Goal: Task Accomplishment & Management: Manage account settings

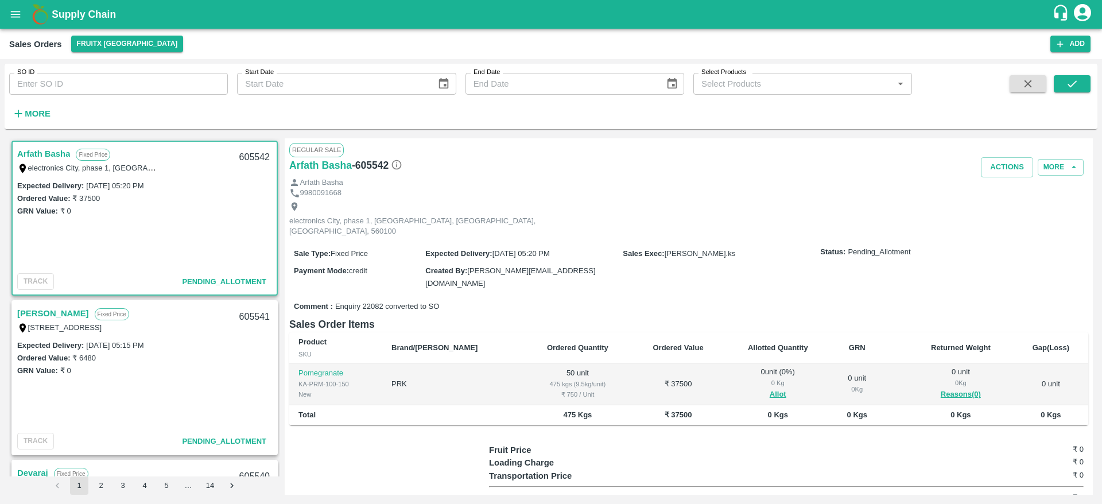
scroll to position [846, 0]
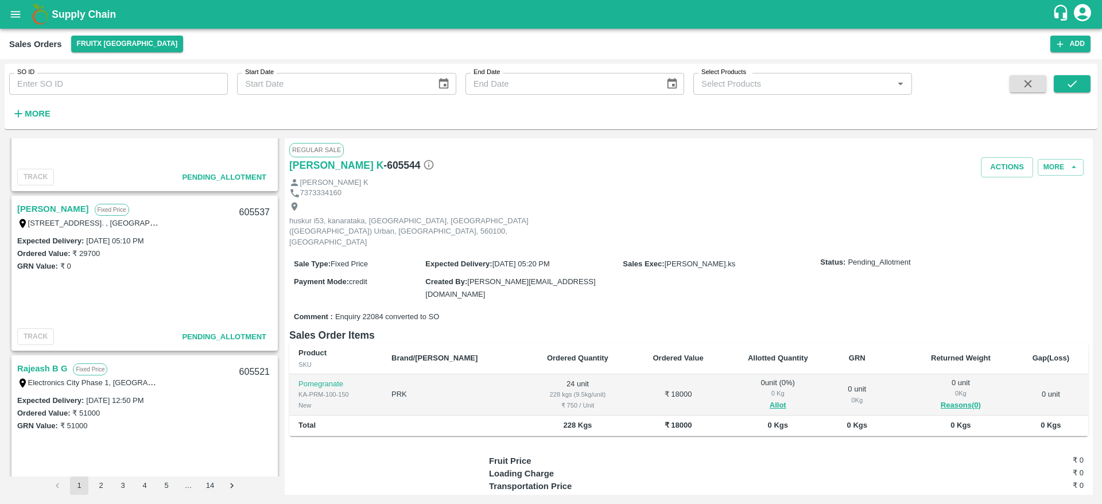
scroll to position [995, 0]
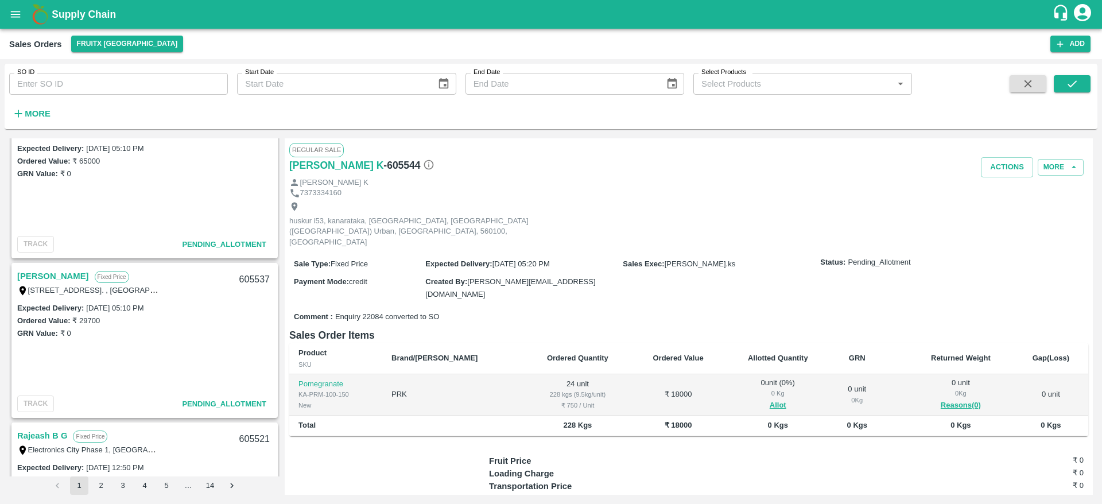
click at [72, 275] on link "Mohammed Khaleel" at bounding box center [53, 276] width 72 height 15
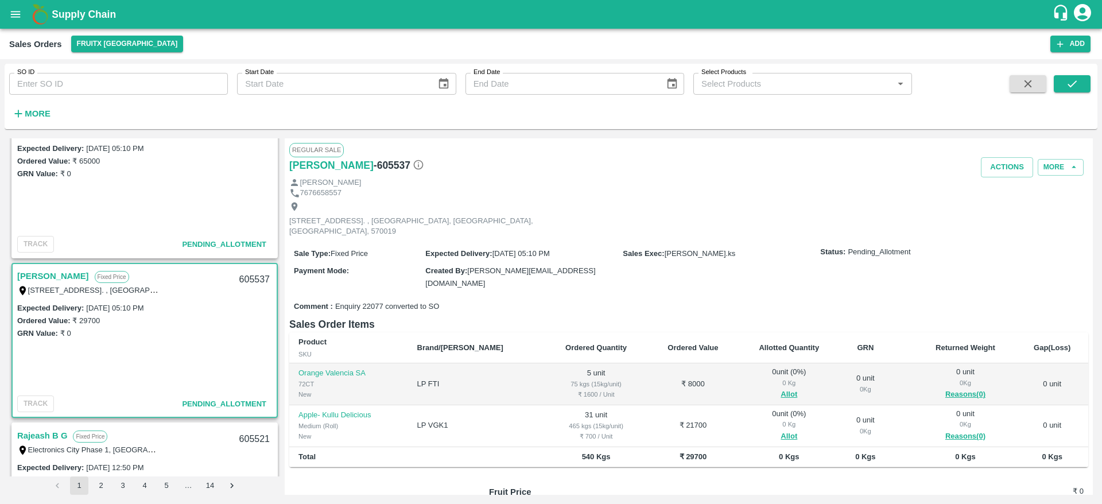
scroll to position [91, 0]
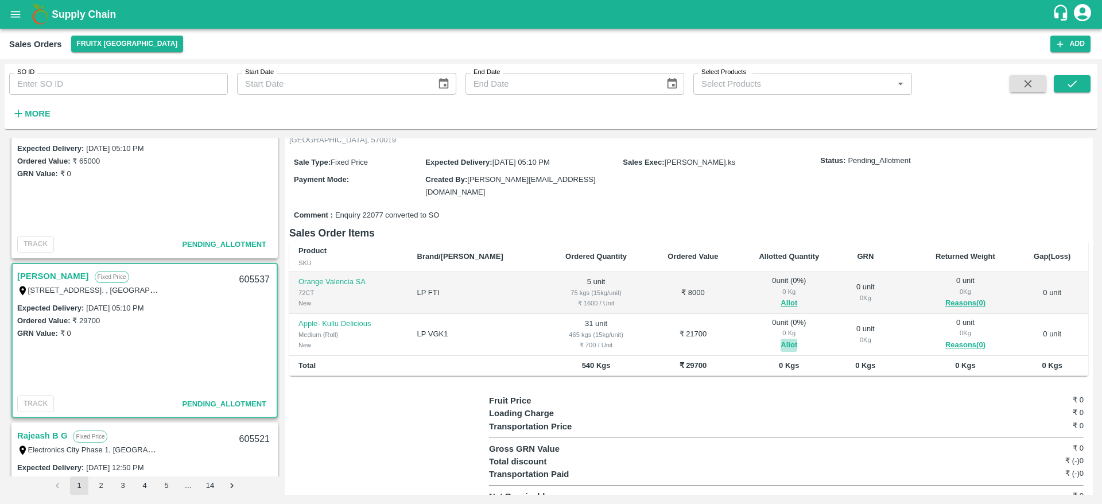
click at [781, 339] on button "Allot" at bounding box center [789, 345] width 17 height 13
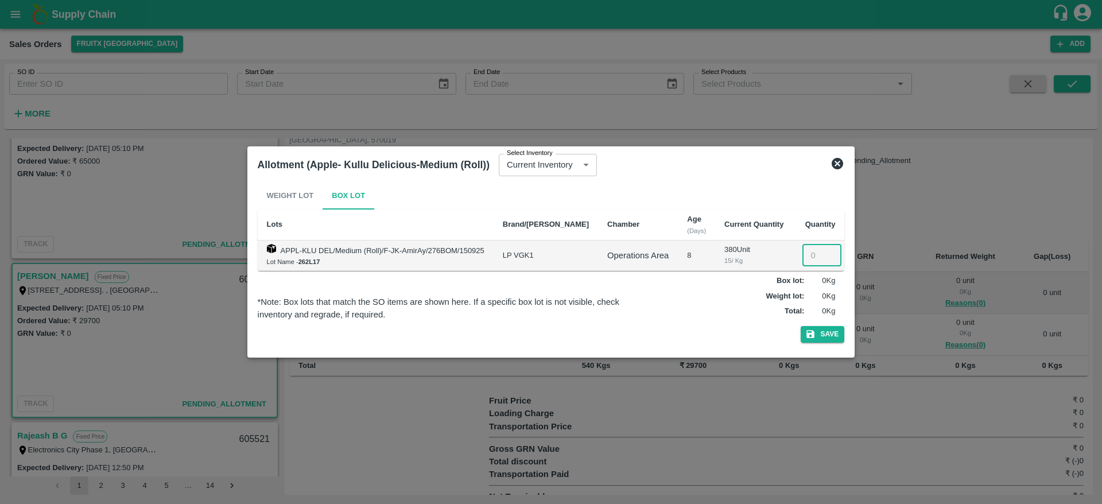
click at [803, 245] on input "number" at bounding box center [822, 256] width 39 height 22
type input "31"
click at [801, 326] on button "Save" at bounding box center [823, 334] width 44 height 17
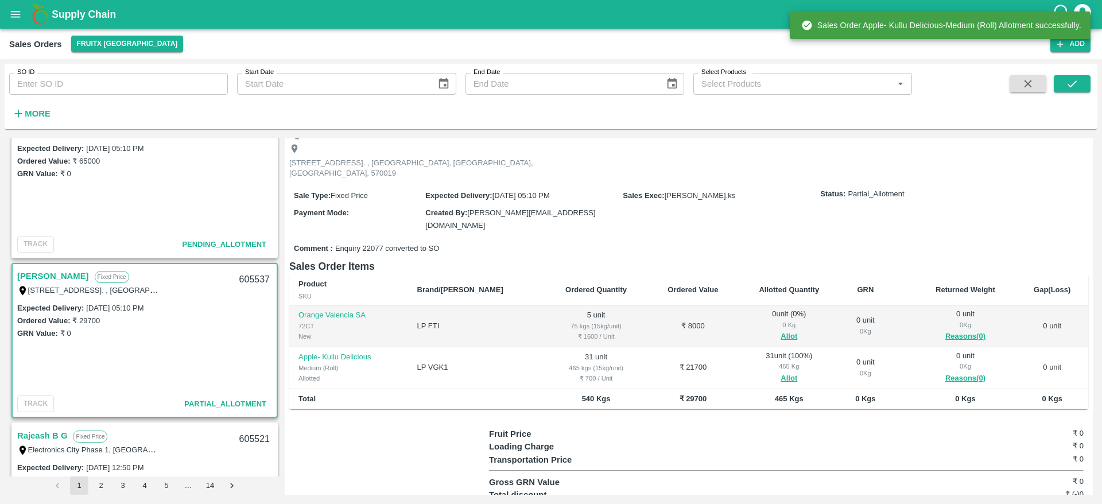
scroll to position [59, 0]
click at [249, 277] on div "605537" at bounding box center [255, 279] width 44 height 27
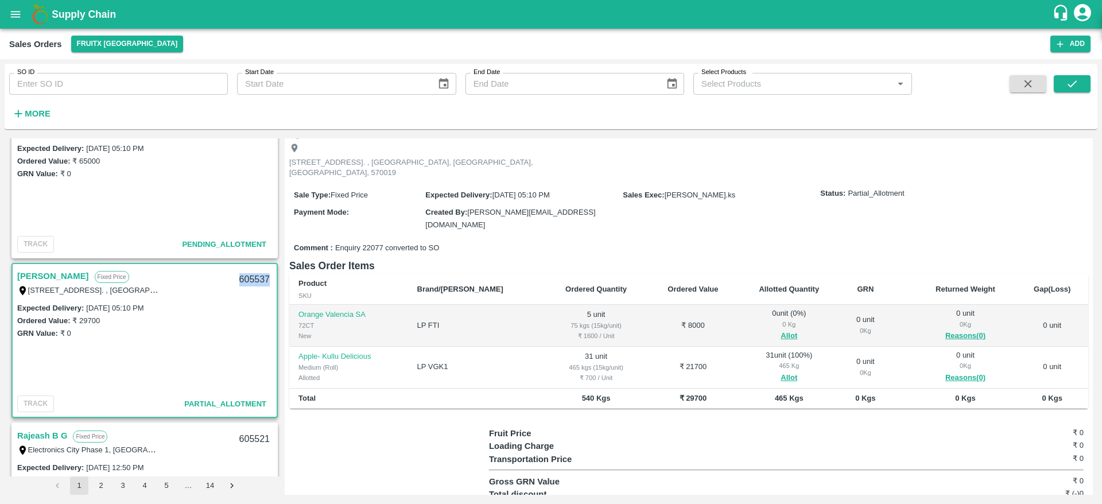
click at [249, 277] on div "605537" at bounding box center [255, 279] width 44 height 27
copy div "605537"
click at [781, 330] on button "Allot" at bounding box center [789, 336] width 17 height 13
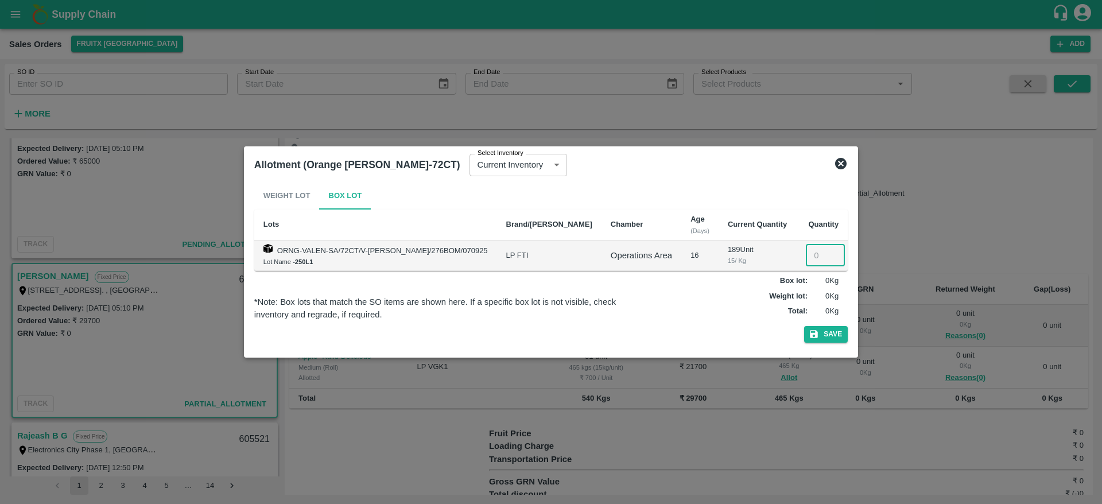
click at [806, 255] on input "number" at bounding box center [825, 256] width 39 height 22
type input "5"
click at [804, 326] on button "Save" at bounding box center [826, 334] width 44 height 17
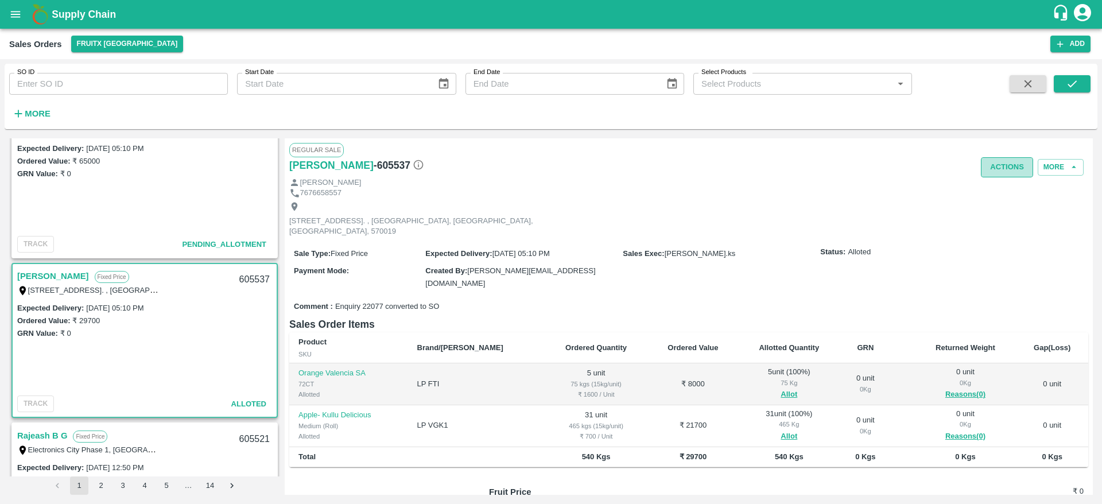
click at [1021, 166] on button "Actions" at bounding box center [1007, 167] width 52 height 20
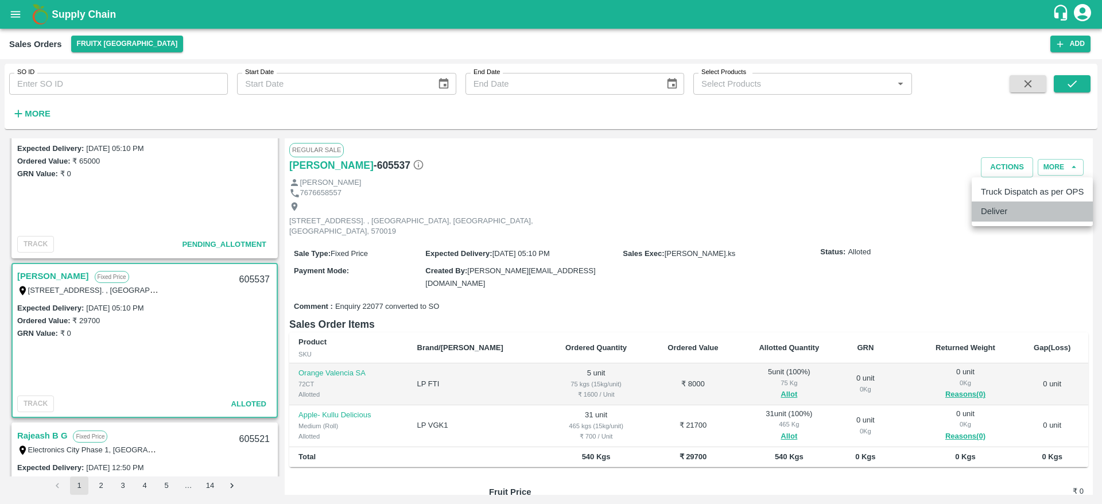
click at [994, 205] on li "Deliver" at bounding box center [1032, 212] width 121 height 20
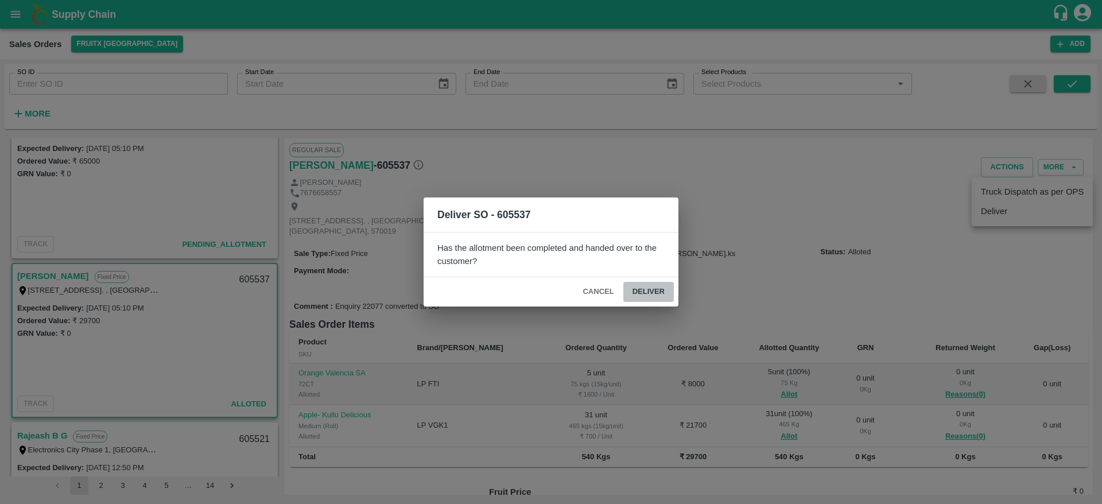
click at [646, 292] on button "Deliver" at bounding box center [648, 292] width 51 height 20
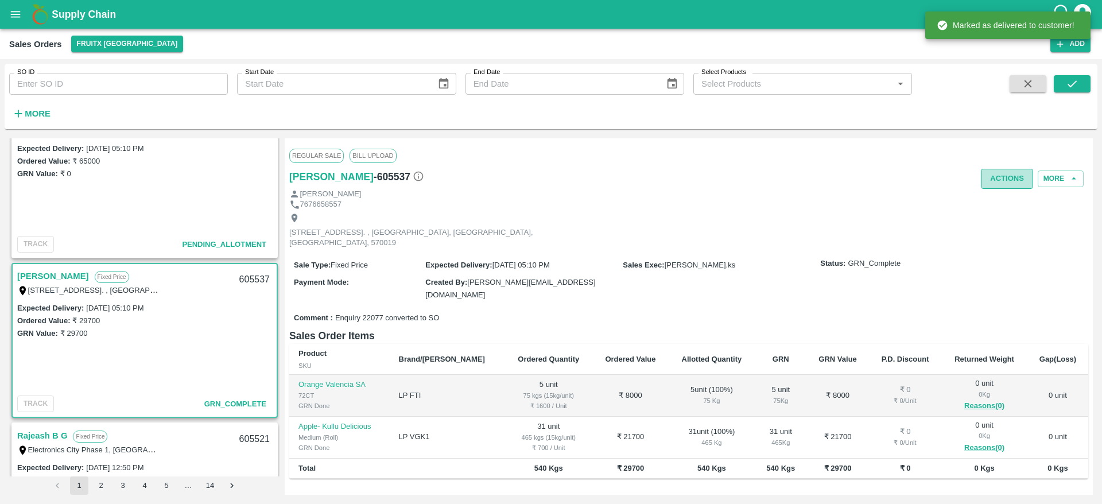
click at [990, 184] on button "Actions" at bounding box center [1007, 179] width 52 height 20
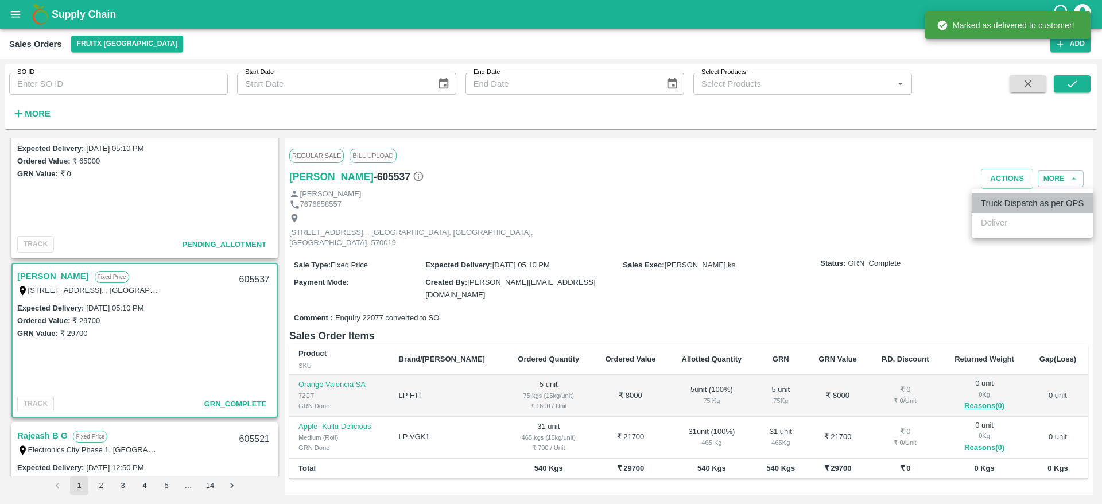
click at [991, 197] on li "Truck Dispatch as per OPS" at bounding box center [1032, 203] width 121 height 20
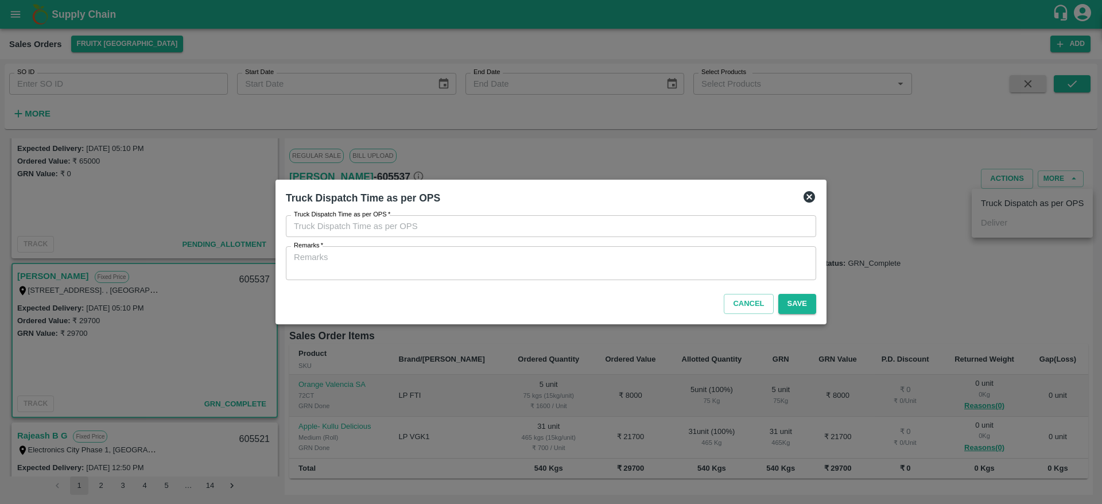
type input "23/09/2025 07:24 PM"
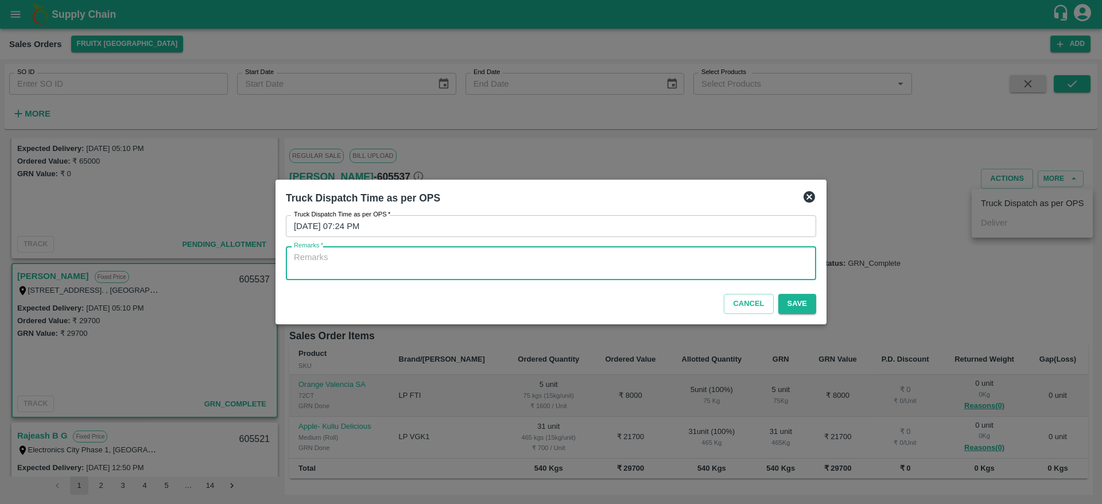
click at [634, 274] on textarea "Remarks   *" at bounding box center [551, 263] width 514 height 24
type textarea "OTD"
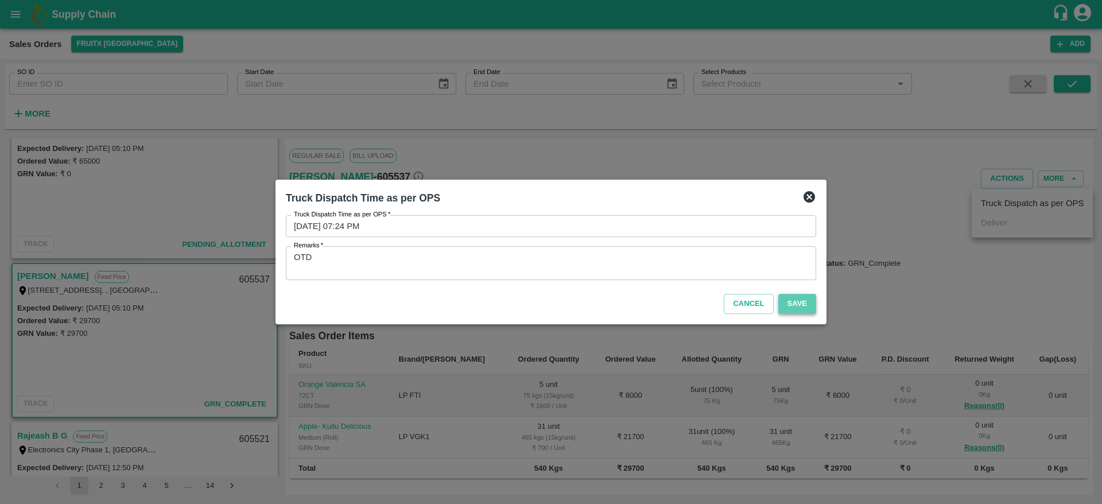
click at [788, 302] on button "Save" at bounding box center [798, 304] width 38 height 20
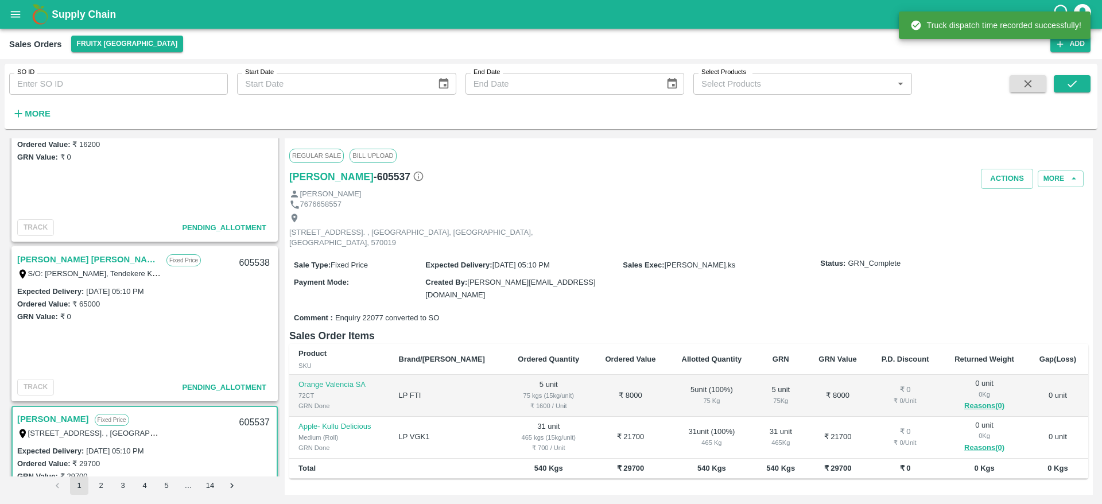
scroll to position [851, 0]
click at [53, 258] on link "Sharath Kumar H M" at bounding box center [89, 260] width 144 height 15
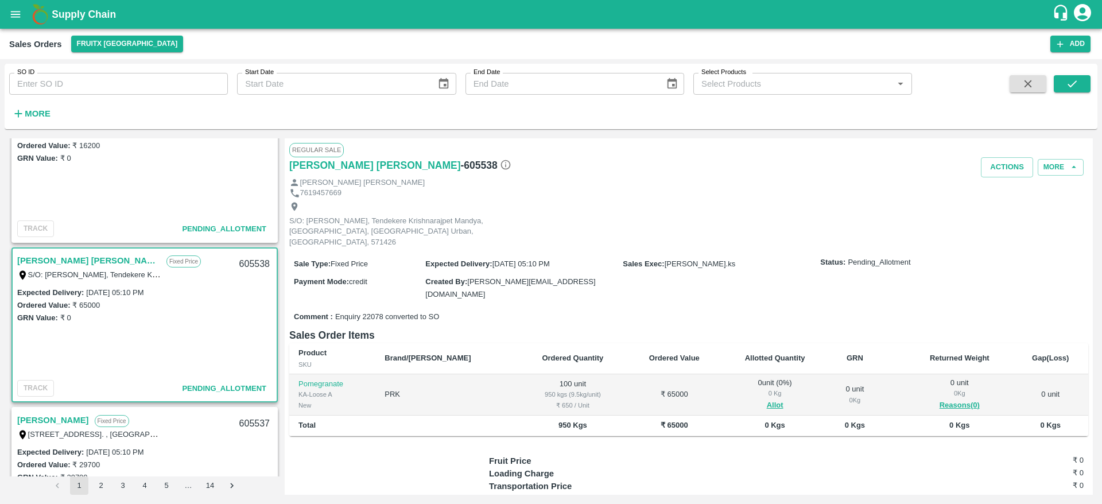
scroll to position [31, 0]
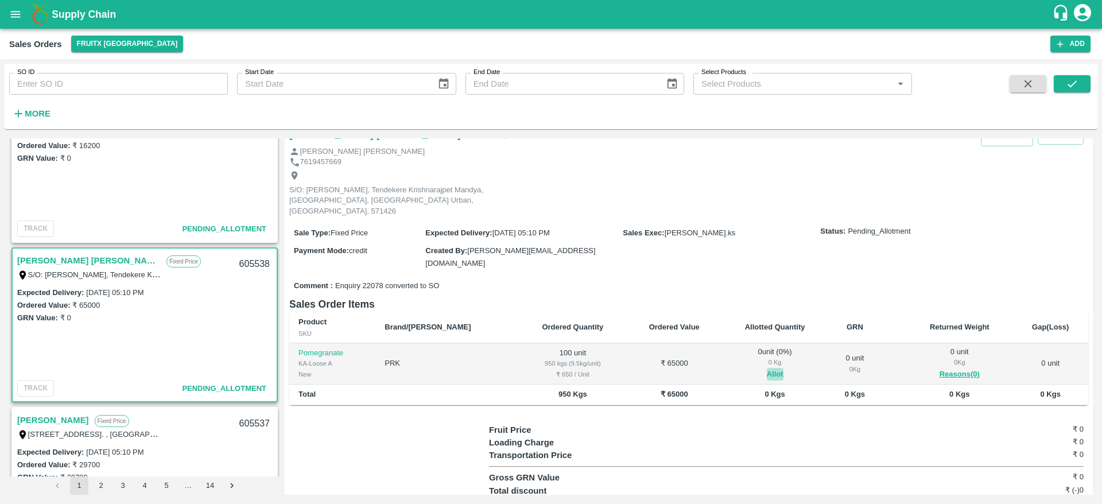
click at [767, 368] on button "Allot" at bounding box center [775, 374] width 17 height 13
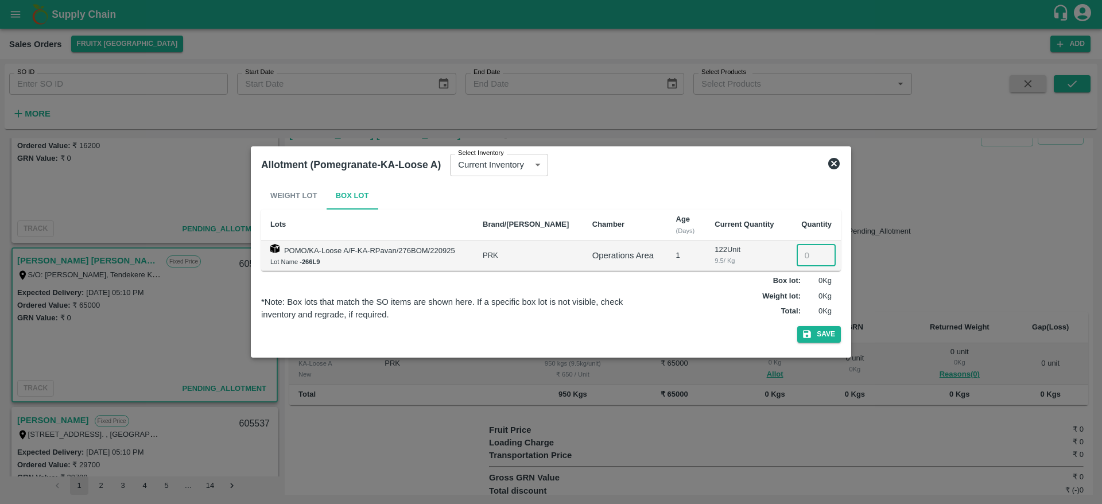
click at [813, 260] on input "number" at bounding box center [816, 256] width 39 height 22
type input "100"
click at [797, 326] on button "Save" at bounding box center [819, 334] width 44 height 17
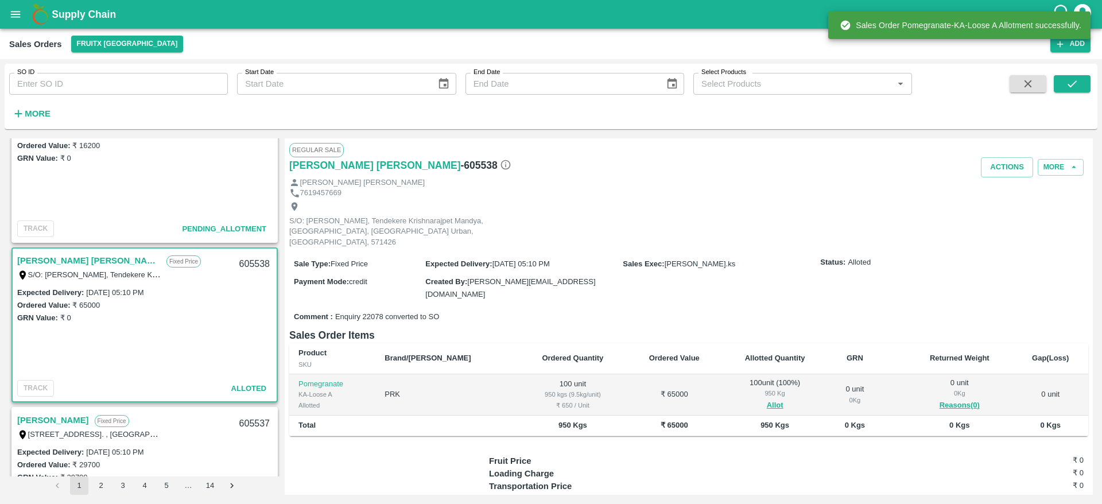
click at [251, 264] on div "605538" at bounding box center [255, 264] width 44 height 27
copy div "605538"
click at [1012, 171] on button "Actions" at bounding box center [1007, 167] width 52 height 20
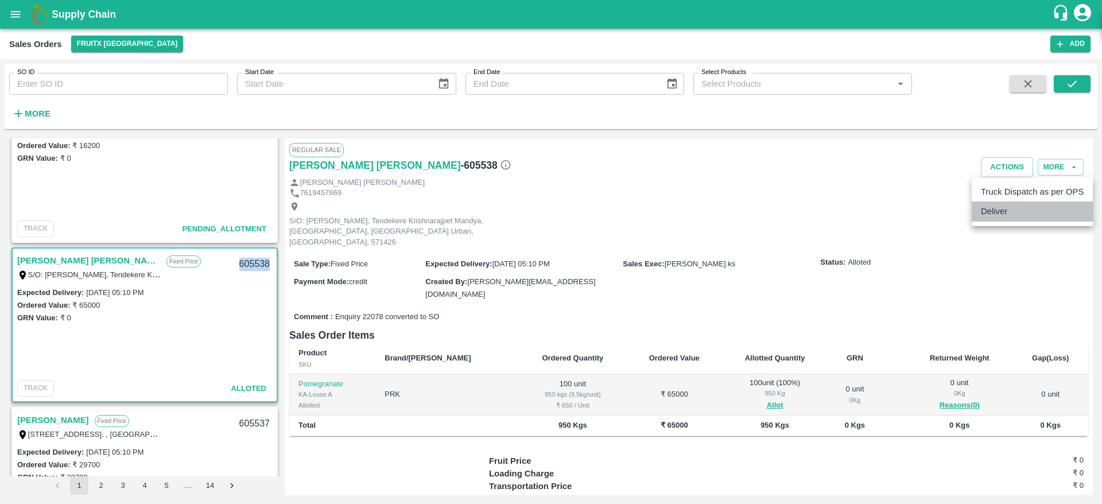
click at [1004, 215] on li "Deliver" at bounding box center [1032, 212] width 121 height 20
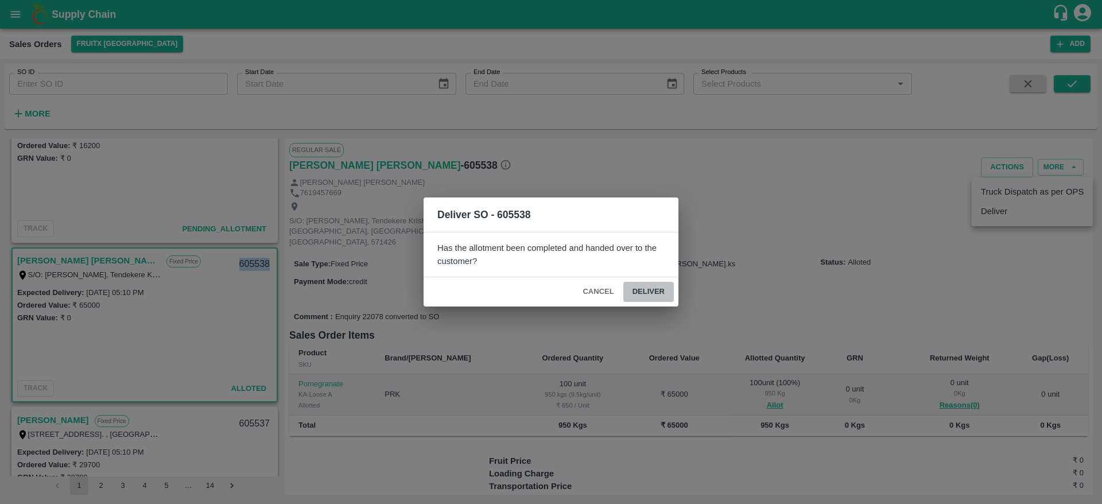
click at [642, 284] on button "Deliver" at bounding box center [648, 292] width 51 height 20
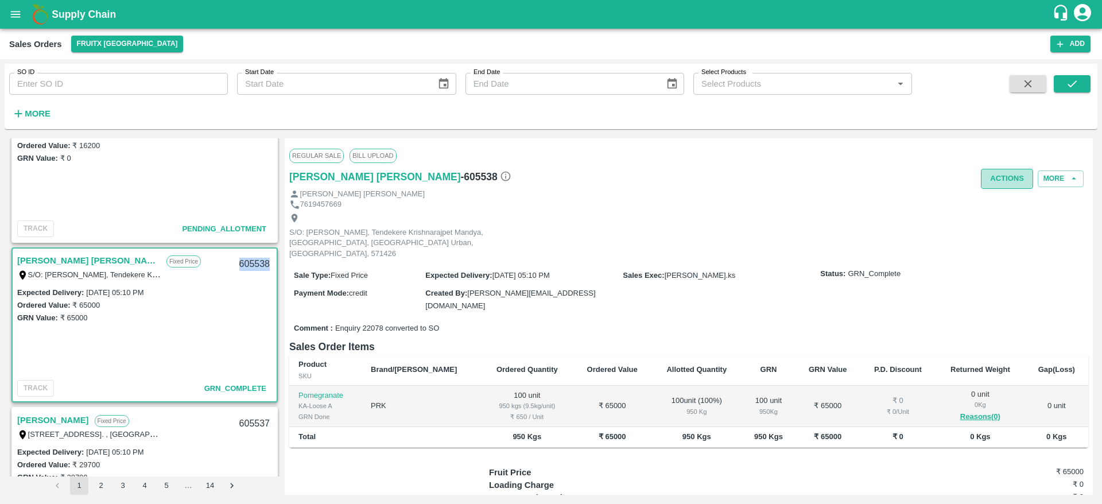
click at [1001, 179] on button "Actions" at bounding box center [1007, 179] width 52 height 20
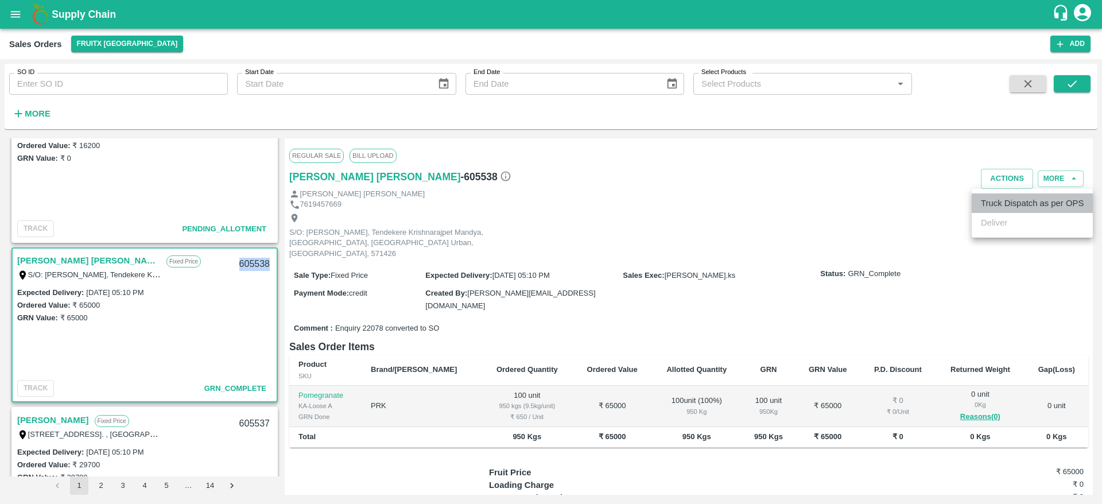
click at [998, 197] on li "Truck Dispatch as per OPS" at bounding box center [1032, 203] width 121 height 20
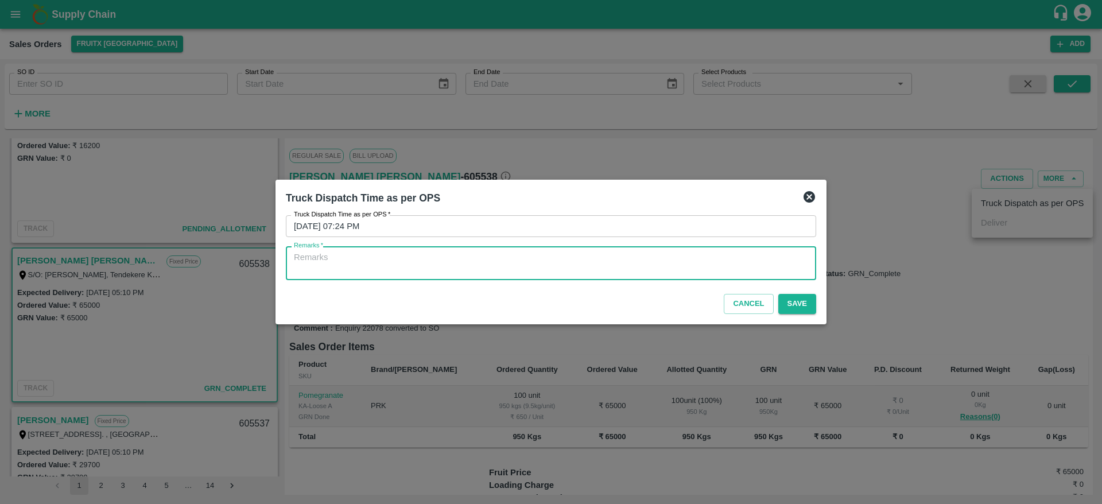
click at [683, 251] on textarea "Remarks   *" at bounding box center [551, 263] width 514 height 24
type textarea "O"
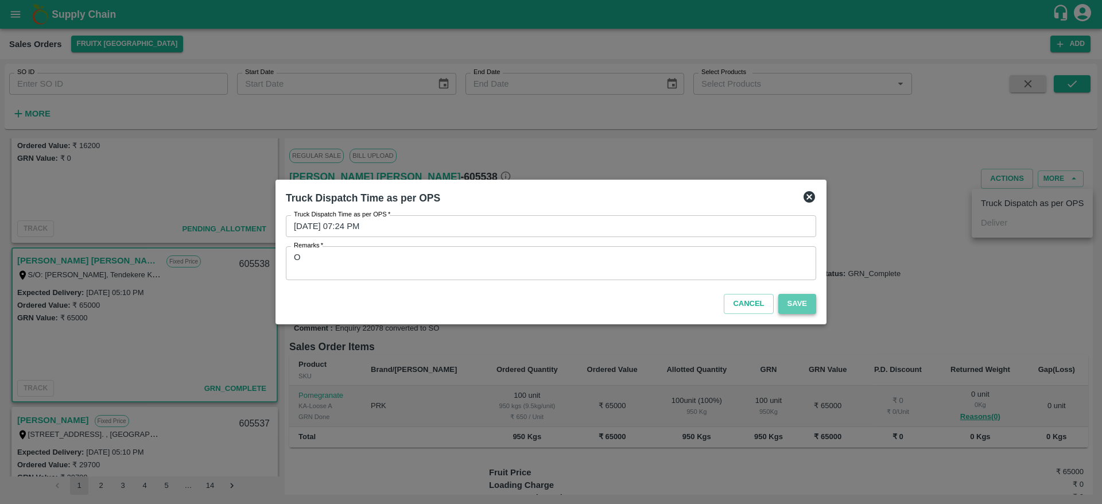
click at [795, 304] on button "Save" at bounding box center [798, 304] width 38 height 20
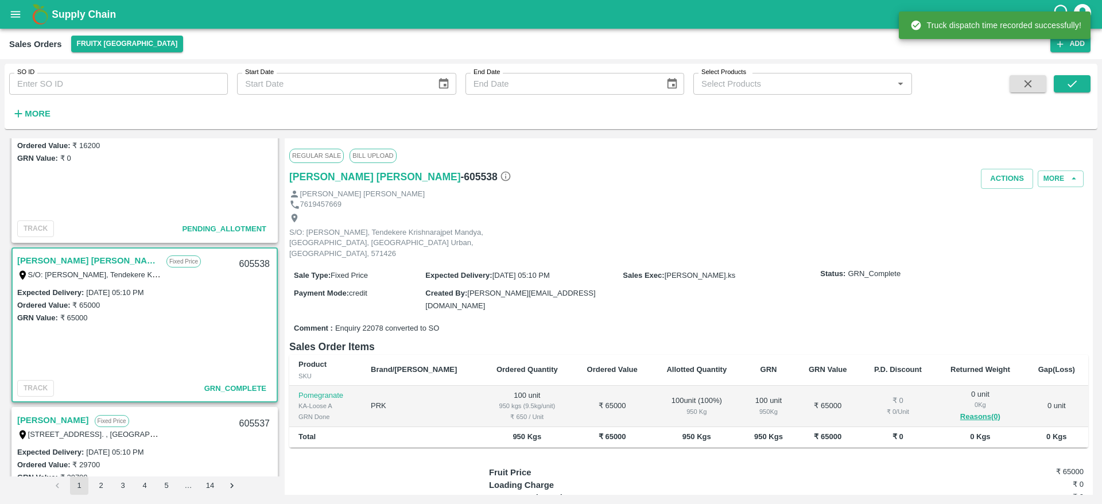
scroll to position [780, 0]
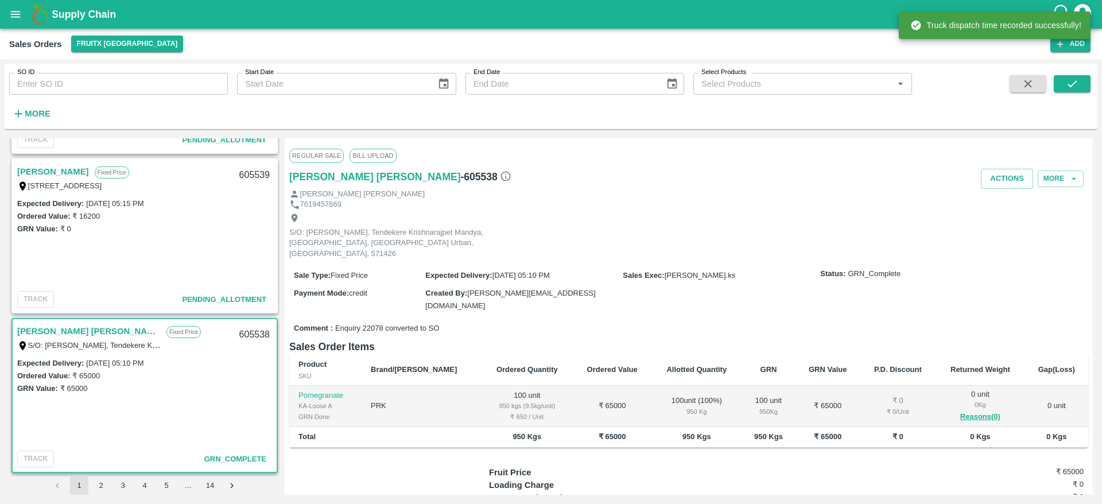
click at [63, 168] on link "Mohammed Fareed" at bounding box center [53, 171] width 72 height 15
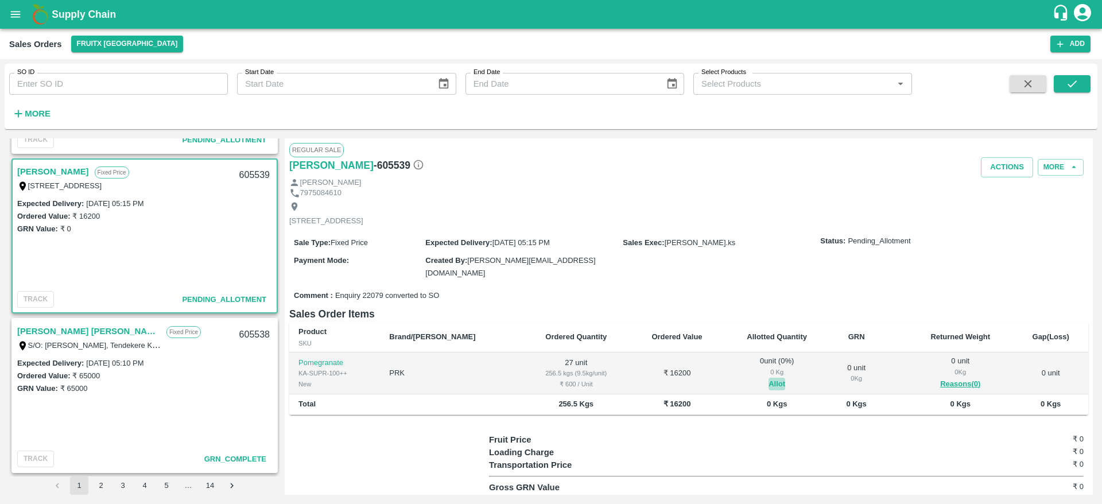
click at [769, 381] on button "Allot" at bounding box center [777, 384] width 17 height 13
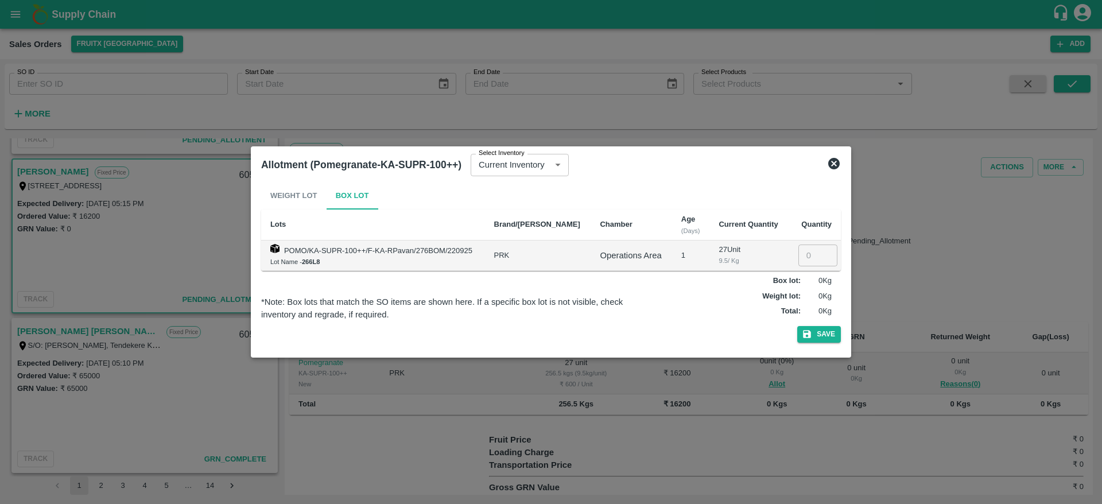
click at [799, 257] on input "number" at bounding box center [818, 256] width 39 height 22
type input "27"
click at [797, 326] on button "Save" at bounding box center [819, 334] width 44 height 17
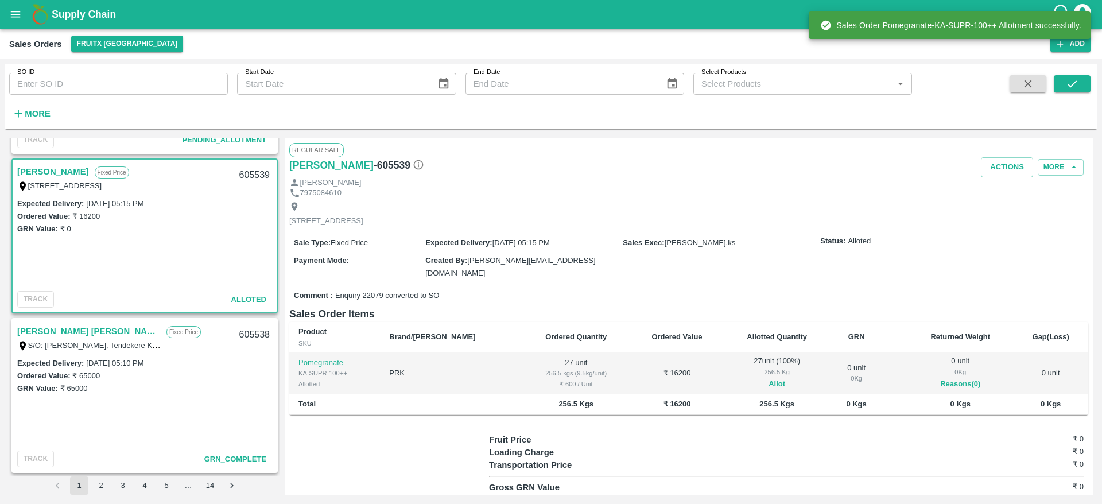
click at [242, 173] on div "605539" at bounding box center [255, 175] width 44 height 27
copy div "605539"
click at [994, 165] on button "Actions" at bounding box center [1007, 167] width 52 height 20
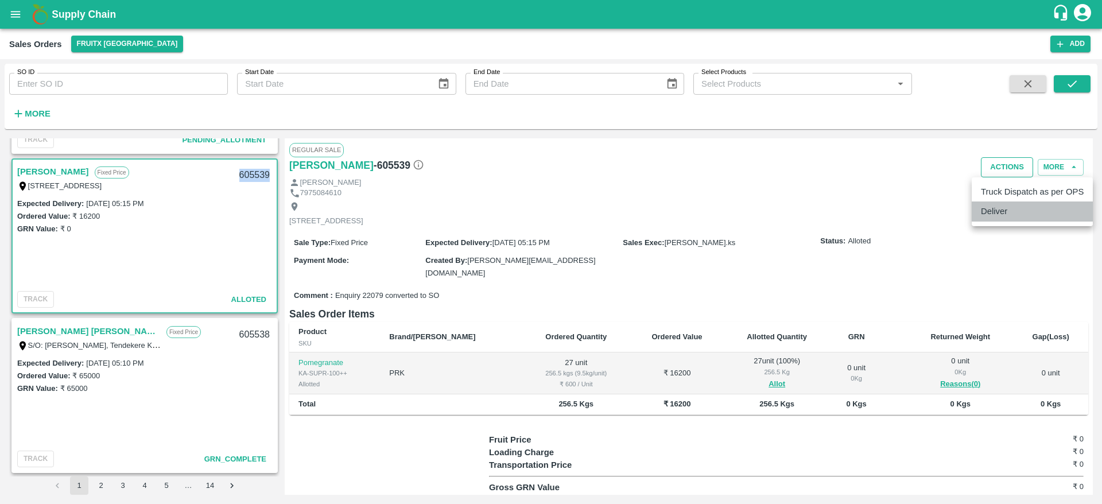
click at [1010, 214] on li "Deliver" at bounding box center [1032, 212] width 121 height 20
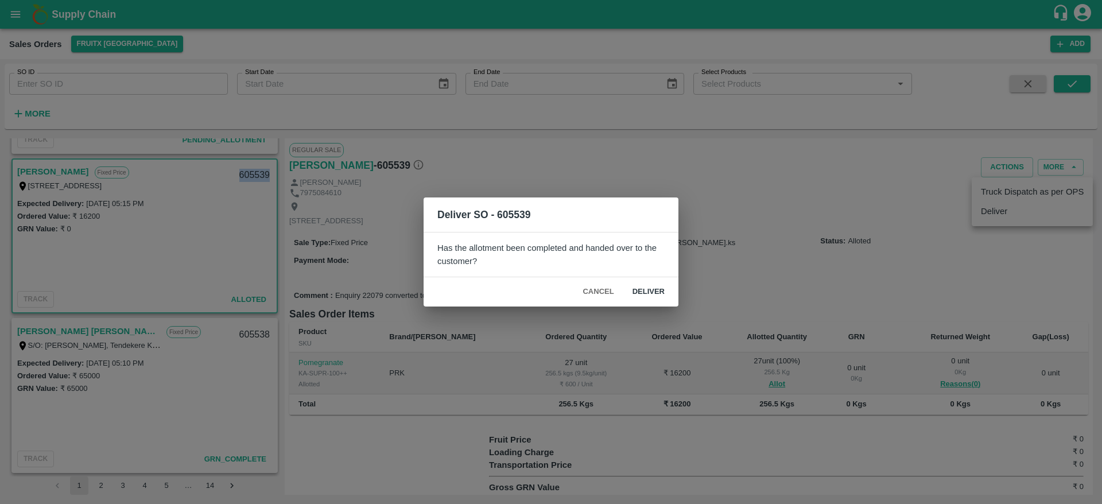
click at [665, 289] on button "Deliver" at bounding box center [648, 292] width 51 height 20
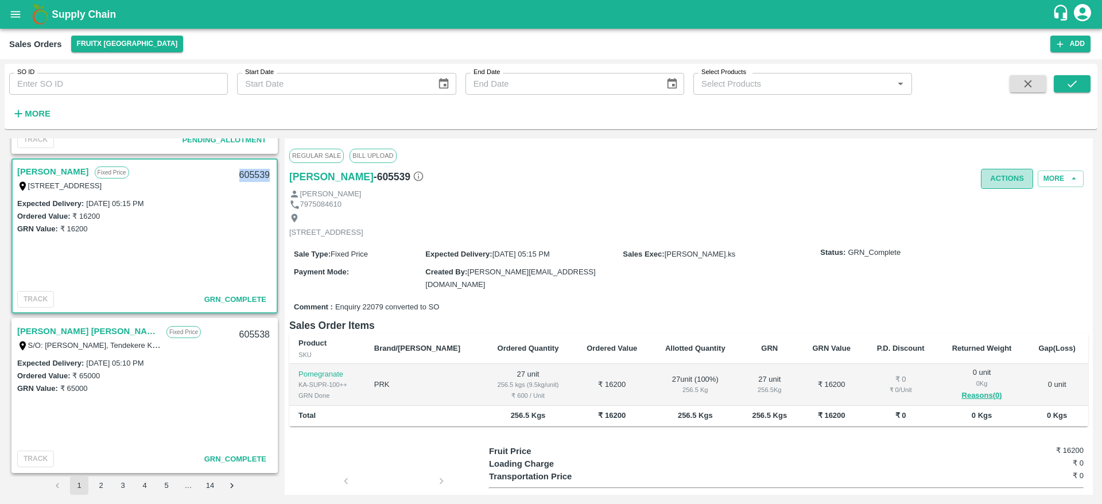
click at [1017, 172] on button "Actions" at bounding box center [1007, 179] width 52 height 20
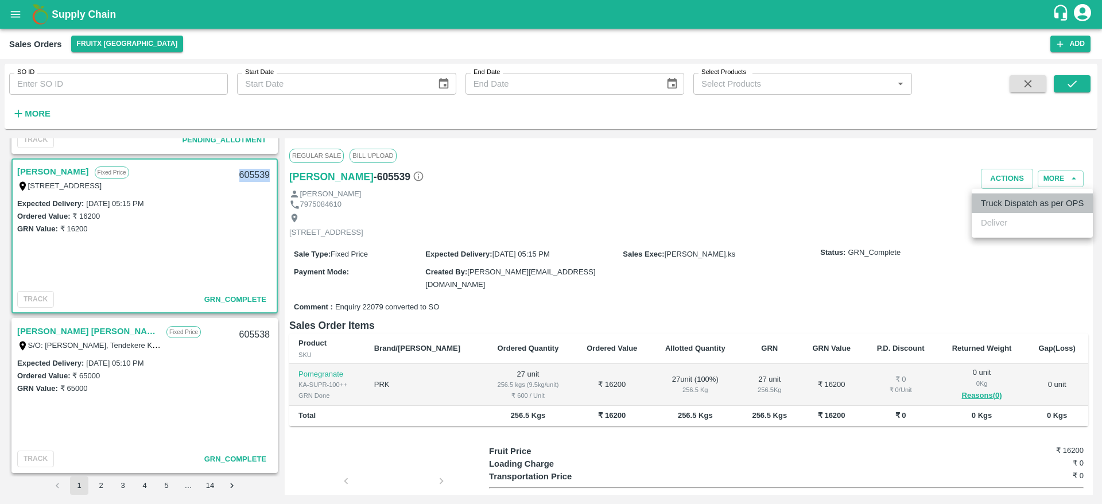
click at [1011, 203] on li "Truck Dispatch as per OPS" at bounding box center [1032, 203] width 121 height 20
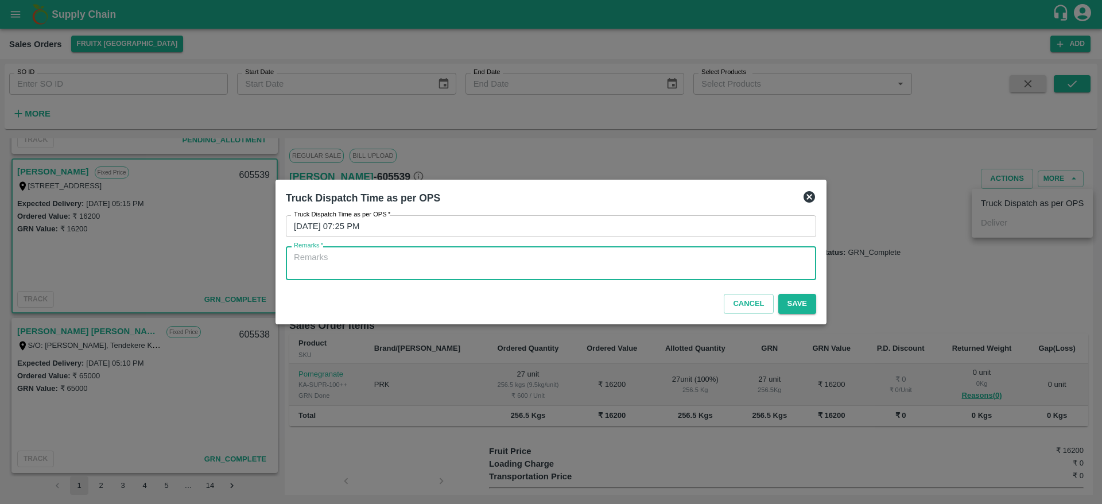
click at [699, 269] on textarea "Remarks   *" at bounding box center [551, 263] width 514 height 24
type textarea "OTD"
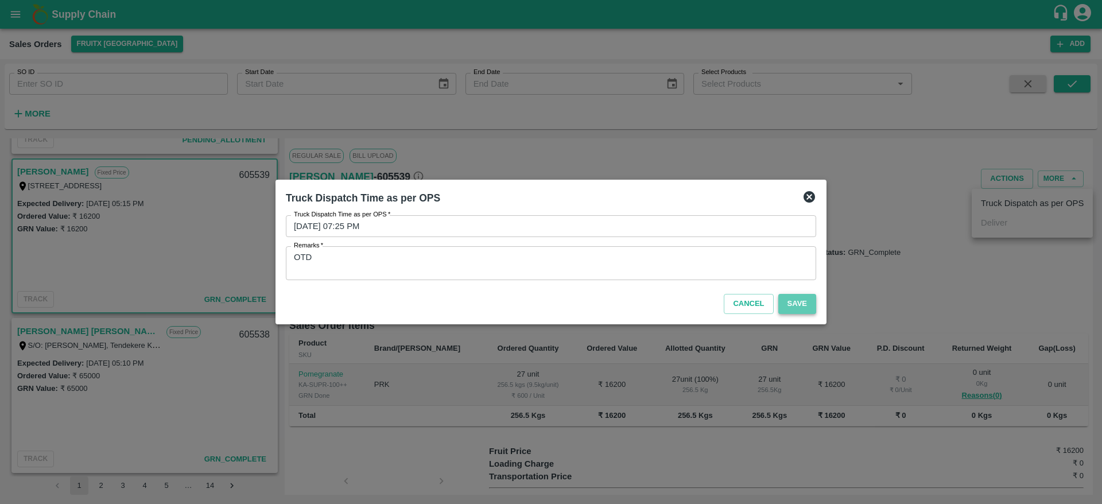
click at [794, 304] on button "Save" at bounding box center [798, 304] width 38 height 20
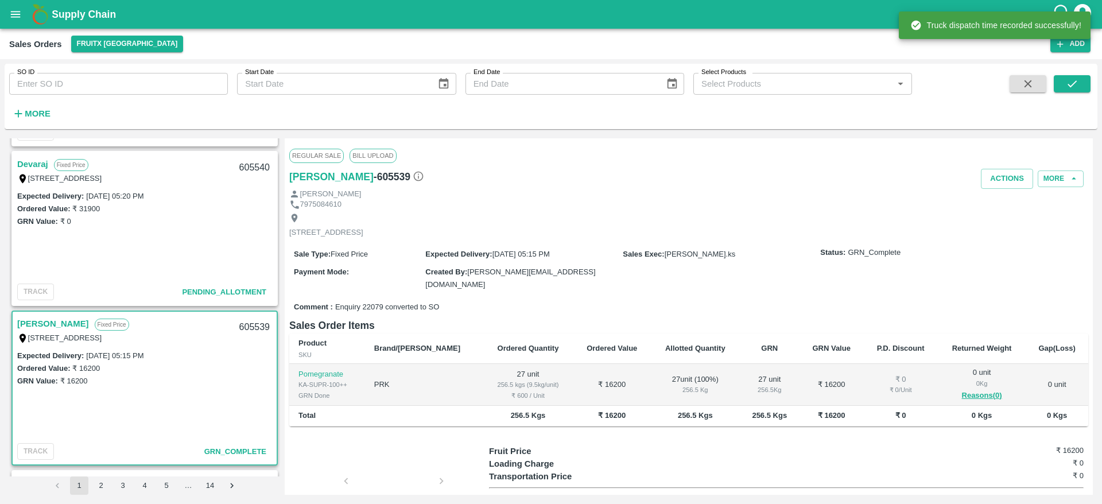
scroll to position [625, 0]
click at [28, 161] on link "Devaraj" at bounding box center [32, 167] width 31 height 15
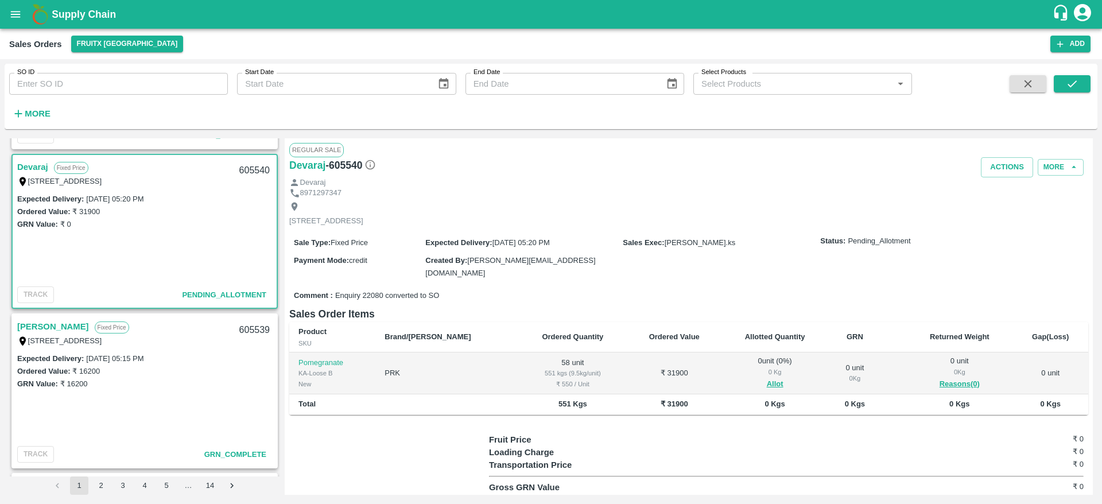
scroll to position [34, 0]
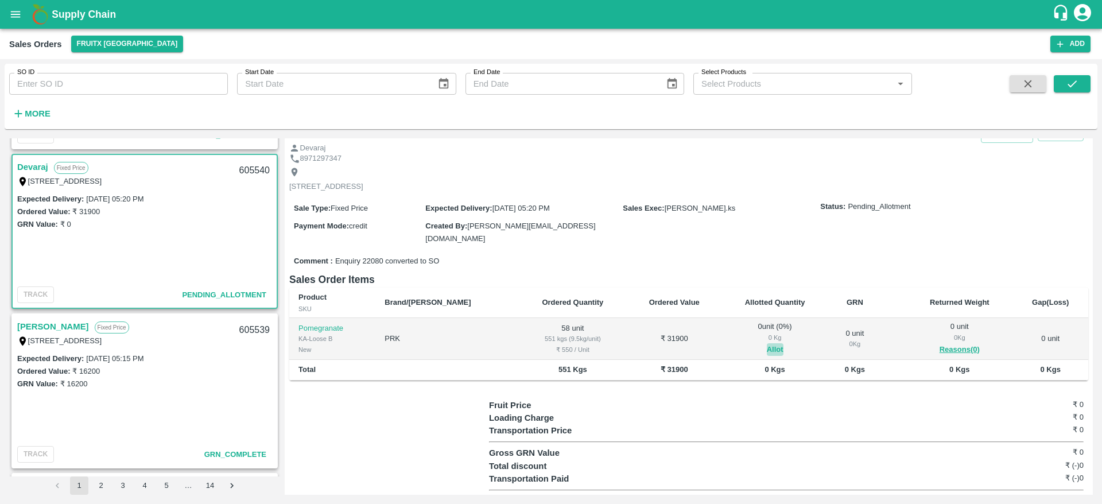
click at [767, 346] on button "Allot" at bounding box center [775, 349] width 17 height 13
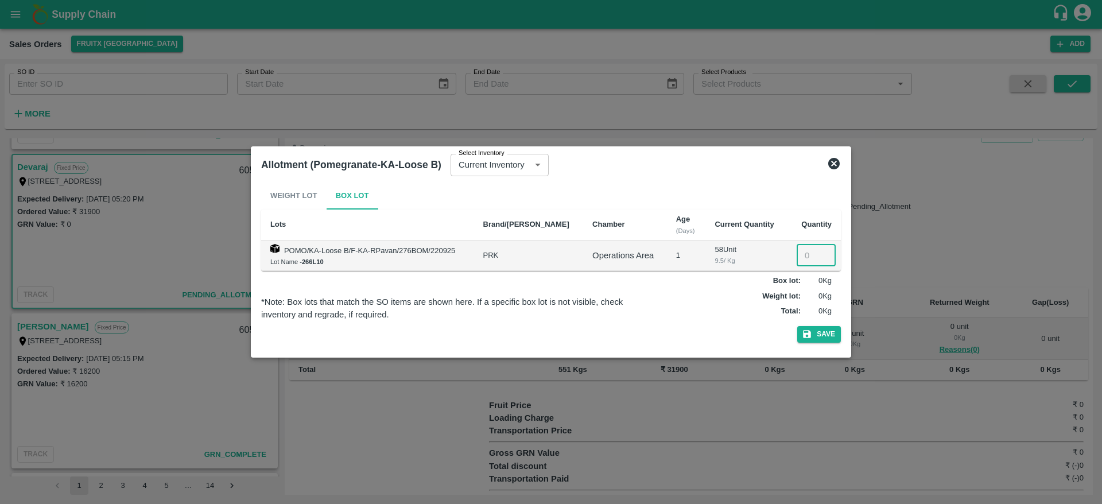
click at [801, 254] on input "number" at bounding box center [816, 256] width 39 height 22
type input "58"
click at [797, 326] on button "Save" at bounding box center [819, 334] width 44 height 17
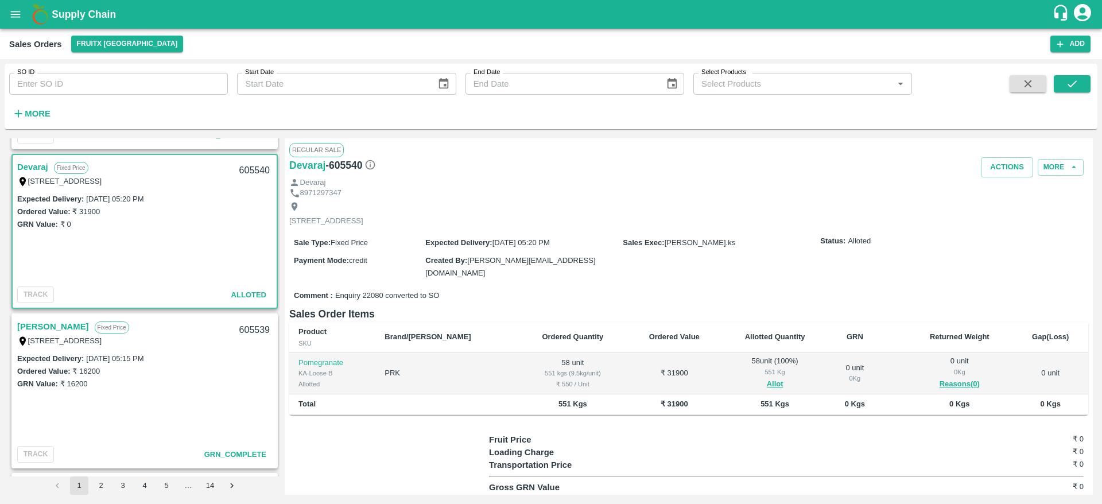
click at [254, 173] on div "605540" at bounding box center [255, 170] width 44 height 27
copy div "605540"
click at [1013, 159] on button "Actions" at bounding box center [1007, 167] width 52 height 20
click at [1029, 217] on li "Deliver" at bounding box center [1032, 212] width 121 height 20
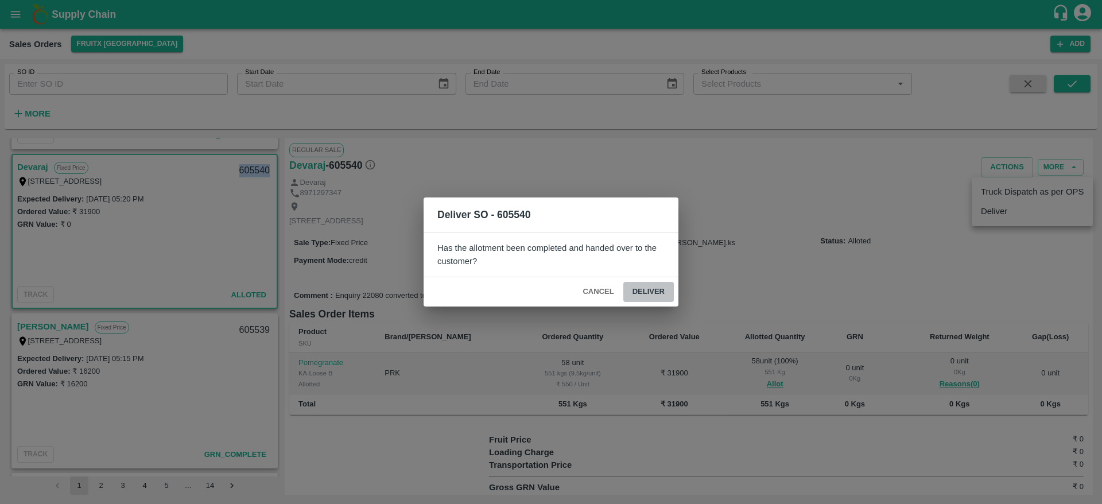
click at [642, 300] on button "Deliver" at bounding box center [648, 292] width 51 height 20
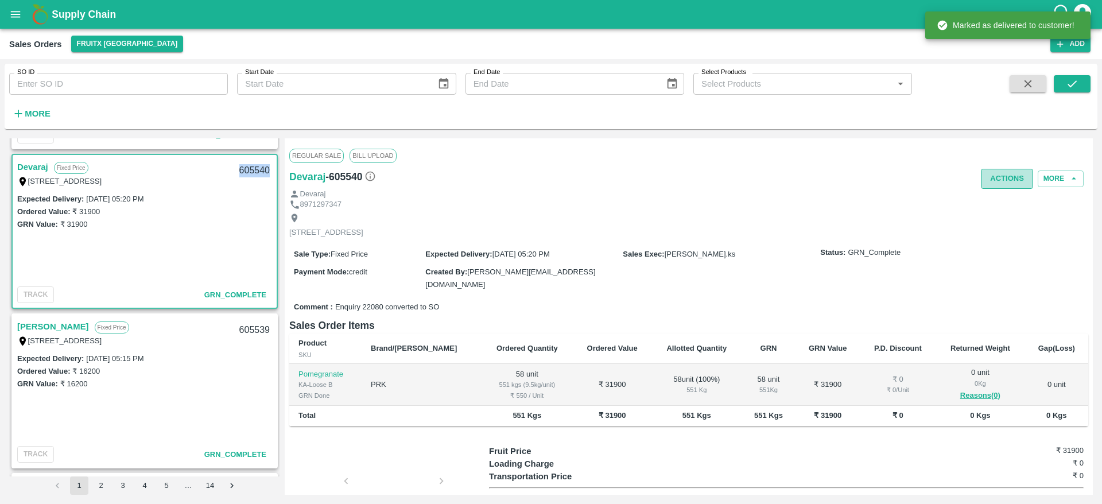
click at [998, 170] on button "Actions" at bounding box center [1007, 179] width 52 height 20
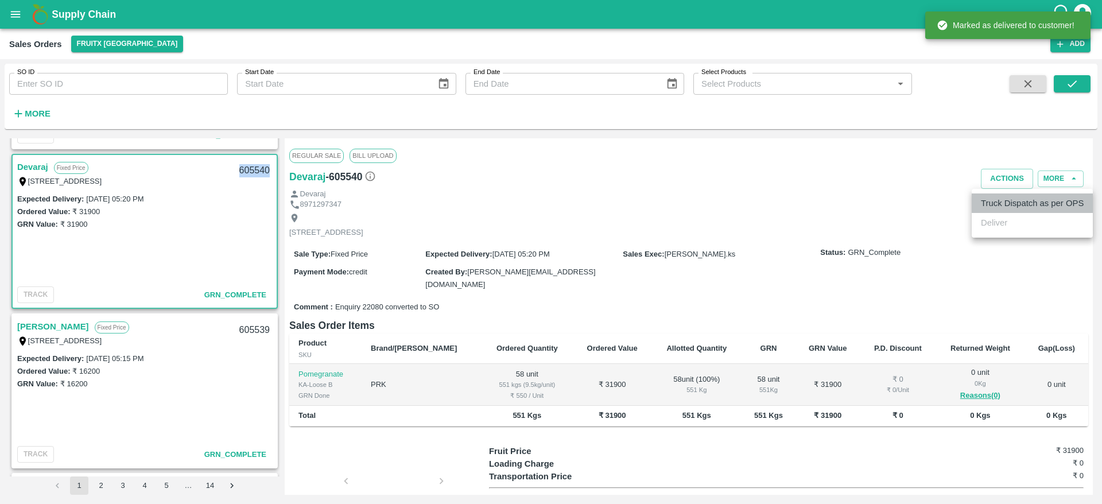
click at [994, 197] on li "Truck Dispatch as per OPS" at bounding box center [1032, 203] width 121 height 20
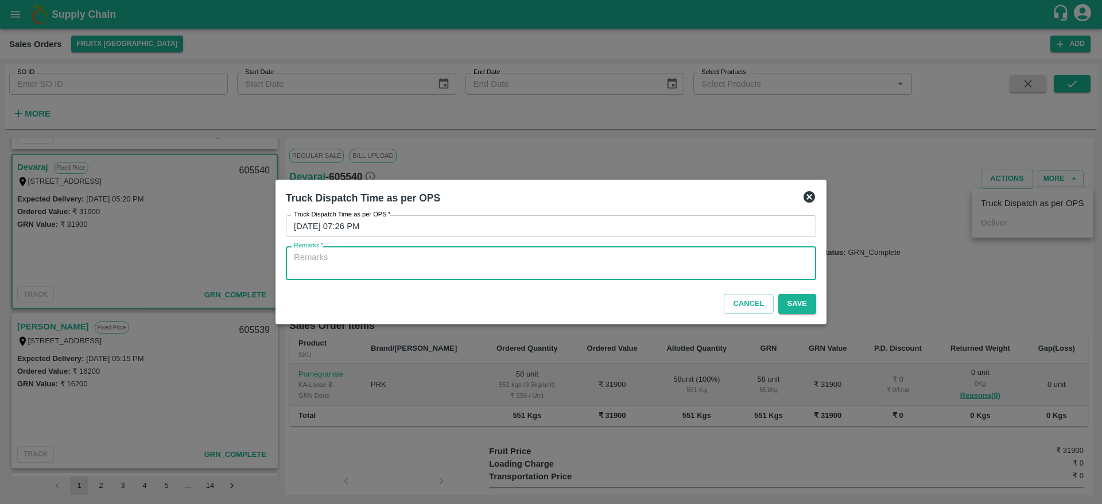
click at [704, 269] on textarea "Remarks   *" at bounding box center [551, 263] width 514 height 24
type textarea "otd"
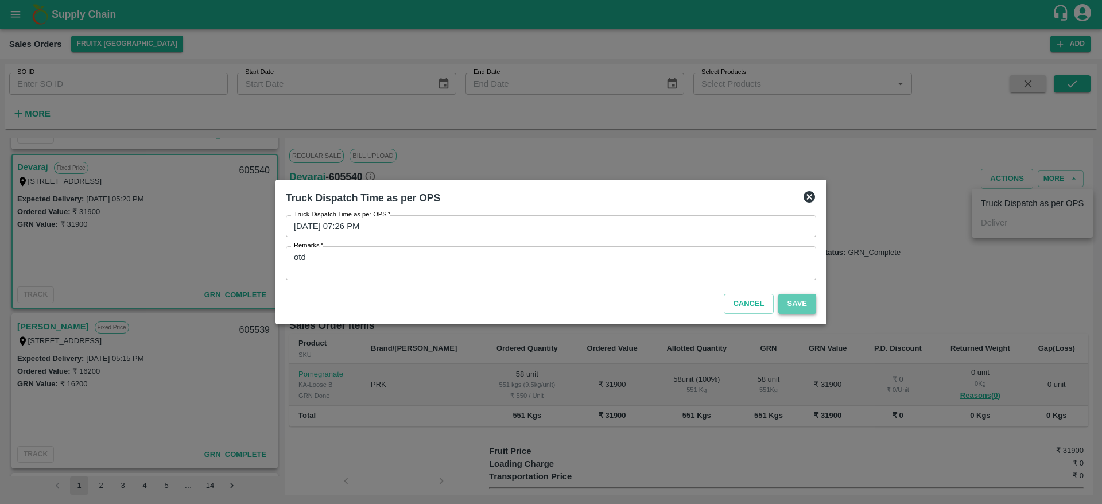
click at [793, 299] on button "Save" at bounding box center [798, 304] width 38 height 20
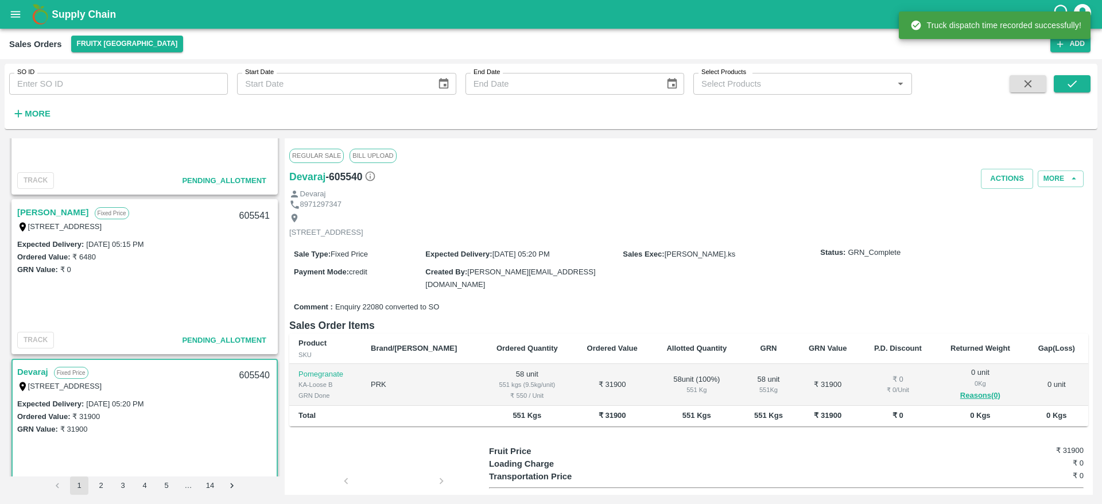
scroll to position [415, 0]
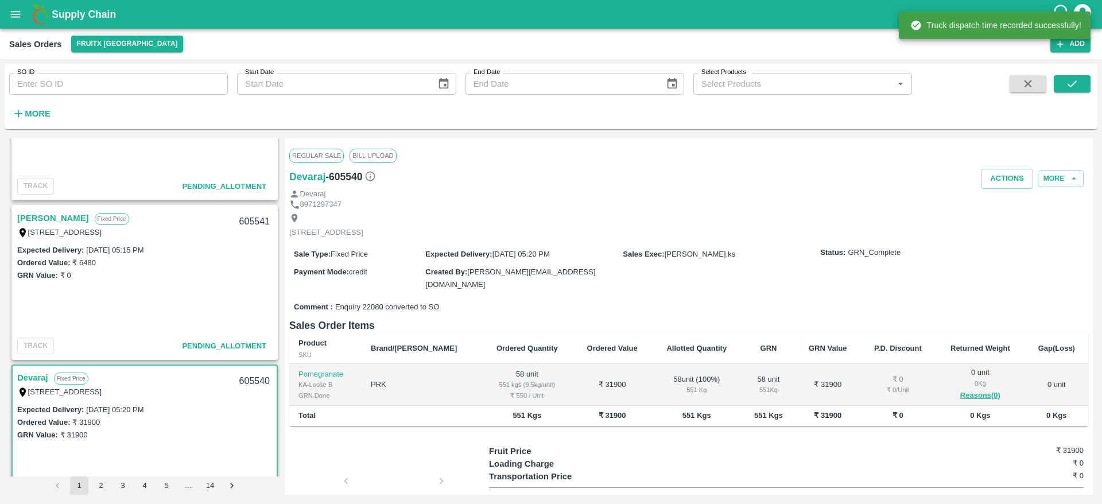
click at [53, 216] on link "Shashikala" at bounding box center [53, 218] width 72 height 15
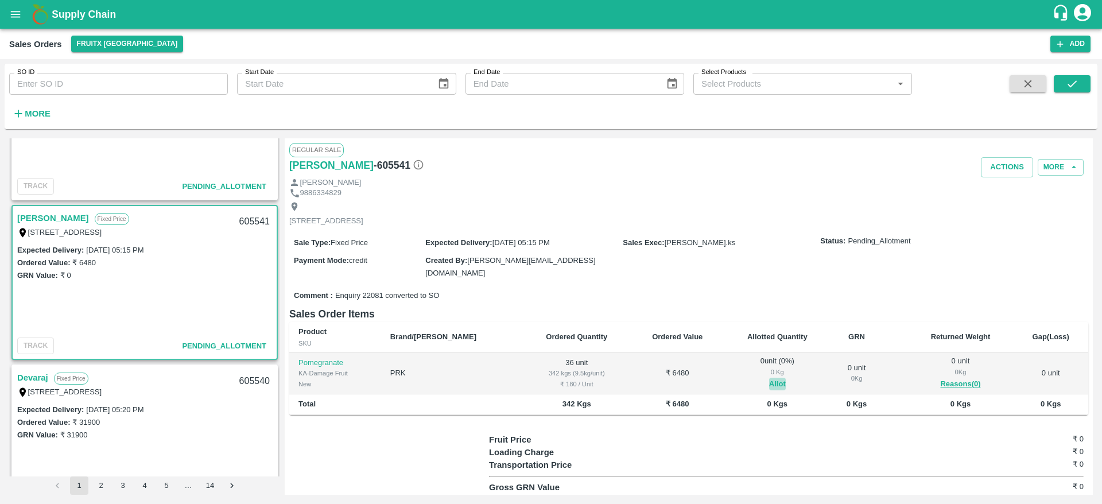
click at [769, 379] on button "Allot" at bounding box center [777, 384] width 17 height 13
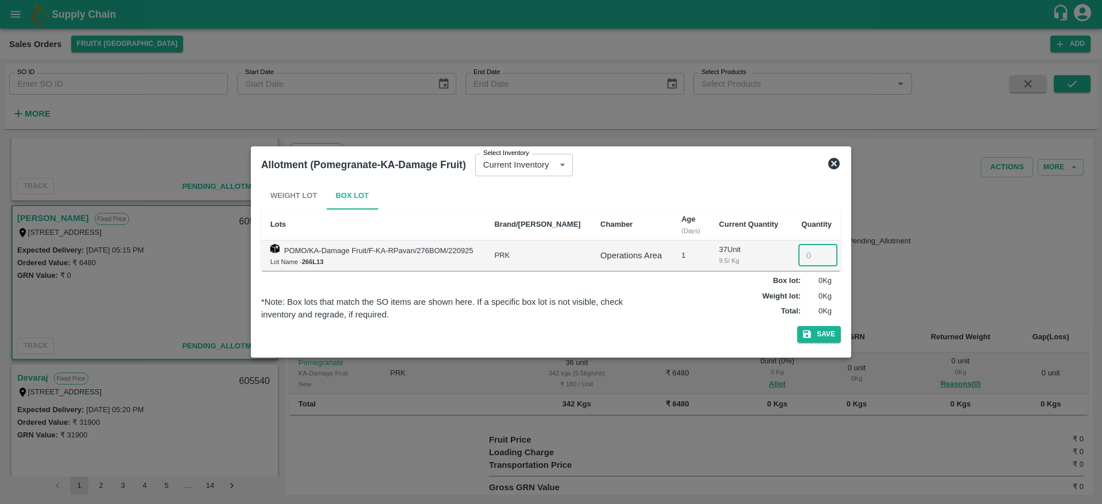
click at [800, 262] on input "number" at bounding box center [818, 256] width 39 height 22
type input "36"
click at [822, 336] on button "Save" at bounding box center [819, 334] width 44 height 17
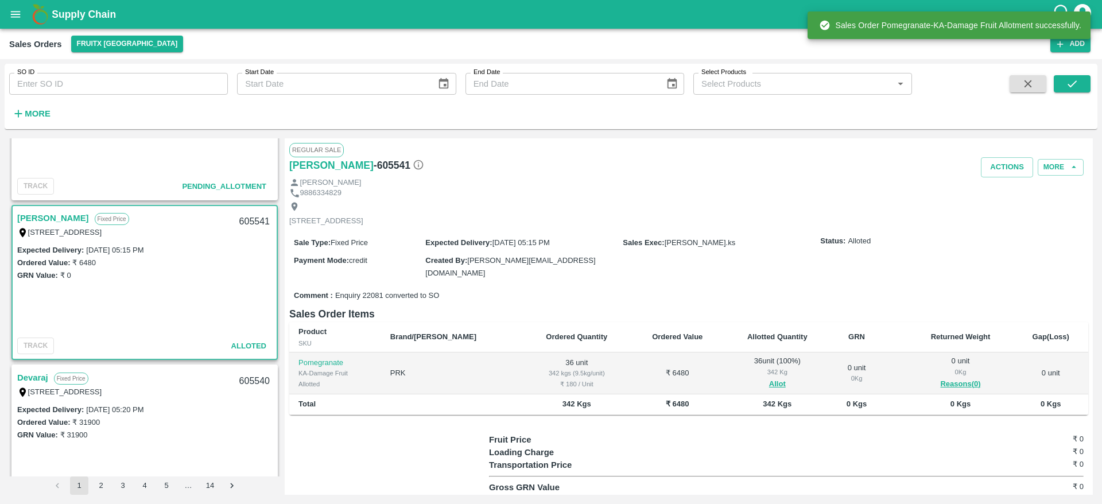
click at [262, 223] on div "605541" at bounding box center [255, 221] width 44 height 27
copy div "605541"
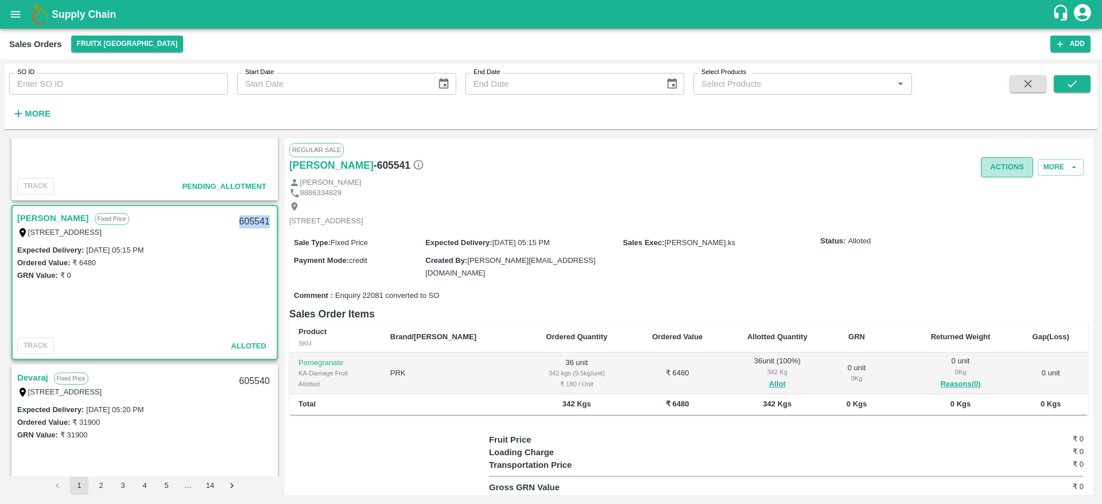
click at [993, 160] on button "Actions" at bounding box center [1007, 167] width 52 height 20
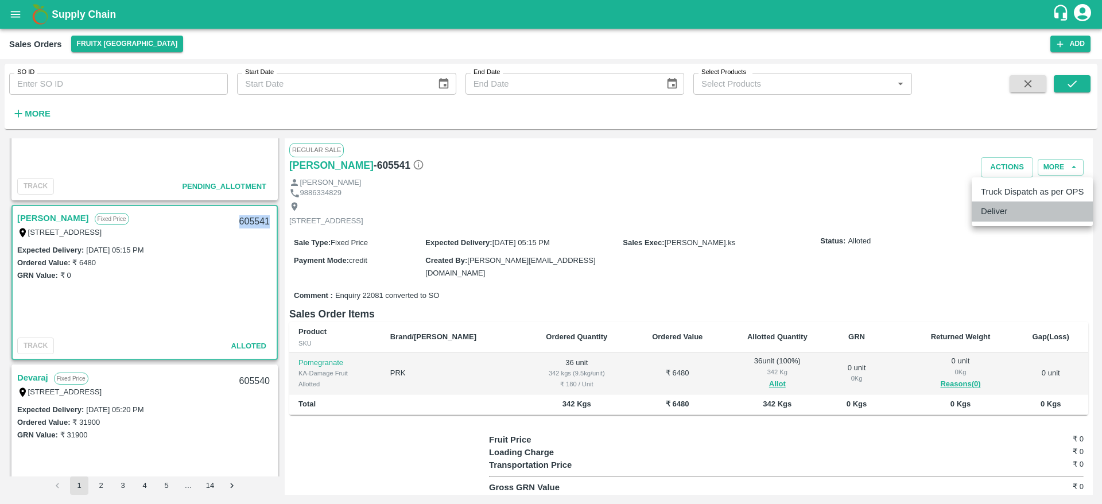
click at [1008, 214] on li "Deliver" at bounding box center [1032, 212] width 121 height 20
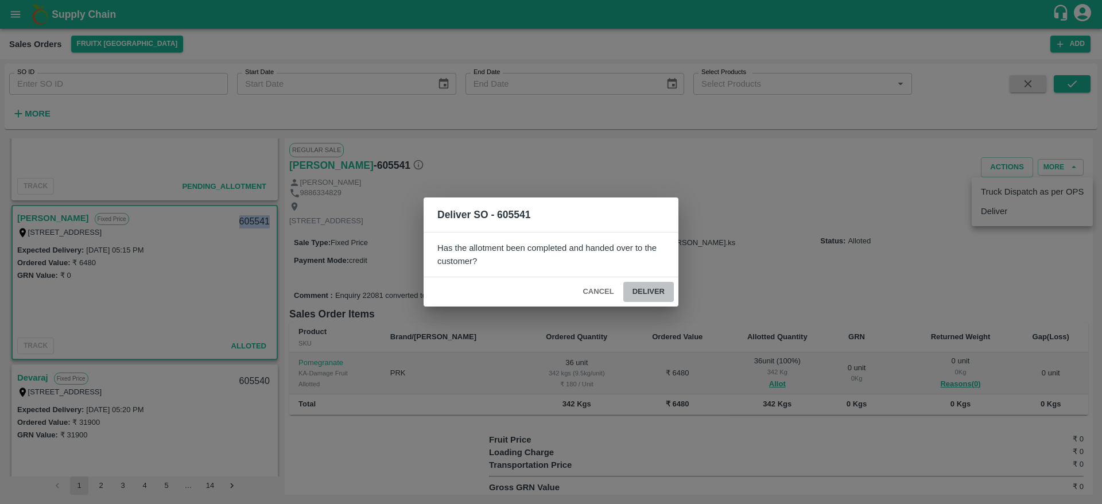
click at [659, 286] on button "Deliver" at bounding box center [648, 292] width 51 height 20
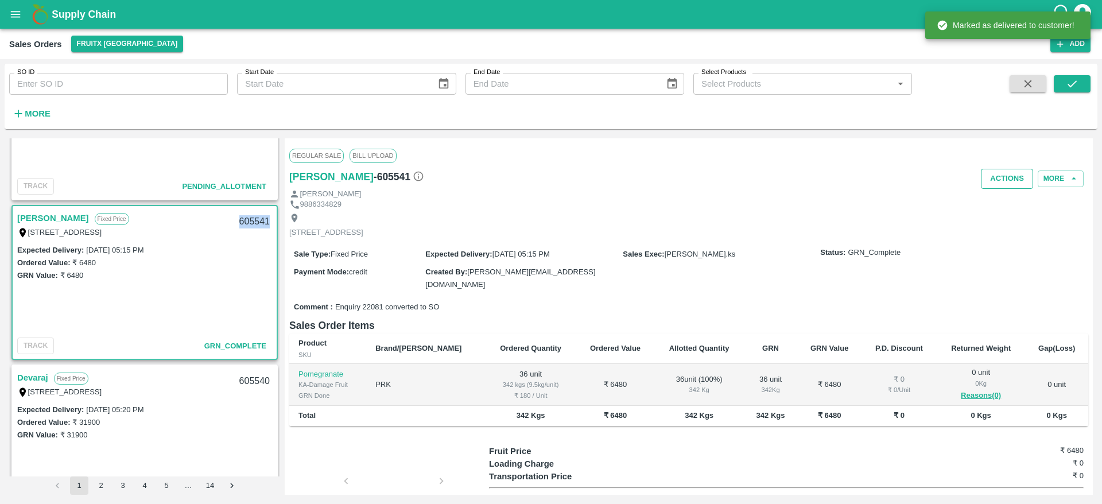
click at [1002, 170] on button "Actions" at bounding box center [1007, 179] width 52 height 20
click at [1021, 210] on li "Truck Dispatch as per OPS" at bounding box center [1032, 203] width 121 height 20
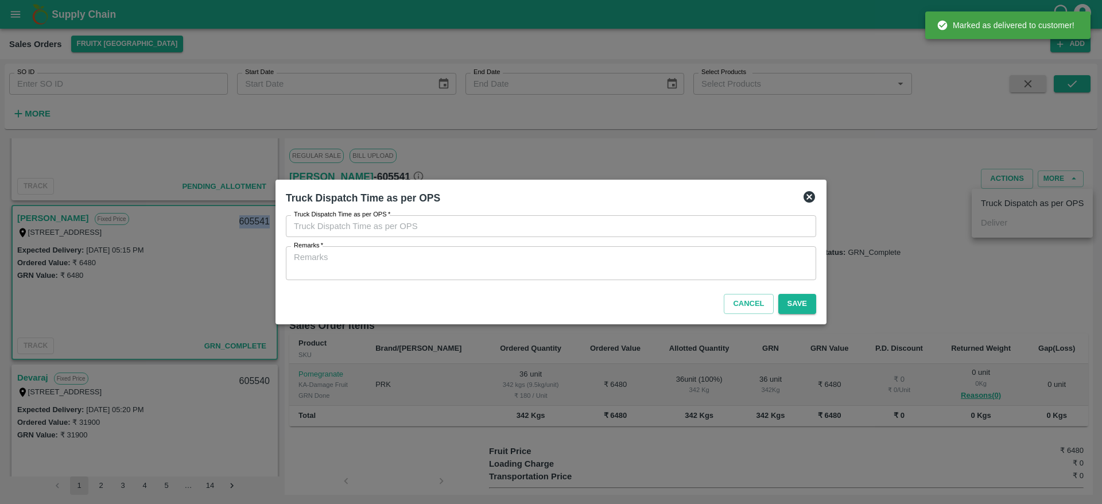
type input "23/09/2025 07:27 PM"
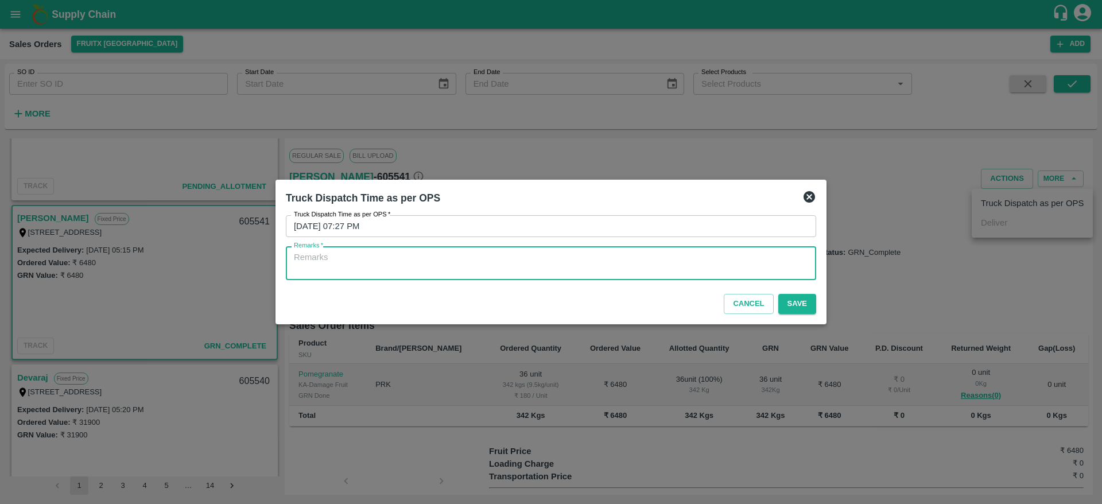
click at [720, 267] on textarea "Remarks   *" at bounding box center [551, 263] width 514 height 24
type textarea "OTD"
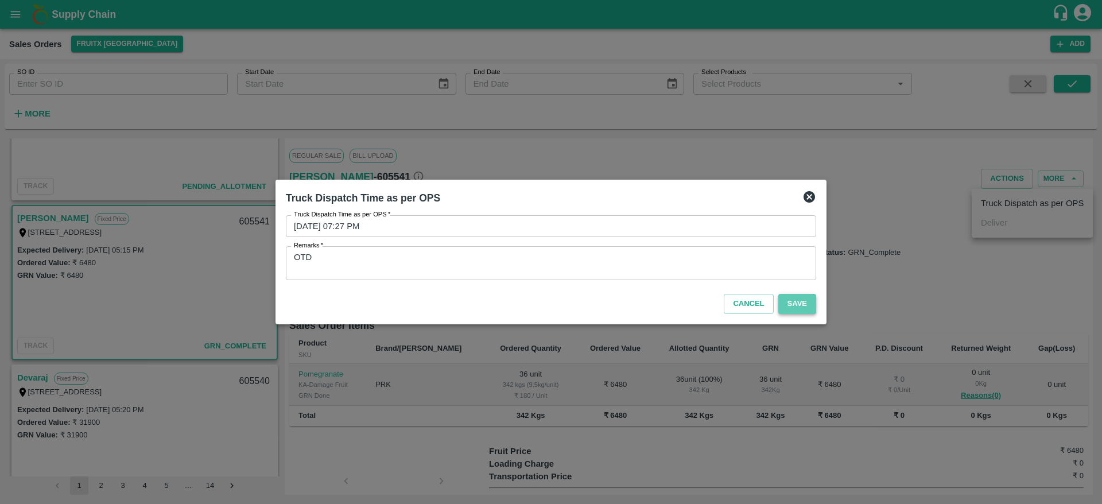
click at [788, 300] on button "Save" at bounding box center [798, 304] width 38 height 20
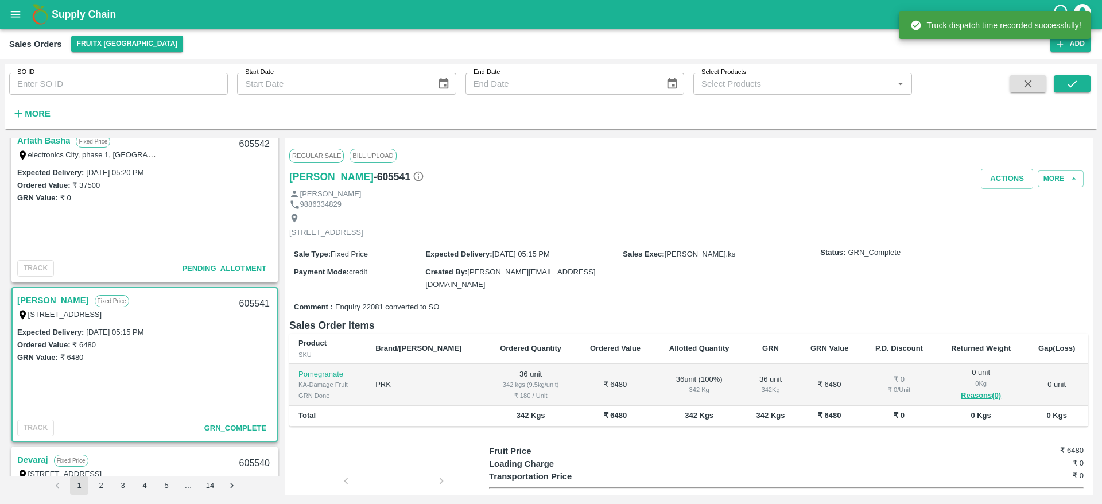
scroll to position [332, 0]
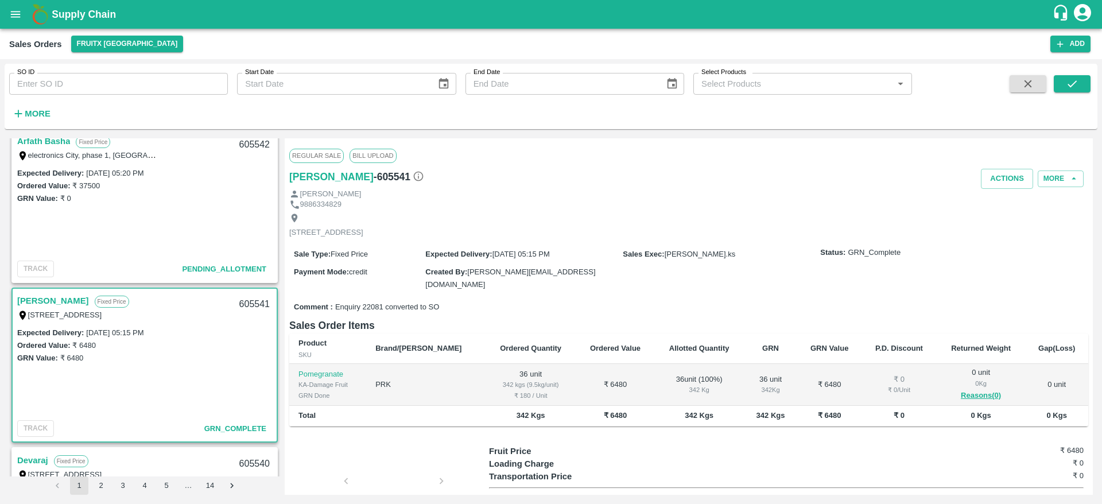
click at [43, 144] on link "Arfath Basha" at bounding box center [43, 141] width 53 height 15
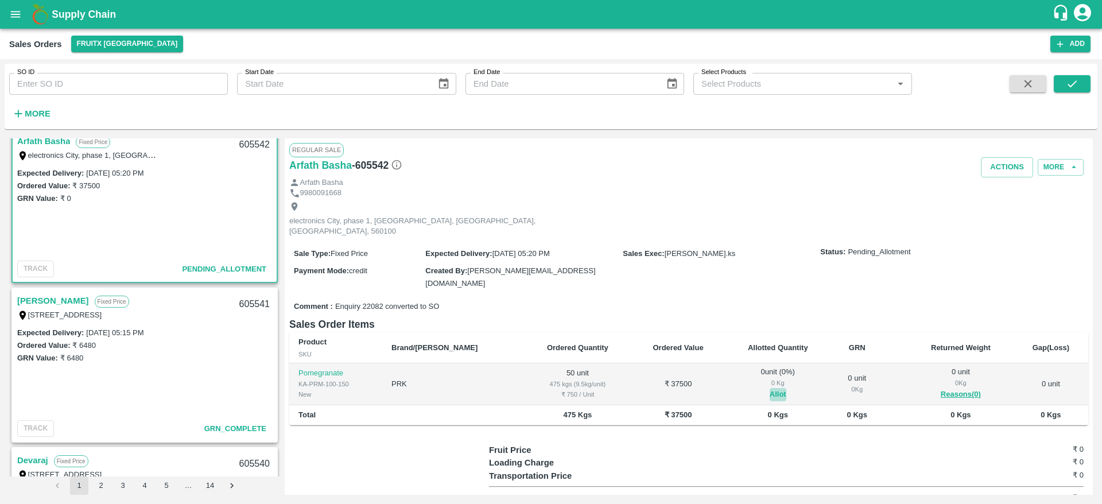
click at [770, 388] on button "Allot" at bounding box center [778, 394] width 17 height 13
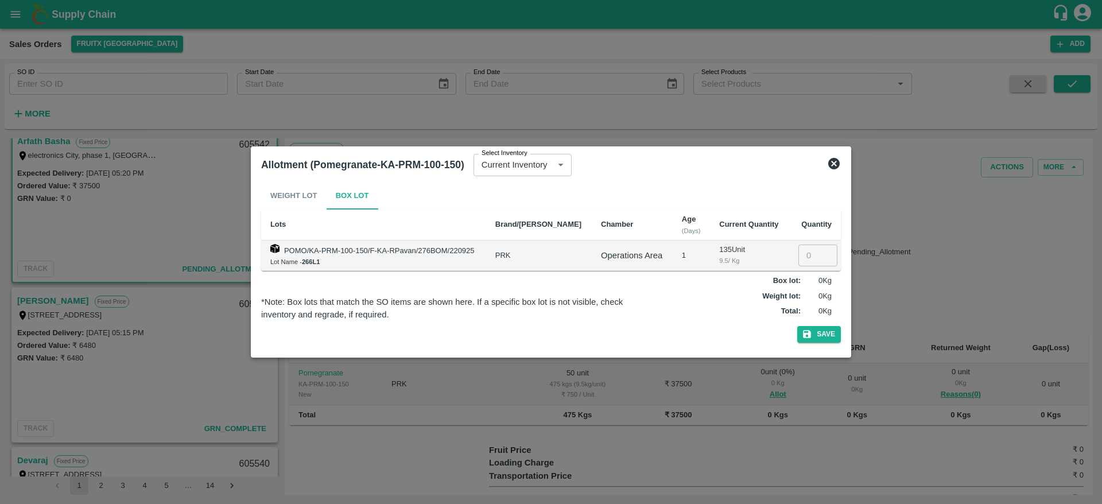
click at [801, 243] on td "​" at bounding box center [815, 256] width 52 height 30
click at [803, 250] on input "number" at bounding box center [818, 256] width 39 height 22
type input "50"
click at [797, 326] on button "Save" at bounding box center [819, 334] width 44 height 17
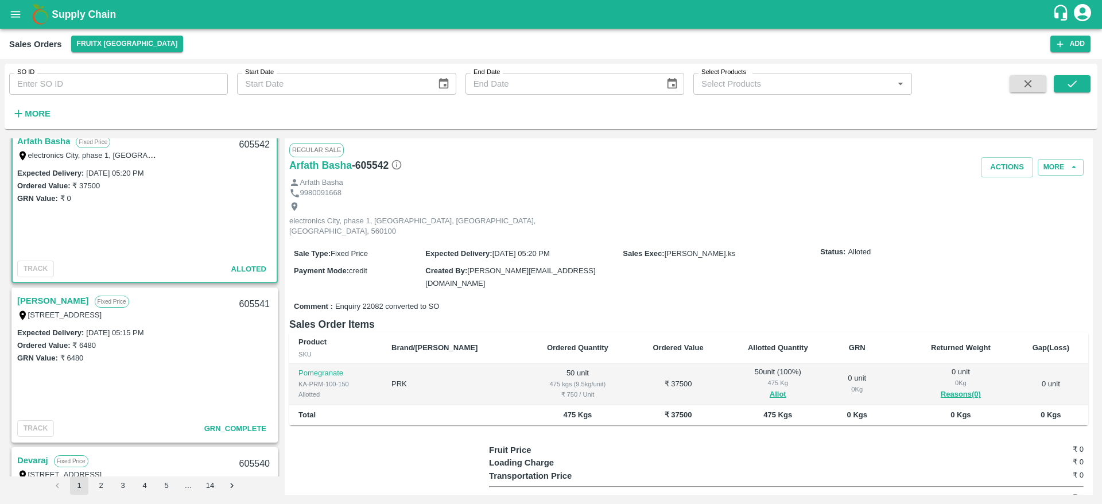
click at [248, 141] on div "605542" at bounding box center [255, 144] width 44 height 27
copy div "605542"
click at [1010, 172] on button "Actions" at bounding box center [1007, 167] width 52 height 20
click at [1012, 212] on li "Deliver" at bounding box center [1032, 212] width 121 height 20
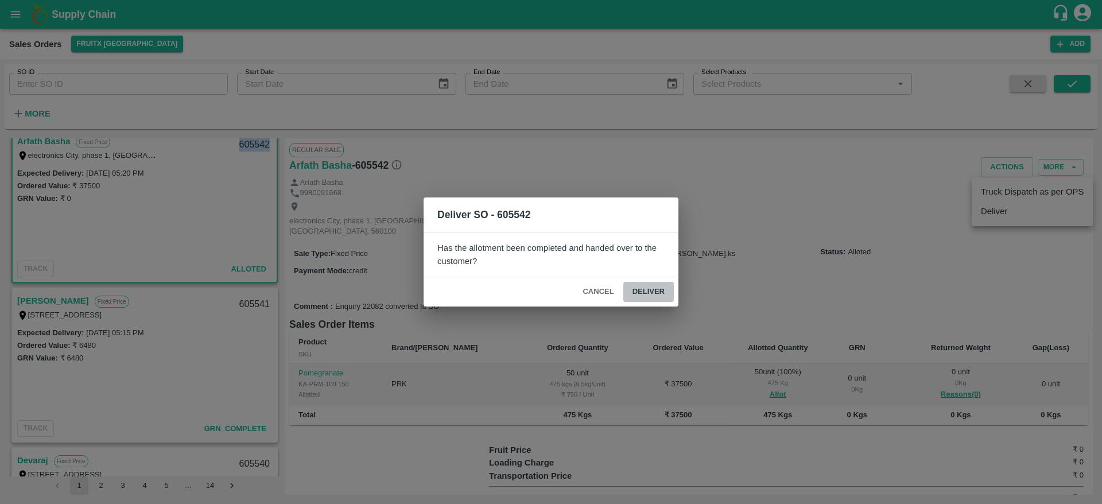
click at [666, 285] on button "Deliver" at bounding box center [648, 292] width 51 height 20
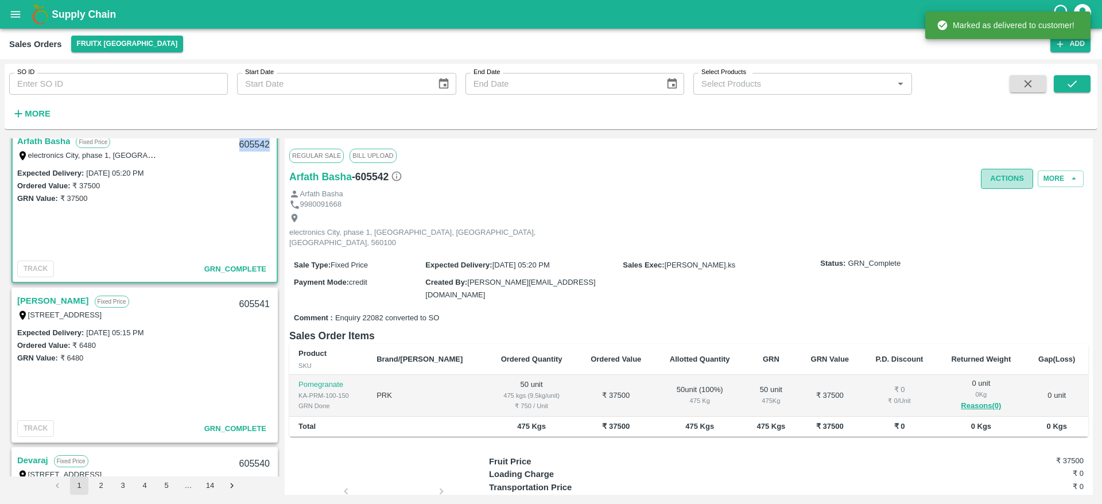
click at [1007, 172] on button "Actions" at bounding box center [1007, 179] width 52 height 20
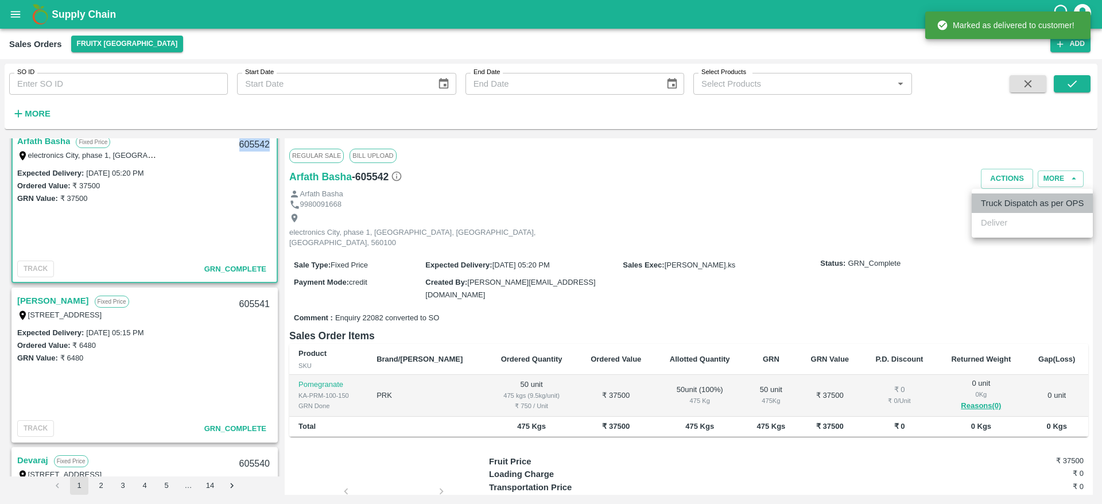
click at [998, 200] on li "Truck Dispatch as per OPS" at bounding box center [1032, 203] width 121 height 20
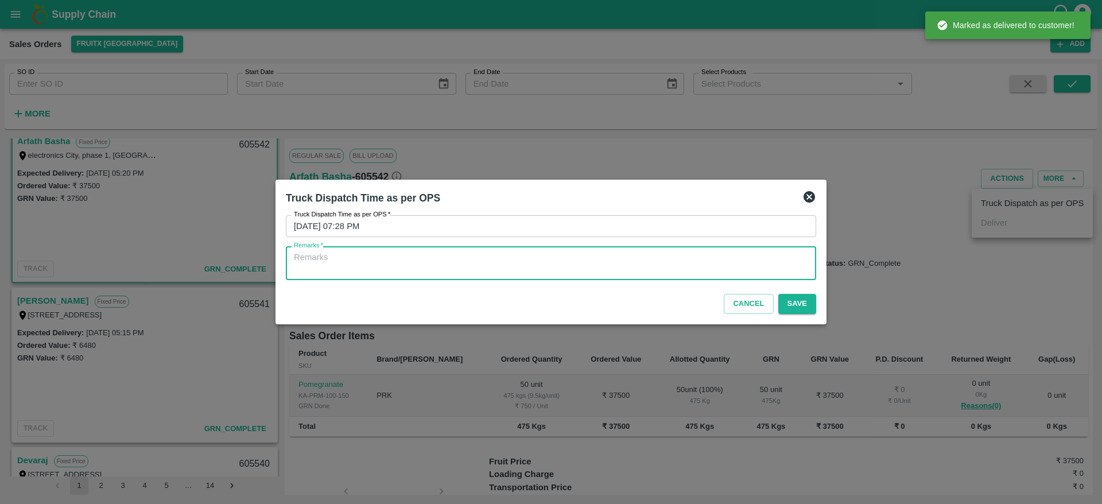
click at [760, 261] on textarea "Remarks   *" at bounding box center [551, 263] width 514 height 24
type textarea "OTD"
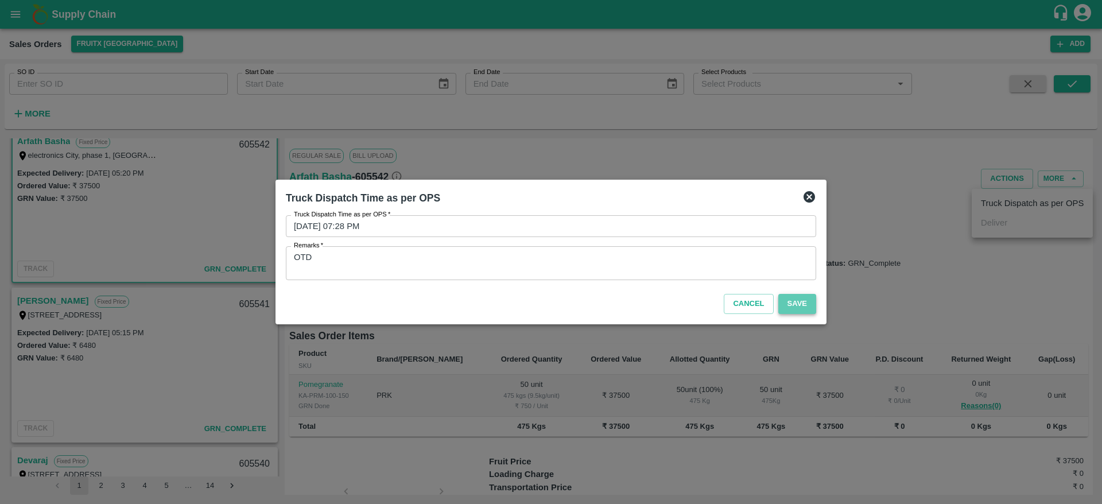
click at [801, 304] on button "Save" at bounding box center [798, 304] width 38 height 20
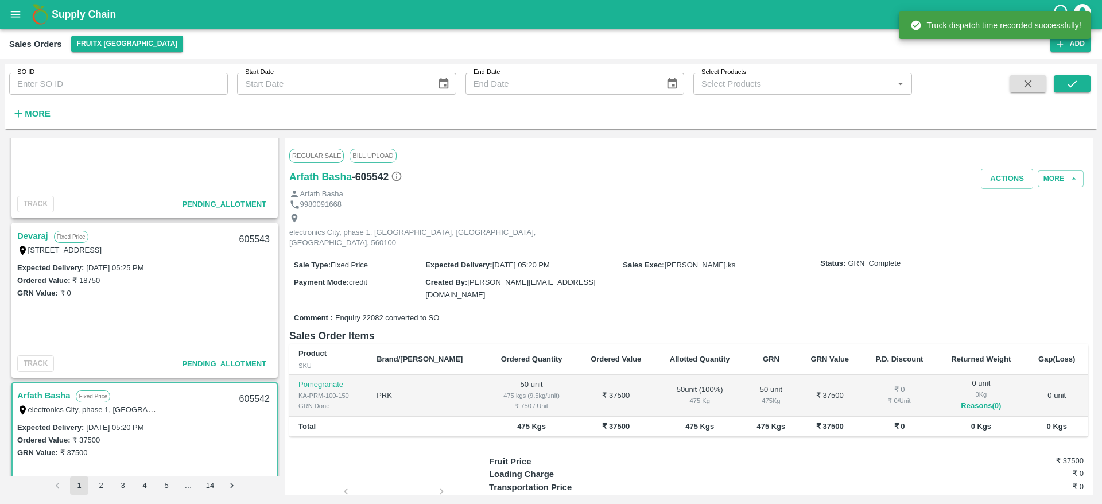
scroll to position [77, 0]
click at [40, 231] on link "Devaraj" at bounding box center [32, 236] width 31 height 15
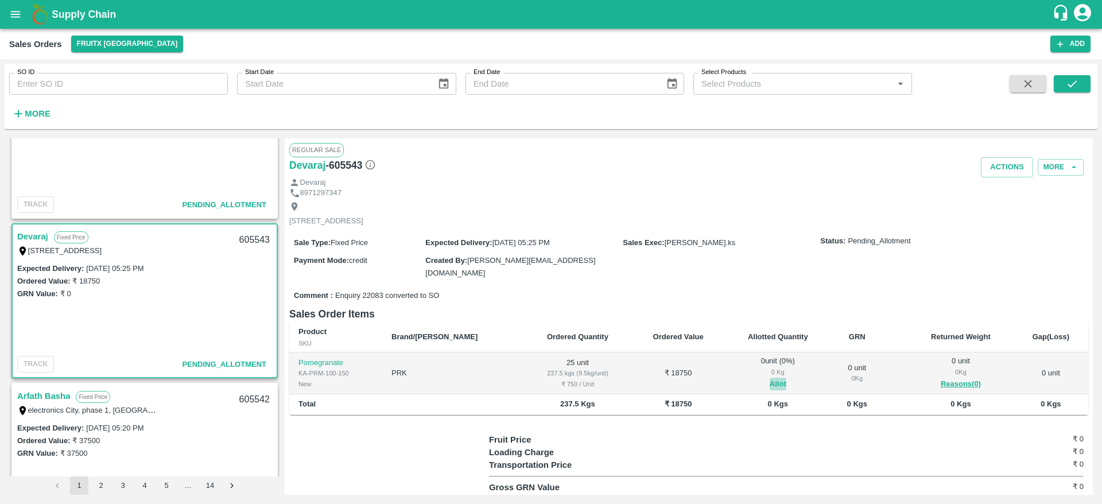
click at [770, 381] on button "Allot" at bounding box center [778, 384] width 17 height 13
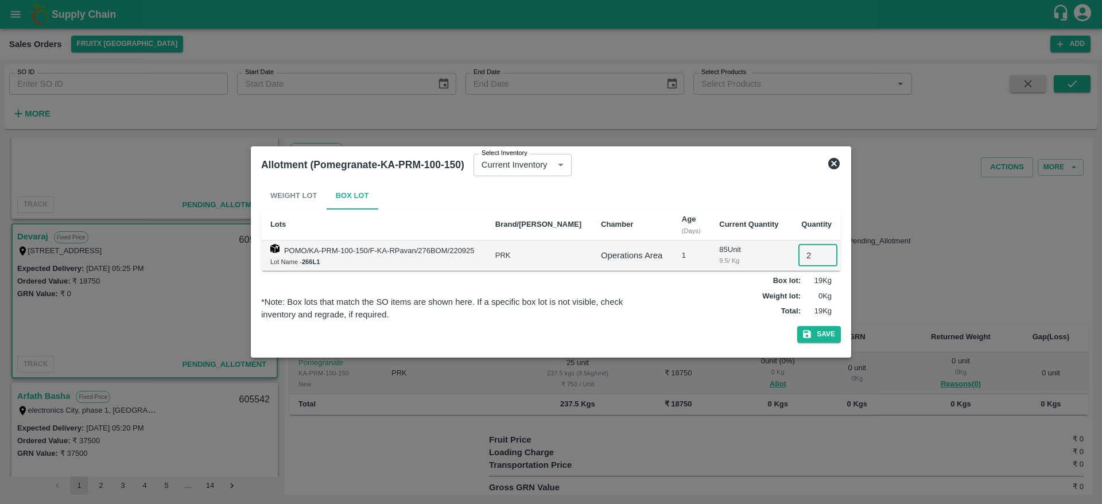
click at [804, 257] on input "2" at bounding box center [818, 256] width 39 height 22
type input "25"
click at [797, 326] on button "Save" at bounding box center [819, 334] width 44 height 17
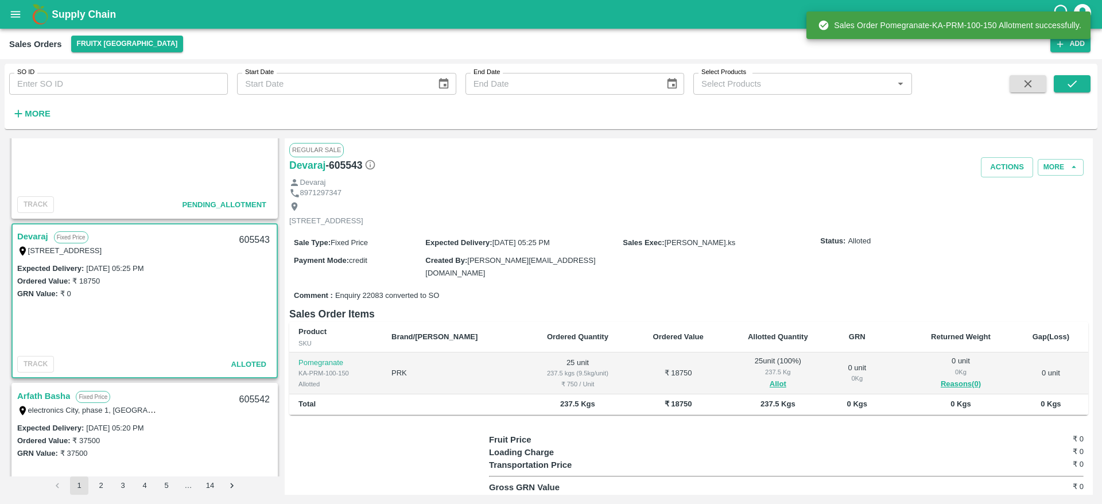
click at [249, 237] on div "605543" at bounding box center [255, 240] width 44 height 27
copy div "605543"
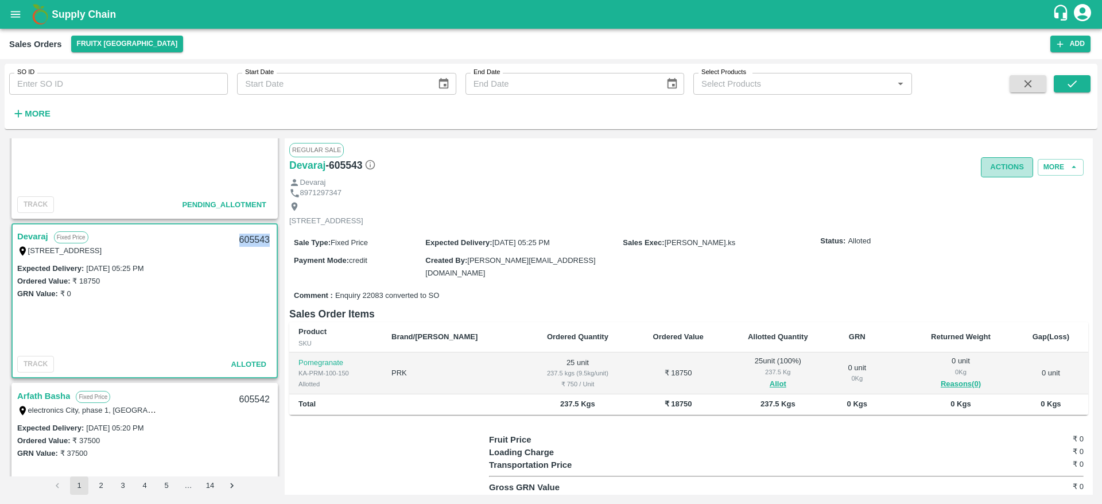
click at [1002, 168] on button "Actions" at bounding box center [1007, 167] width 52 height 20
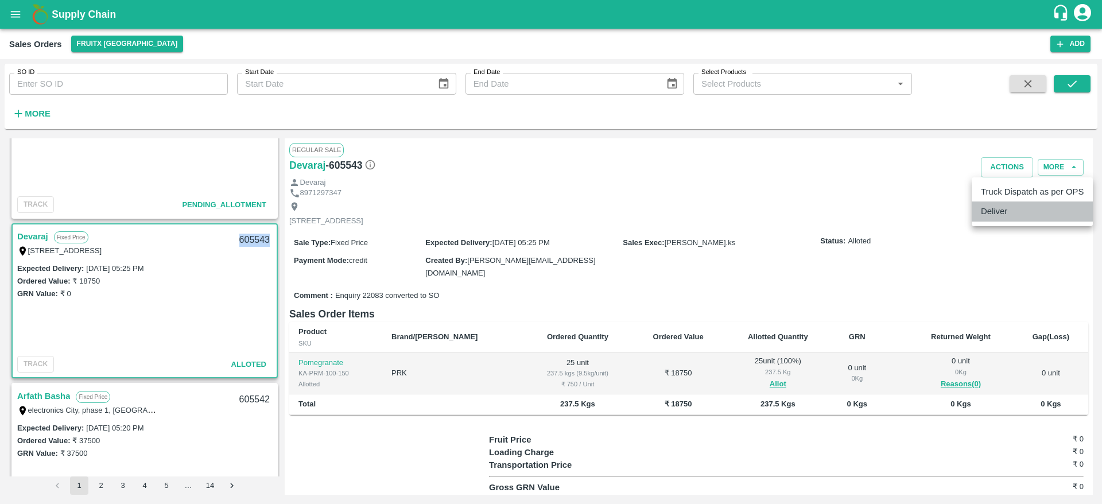
click at [1001, 208] on li "Deliver" at bounding box center [1032, 212] width 121 height 20
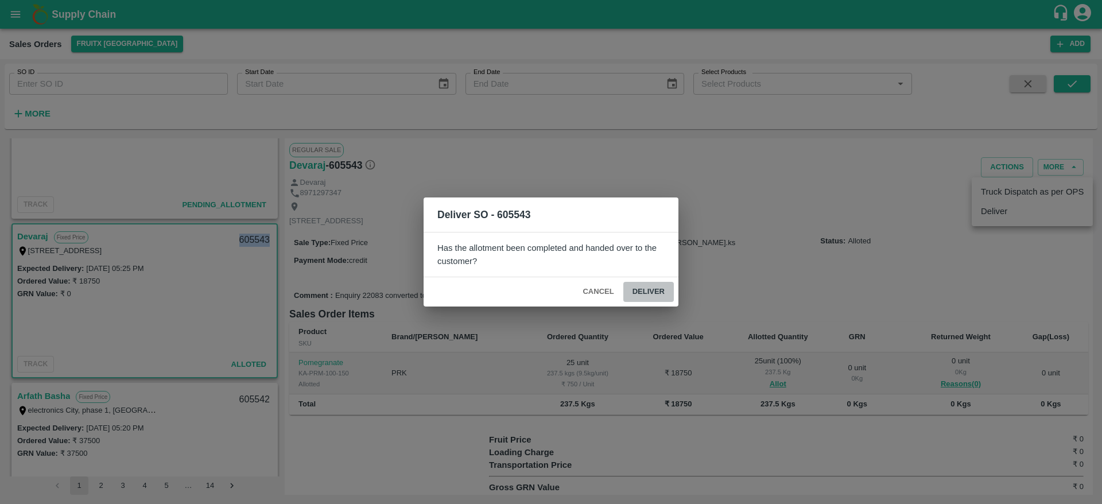
click at [634, 287] on button "Deliver" at bounding box center [648, 292] width 51 height 20
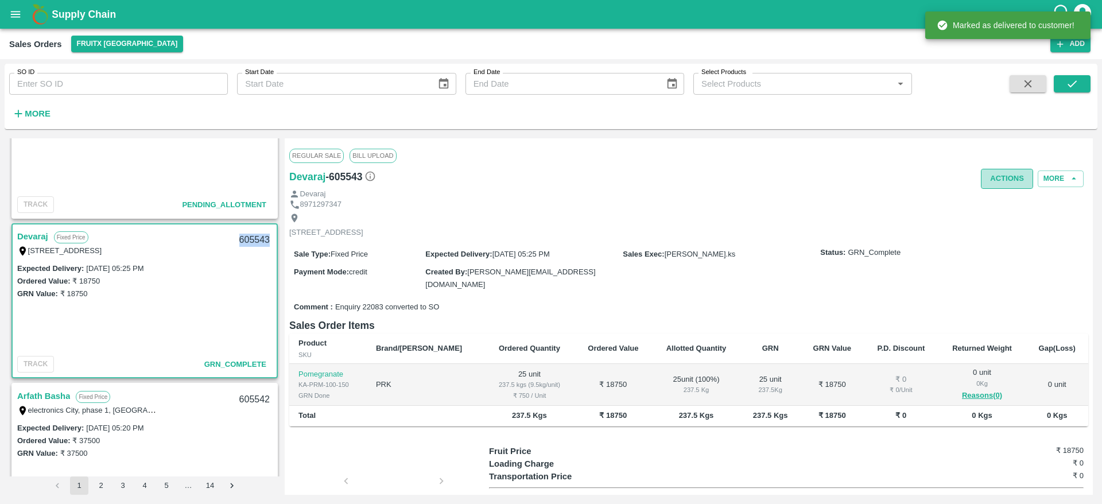
click at [1005, 187] on button "Actions" at bounding box center [1007, 179] width 52 height 20
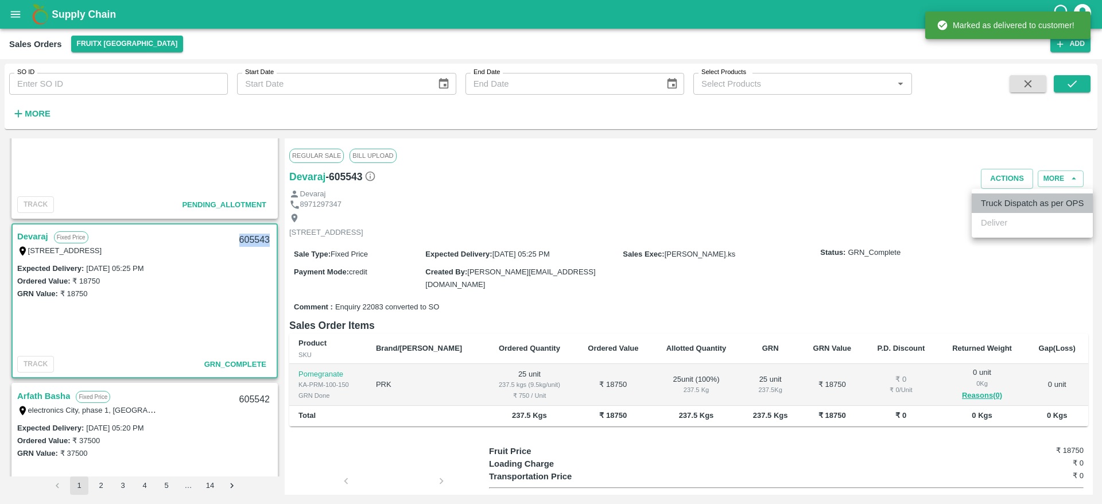
click at [1009, 195] on li "Truck Dispatch as per OPS" at bounding box center [1032, 203] width 121 height 20
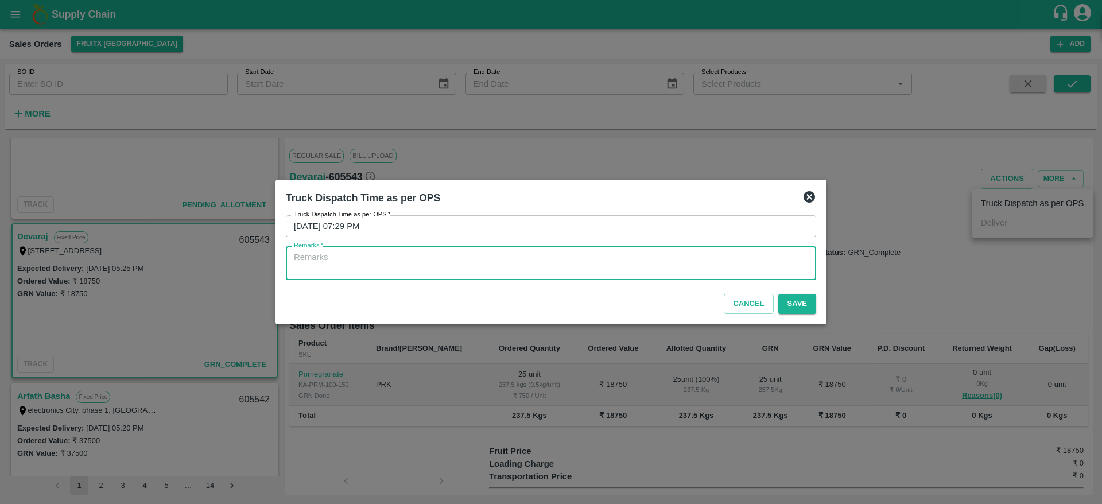
click at [736, 261] on textarea "Remarks   *" at bounding box center [551, 263] width 514 height 24
type textarea "OTD"
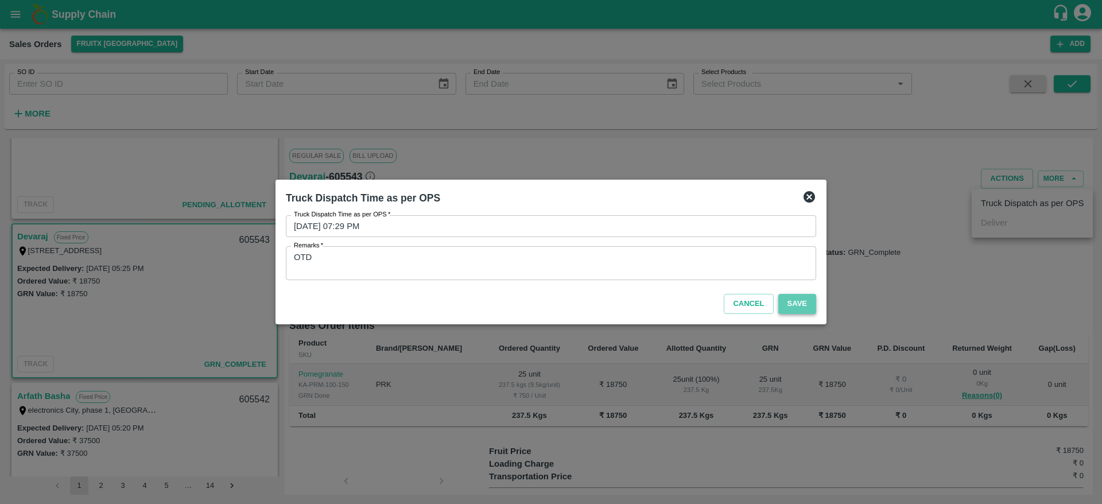
click at [791, 308] on button "Save" at bounding box center [798, 304] width 38 height 20
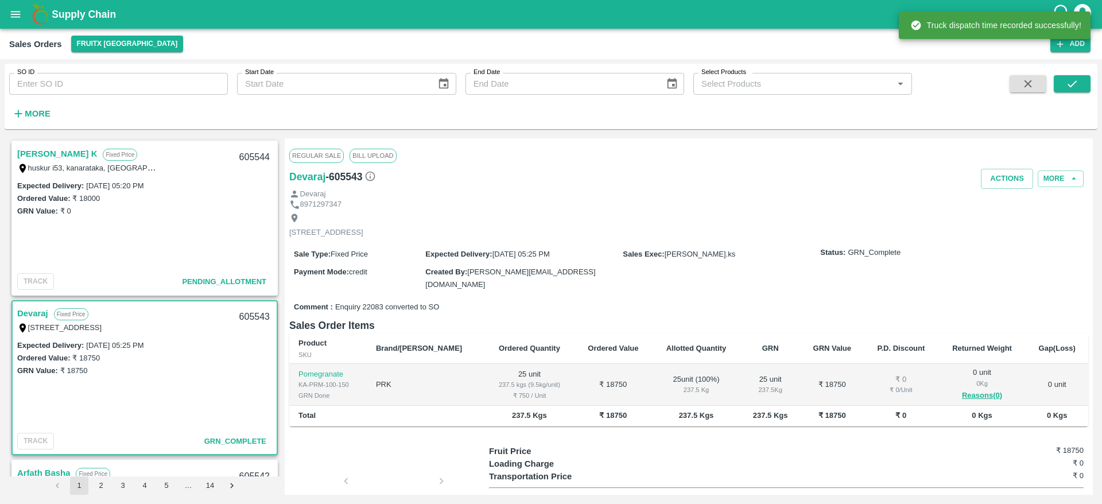
click at [34, 149] on link "Muthumari K" at bounding box center [57, 153] width 80 height 15
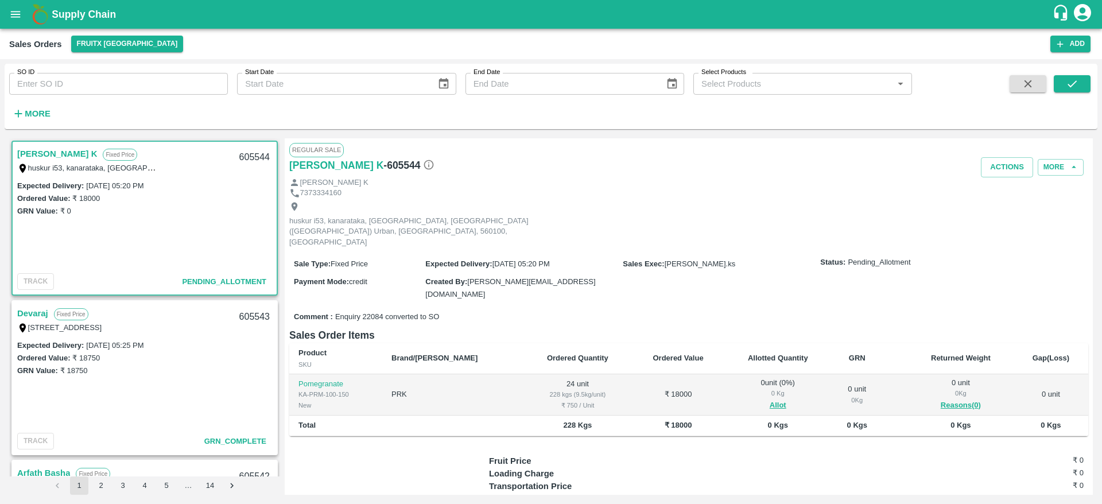
click at [246, 153] on div "605544" at bounding box center [255, 157] width 44 height 27
copy div "605544"
click at [770, 399] on button "Allot" at bounding box center [778, 405] width 17 height 13
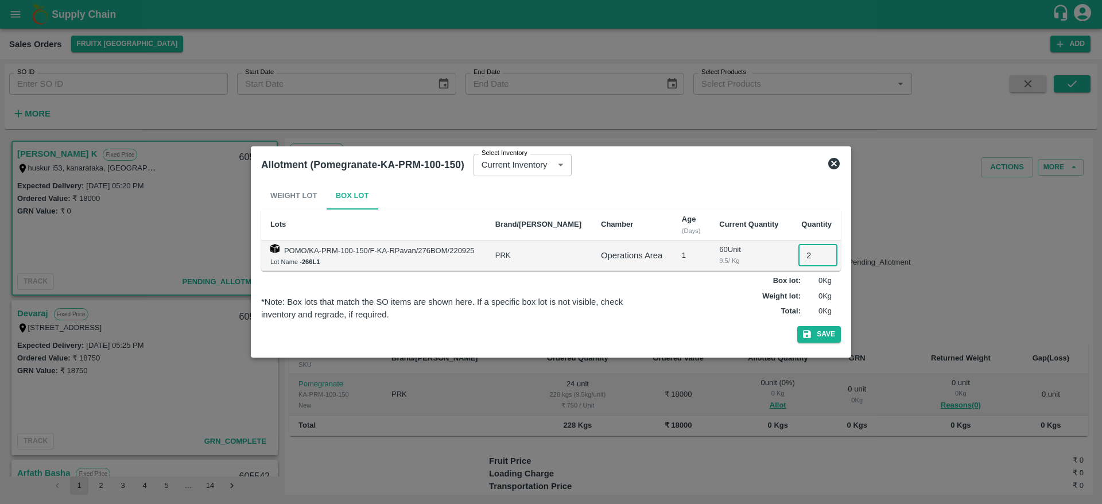
click at [801, 261] on input "2" at bounding box center [818, 256] width 39 height 22
type input "24"
click at [797, 326] on button "Save" at bounding box center [819, 334] width 44 height 17
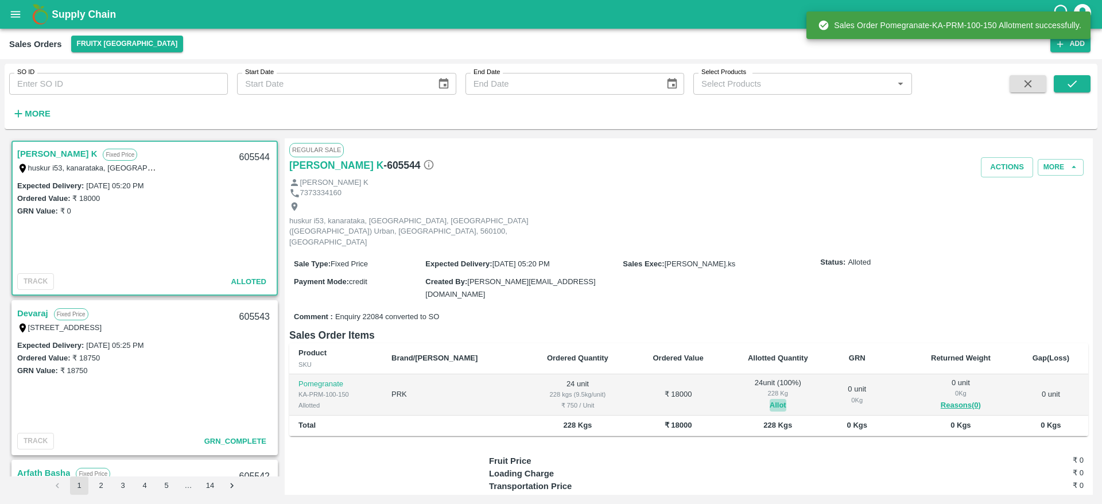
click at [770, 399] on button "Allot" at bounding box center [778, 405] width 17 height 13
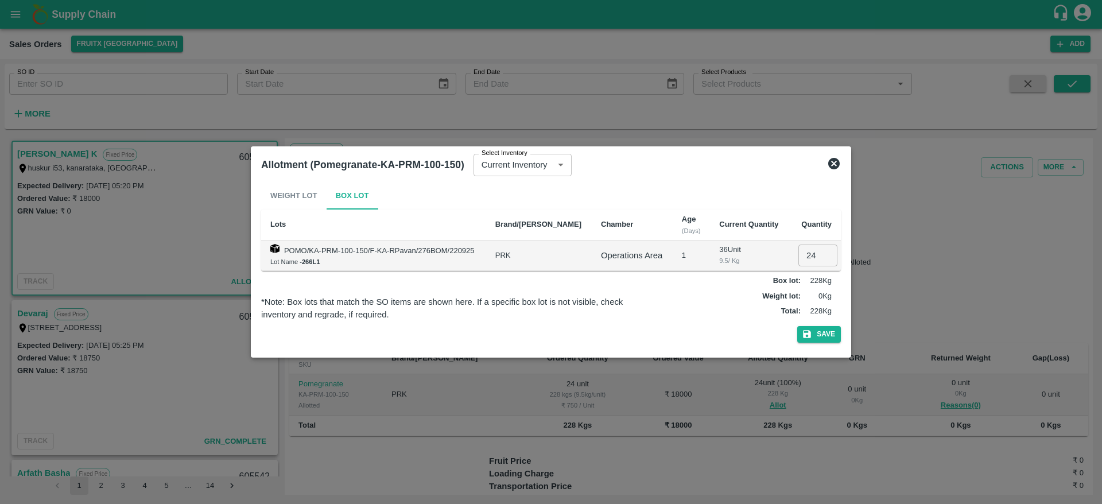
click at [890, 270] on div at bounding box center [551, 252] width 1102 height 504
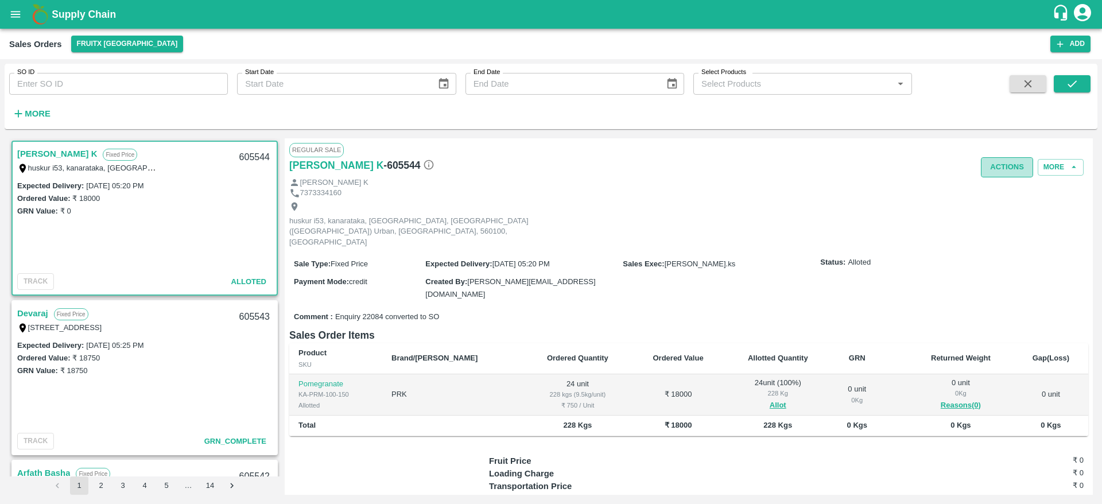
click at [1002, 171] on button "Actions" at bounding box center [1007, 167] width 52 height 20
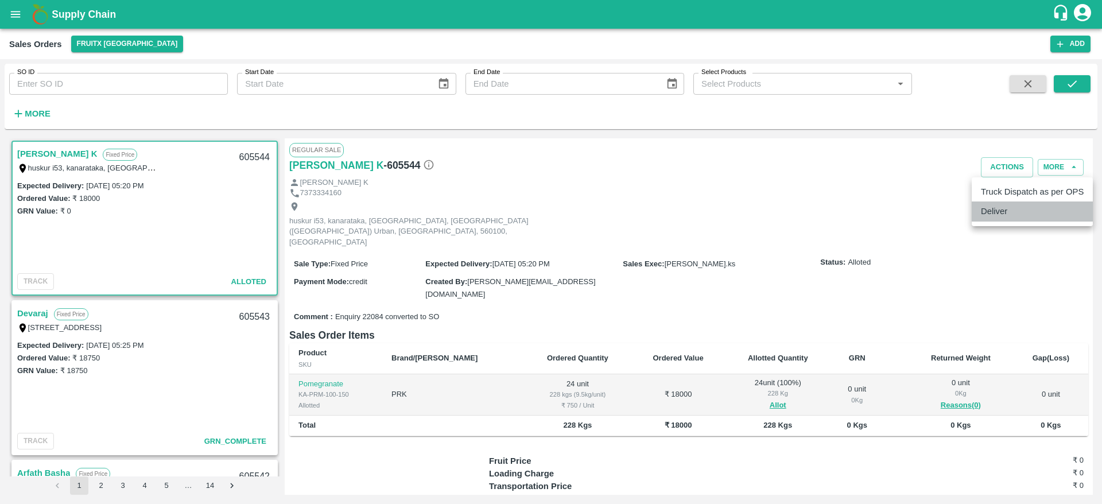
click at [1014, 206] on li "Deliver" at bounding box center [1032, 212] width 121 height 20
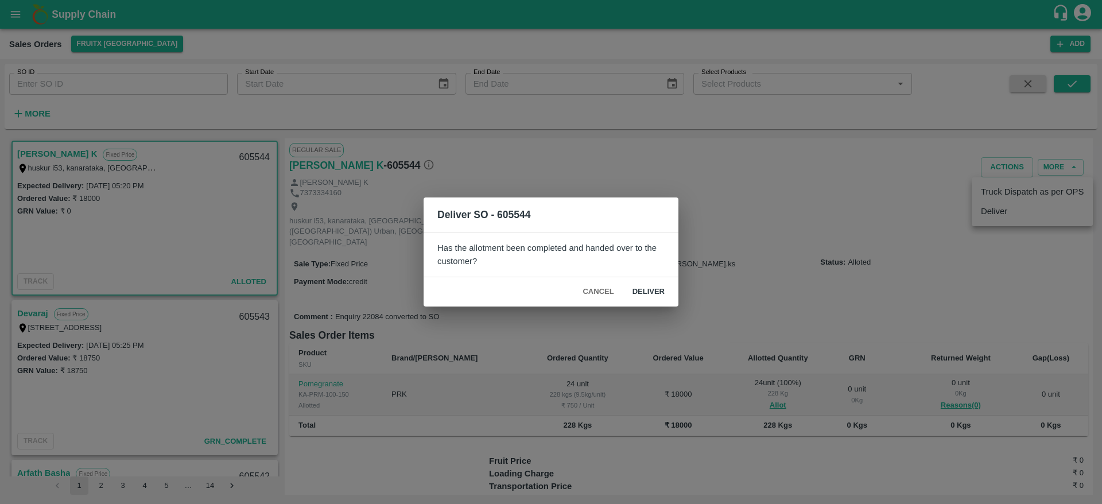
click at [650, 286] on button "Deliver" at bounding box center [648, 292] width 51 height 20
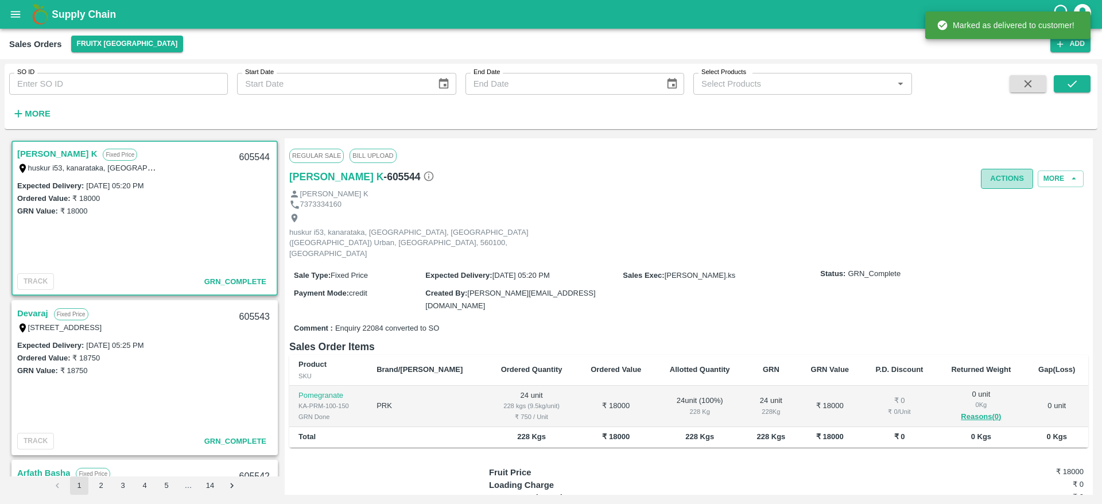
click at [995, 171] on button "Actions" at bounding box center [1007, 179] width 52 height 20
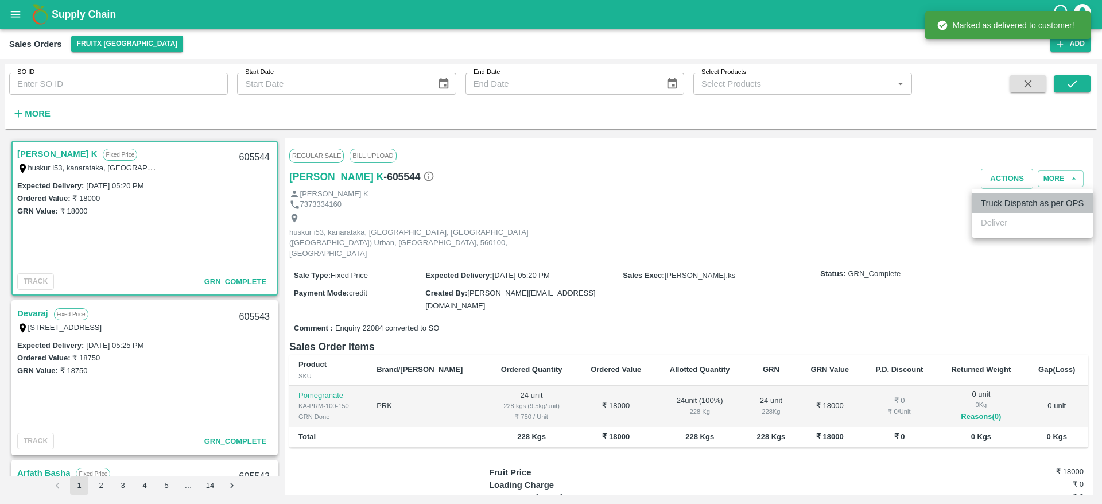
click at [1015, 203] on li "Truck Dispatch as per OPS" at bounding box center [1032, 203] width 121 height 20
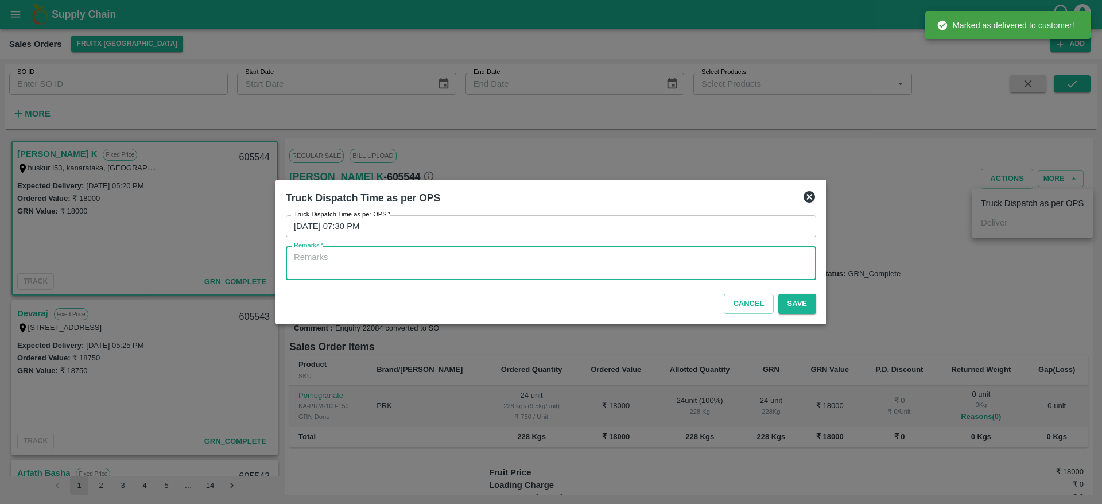
click at [734, 263] on textarea "Remarks   *" at bounding box center [551, 263] width 514 height 24
type textarea "OTD"
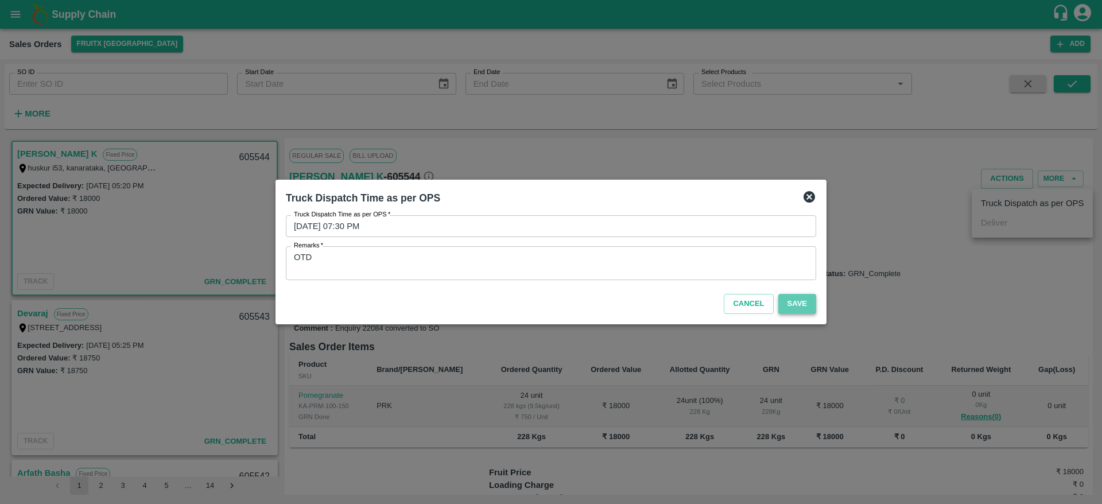
click at [803, 305] on button "Save" at bounding box center [798, 304] width 38 height 20
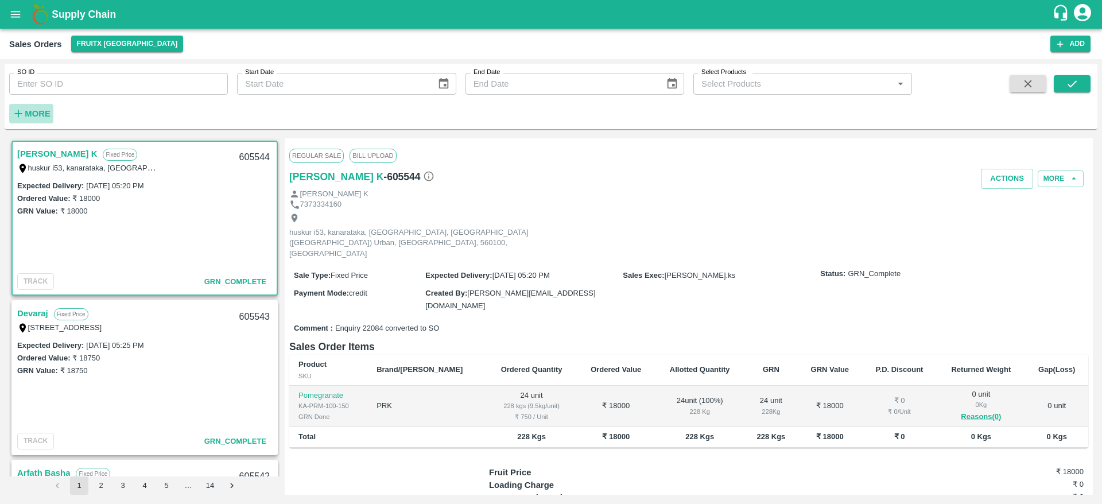
click at [36, 111] on strong "More" at bounding box center [38, 113] width 26 height 9
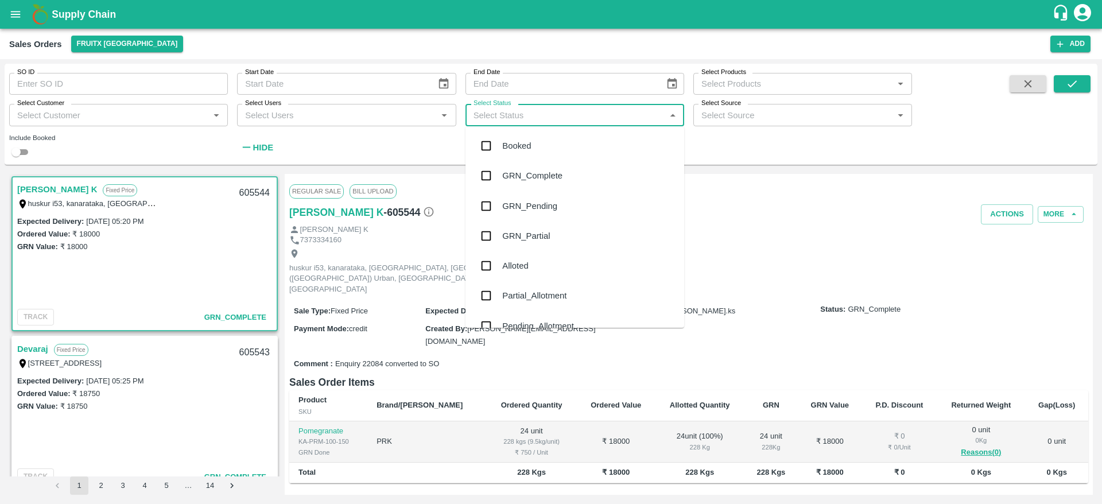
click at [509, 110] on input "Select Status" at bounding box center [565, 114] width 193 height 15
type input "pen"
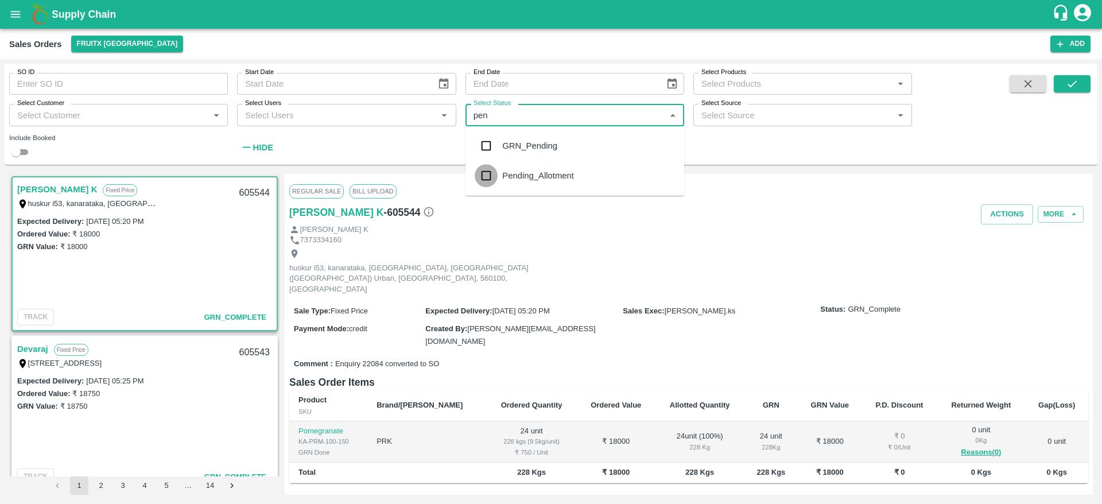
click at [486, 177] on input "checkbox" at bounding box center [486, 175] width 23 height 23
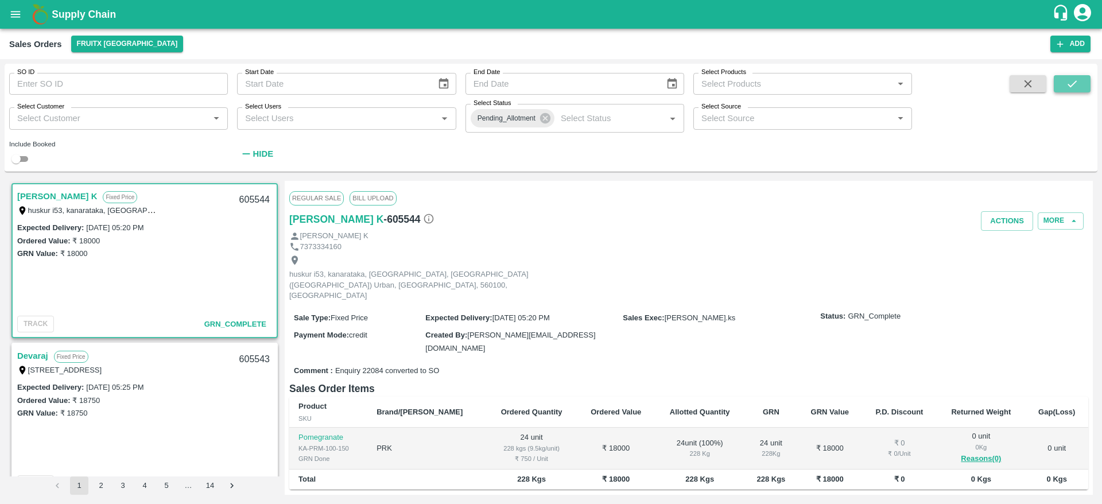
click at [1071, 85] on icon "submit" at bounding box center [1072, 84] width 13 height 13
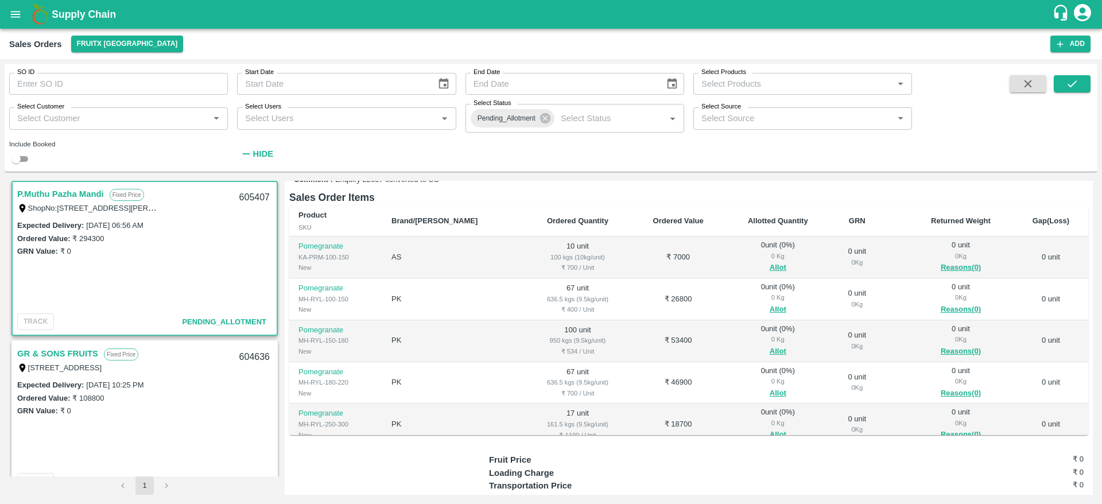
scroll to position [160, 0]
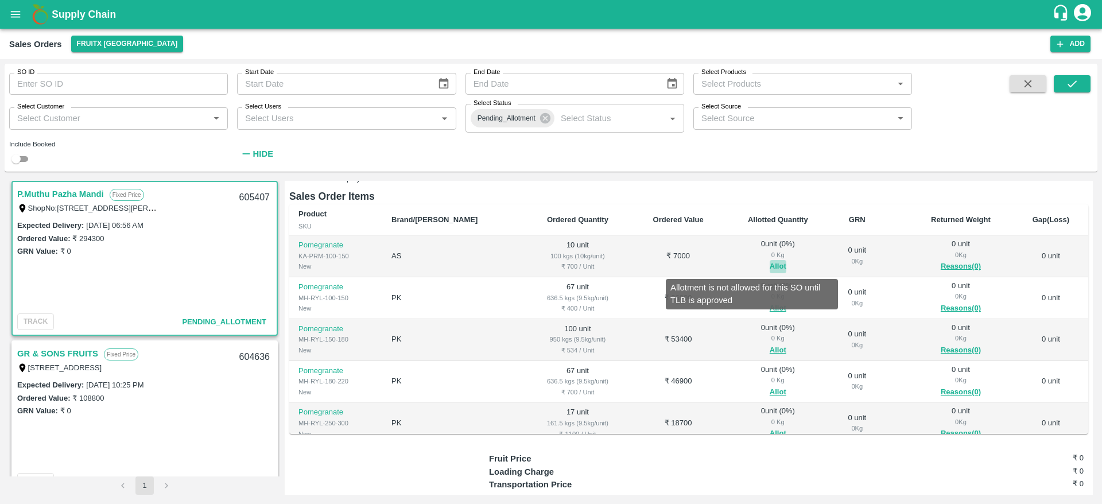
click at [770, 265] on button "Allot" at bounding box center [778, 266] width 17 height 13
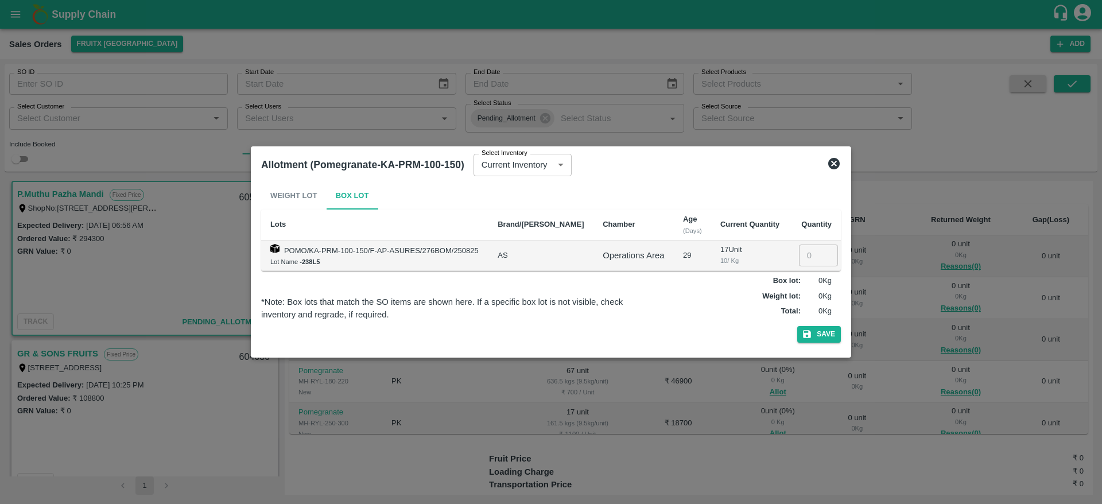
click at [803, 264] on input "number" at bounding box center [818, 256] width 39 height 22
type input "10"
click at [797, 326] on button "Save" at bounding box center [819, 334] width 44 height 17
click at [831, 157] on icon at bounding box center [834, 164] width 14 height 14
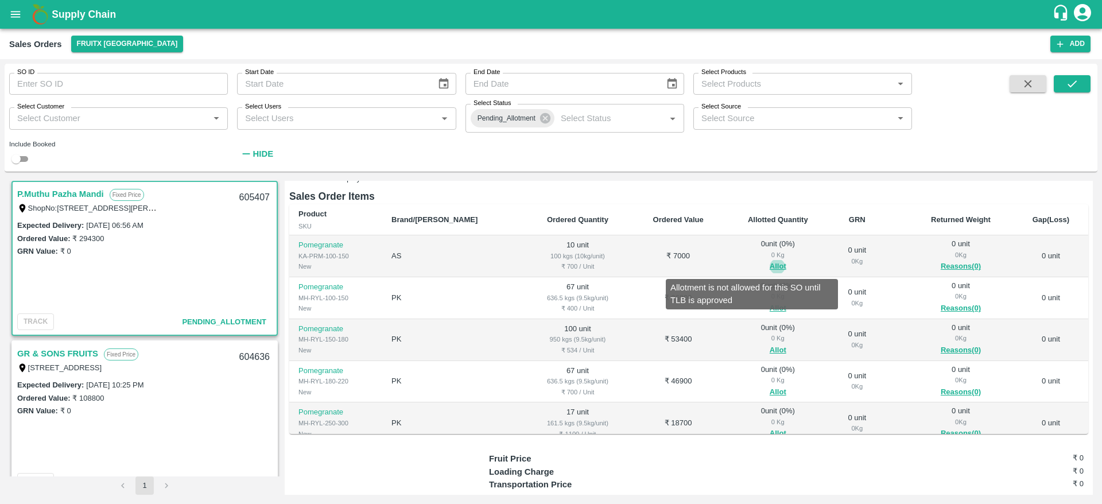
scroll to position [24, 0]
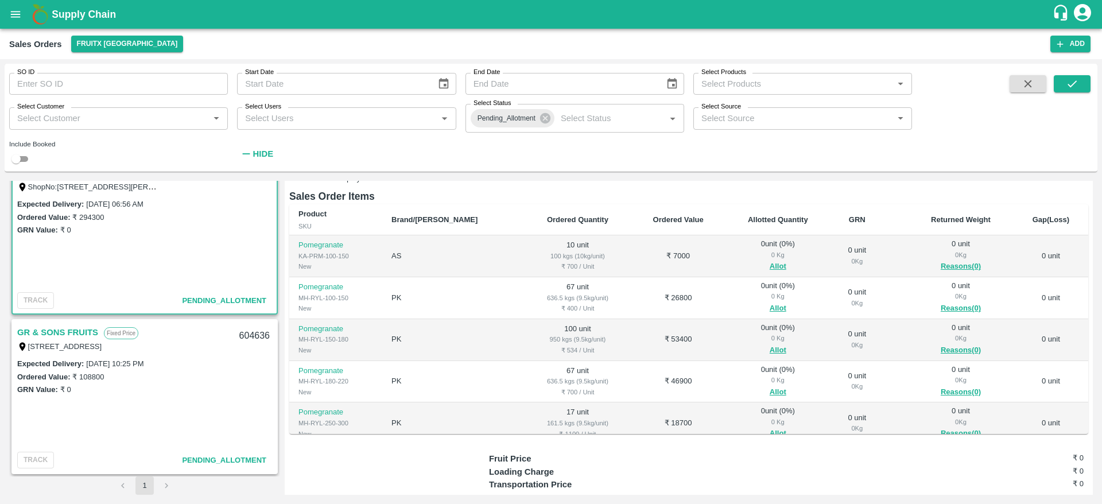
click at [60, 330] on link "GR & SONS FRUITS" at bounding box center [57, 332] width 81 height 15
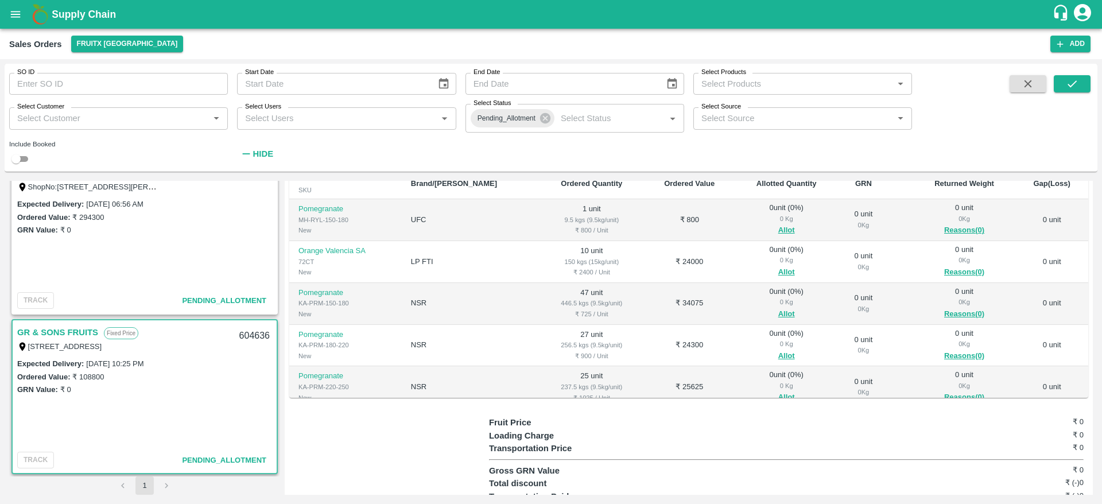
scroll to position [30, 0]
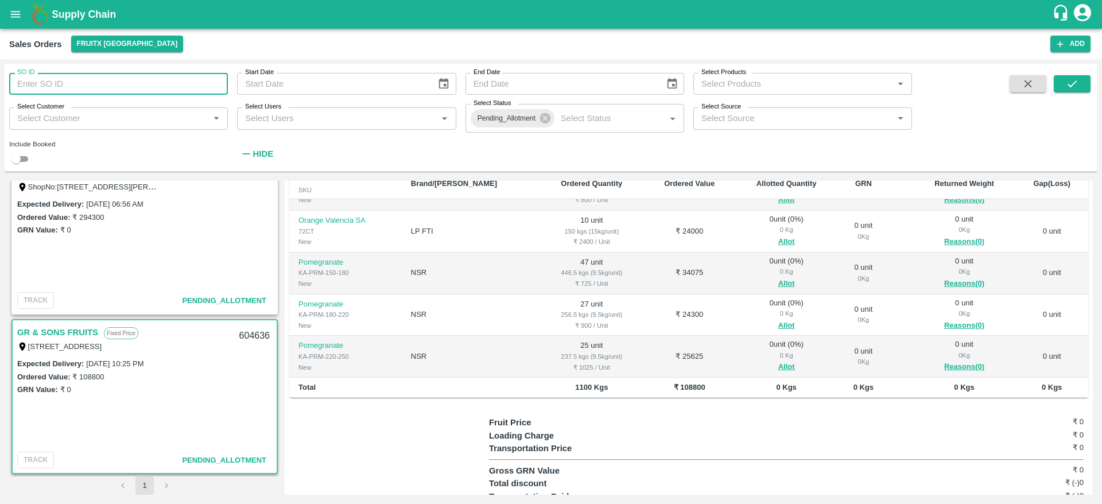
click at [63, 90] on input "SO ID" at bounding box center [118, 84] width 219 height 22
paste input "605476"
type input "605476"
click at [1061, 83] on button "submit" at bounding box center [1072, 83] width 37 height 17
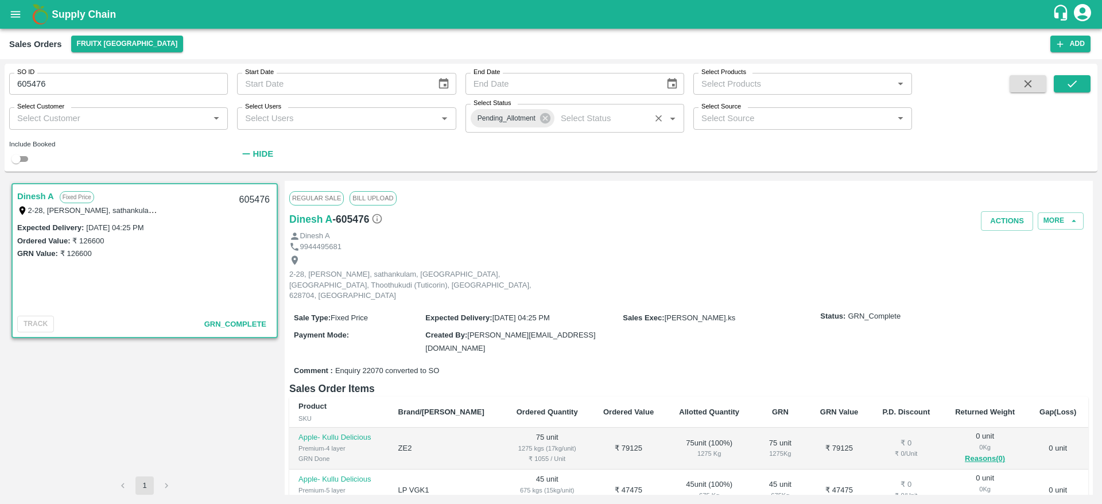
click at [548, 125] on div "Pending_Allotment" at bounding box center [513, 118] width 84 height 18
click at [546, 115] on icon at bounding box center [545, 118] width 10 height 10
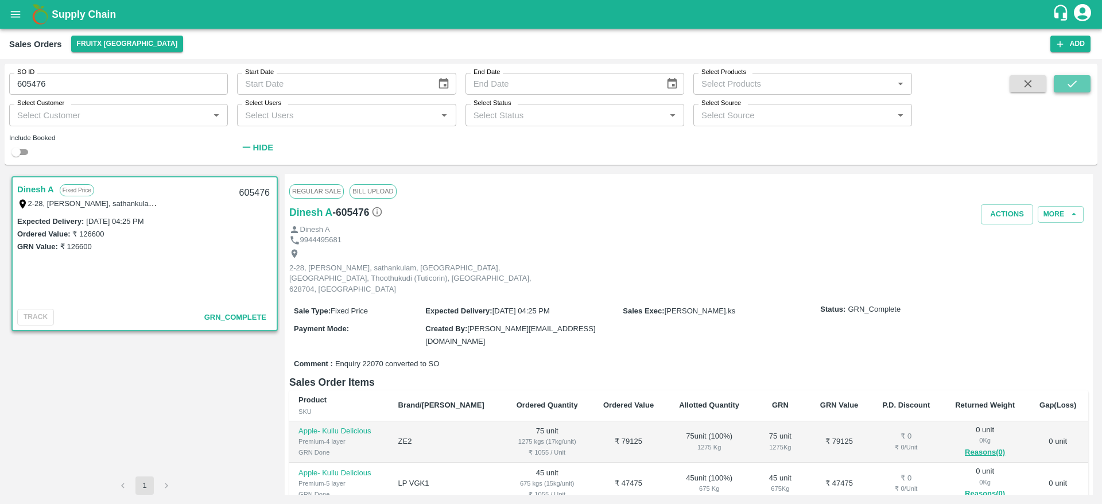
click at [1075, 84] on icon "submit" at bounding box center [1072, 84] width 13 height 13
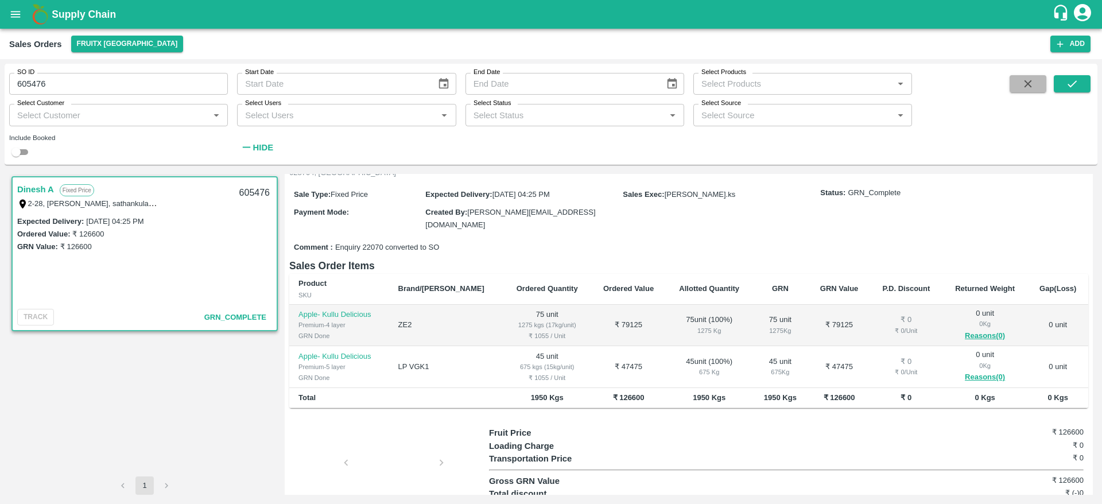
click at [1023, 90] on button "button" at bounding box center [1028, 83] width 37 height 17
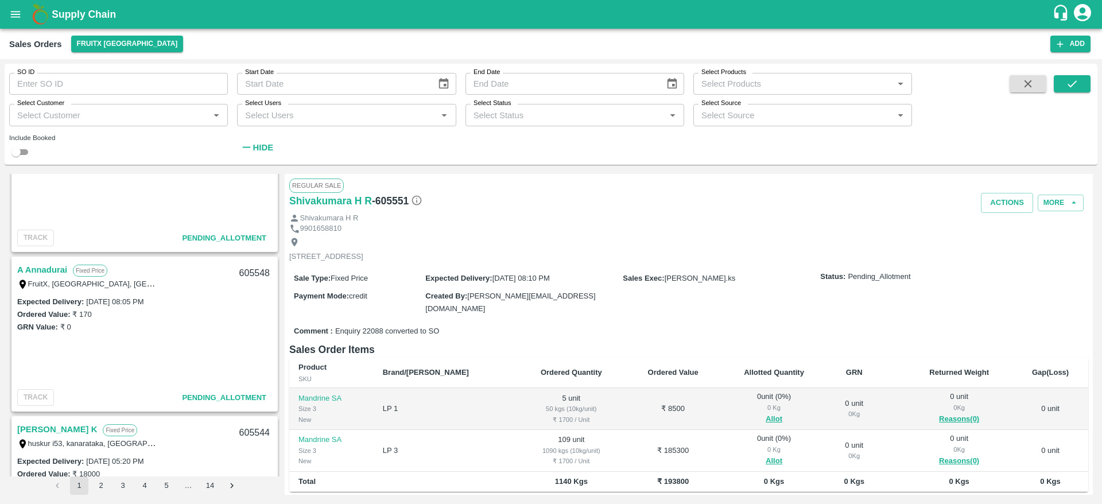
scroll to position [392, 0]
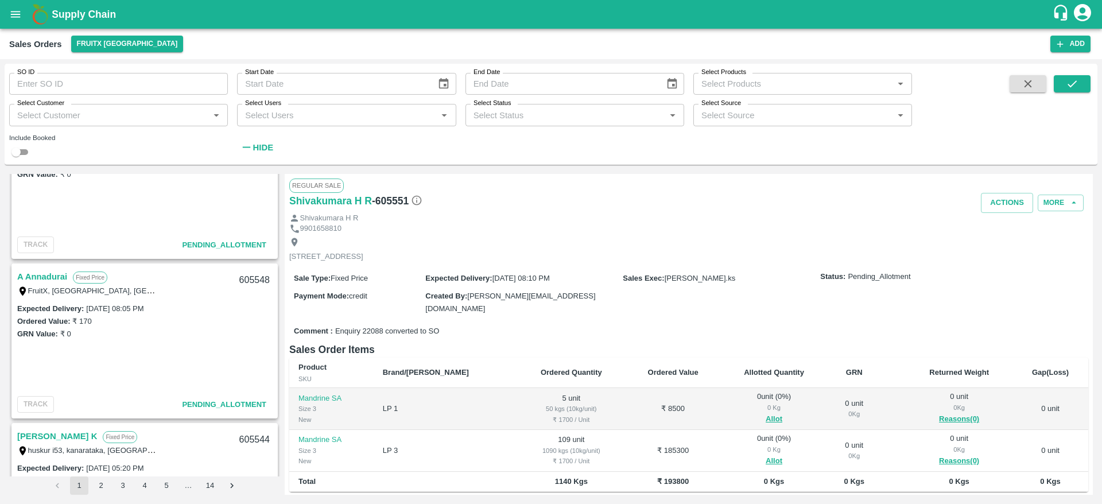
click at [40, 280] on link "A Annadurai" at bounding box center [42, 276] width 50 height 15
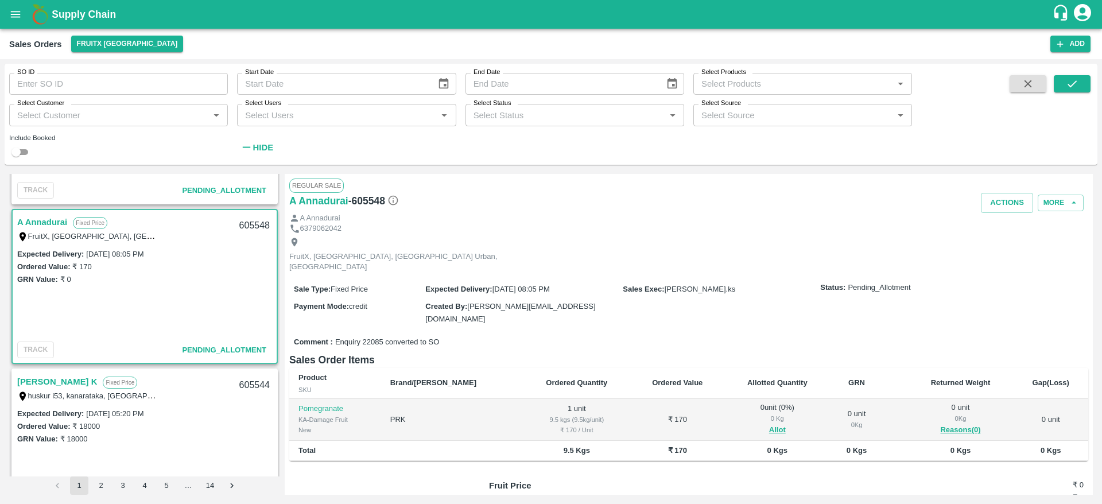
scroll to position [438, 0]
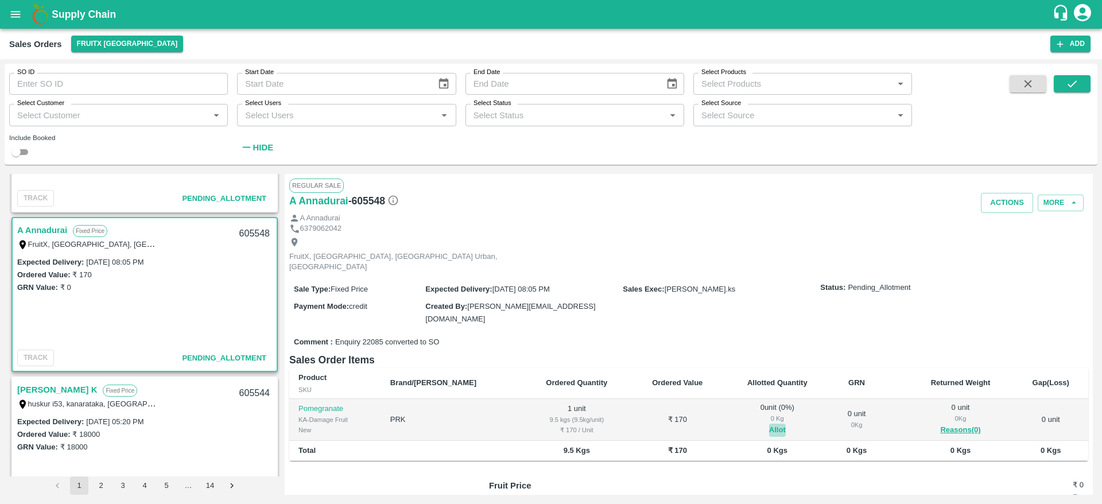
click at [769, 424] on button "Allot" at bounding box center [777, 430] width 17 height 13
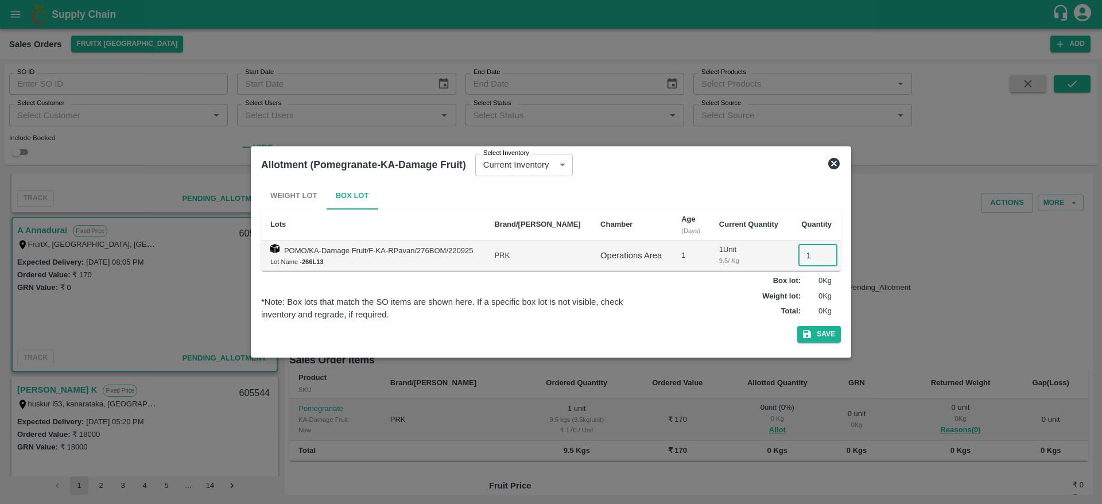
click at [805, 260] on input "1" at bounding box center [818, 256] width 39 height 22
type input "1"
click at [797, 326] on button "Save" at bounding box center [819, 334] width 44 height 17
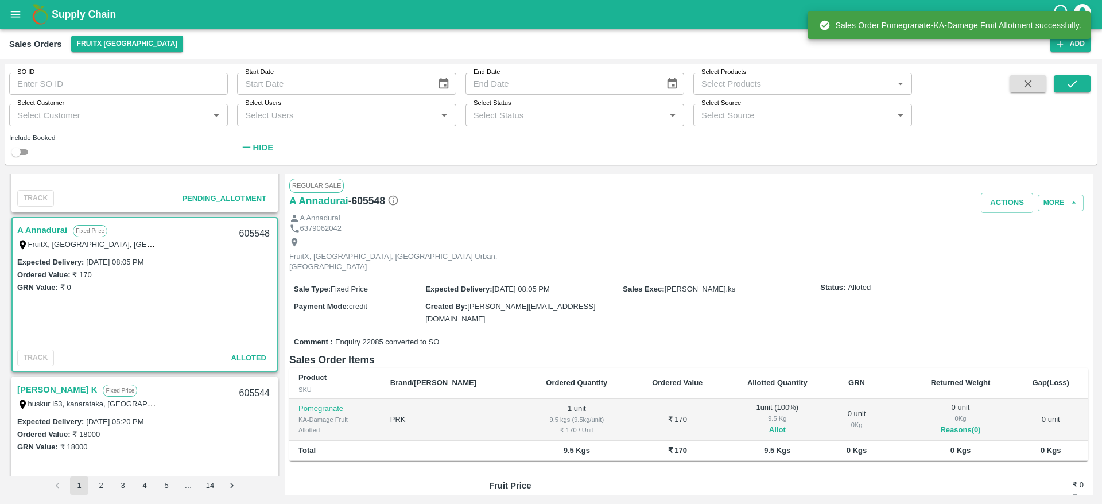
click at [251, 230] on div "605548" at bounding box center [255, 233] width 44 height 27
click at [992, 197] on button "Actions" at bounding box center [1007, 203] width 52 height 20
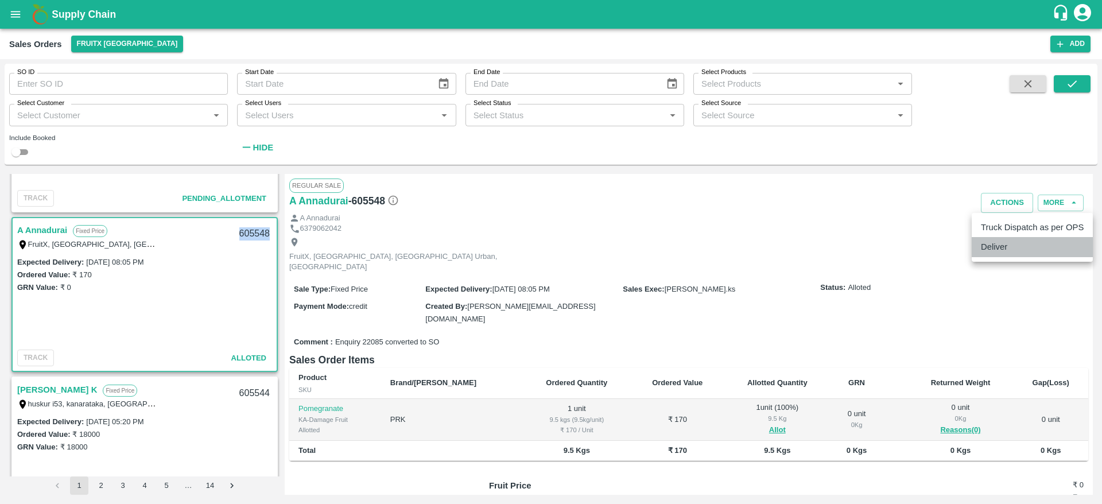
click at [1025, 241] on li "Deliver" at bounding box center [1032, 247] width 121 height 20
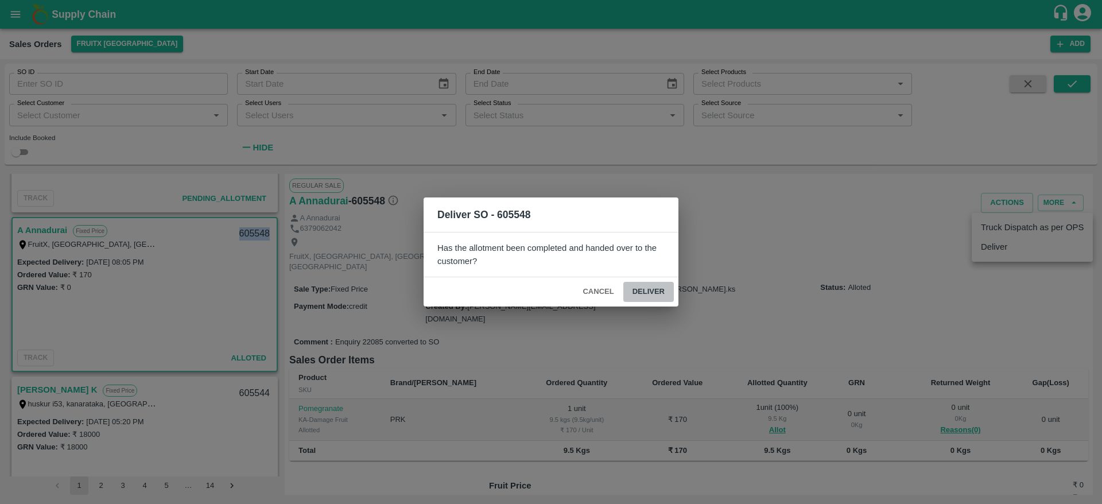
click at [649, 285] on button "Deliver" at bounding box center [648, 292] width 51 height 20
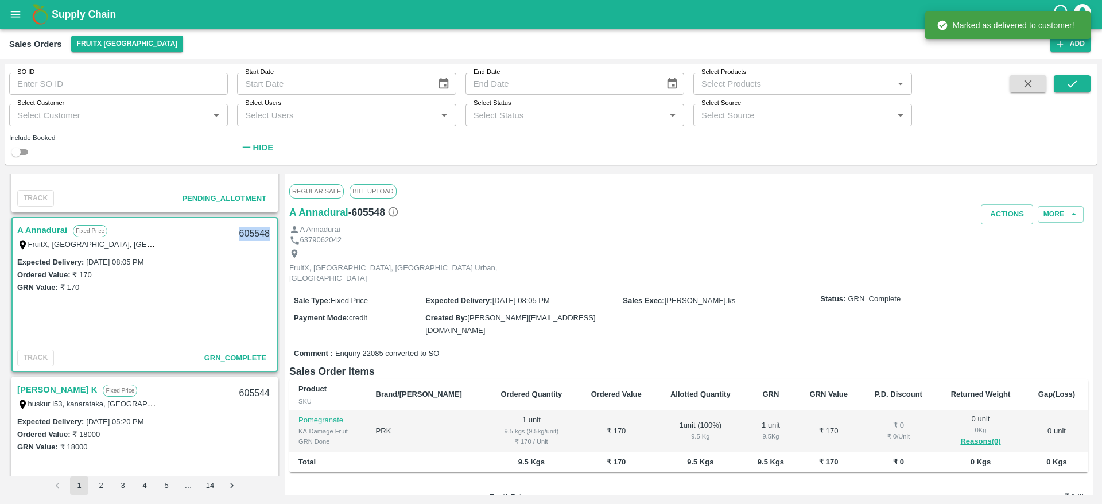
click at [1005, 210] on button "Actions" at bounding box center [1007, 214] width 52 height 20
click at [1012, 242] on li "Truck Dispatch as per OPS" at bounding box center [1032, 239] width 121 height 20
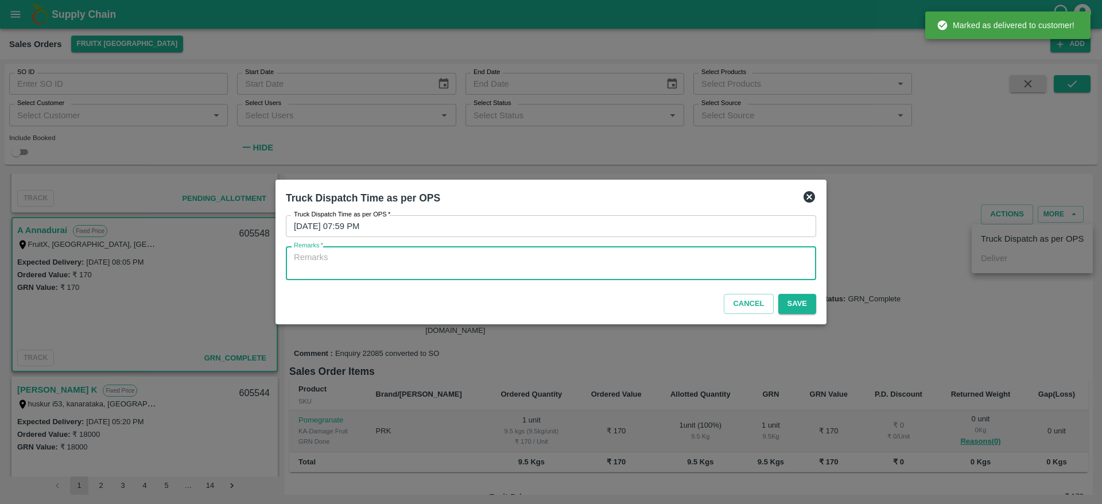
click at [671, 264] on textarea "Remarks   *" at bounding box center [551, 263] width 514 height 24
type textarea "OTD"
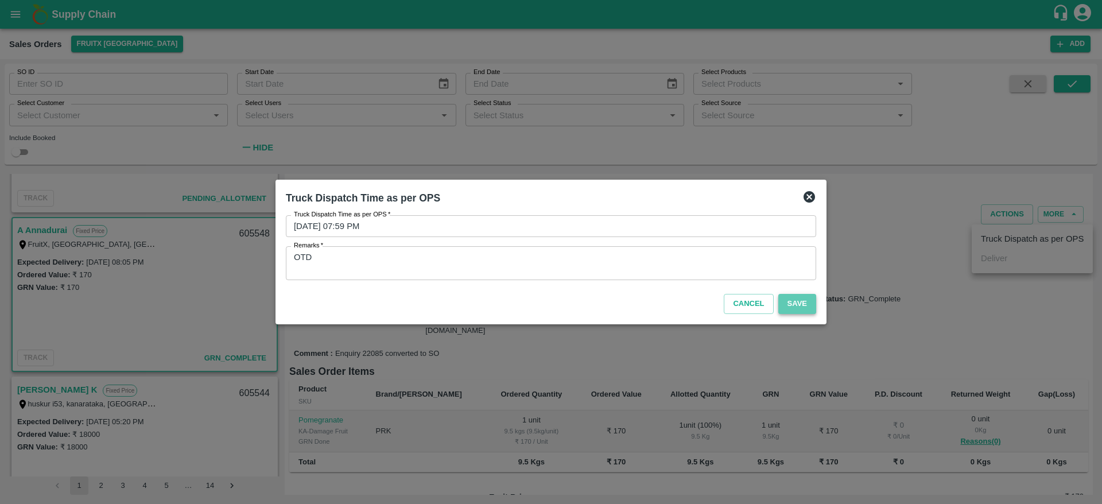
click at [787, 304] on button "Save" at bounding box center [798, 304] width 38 height 20
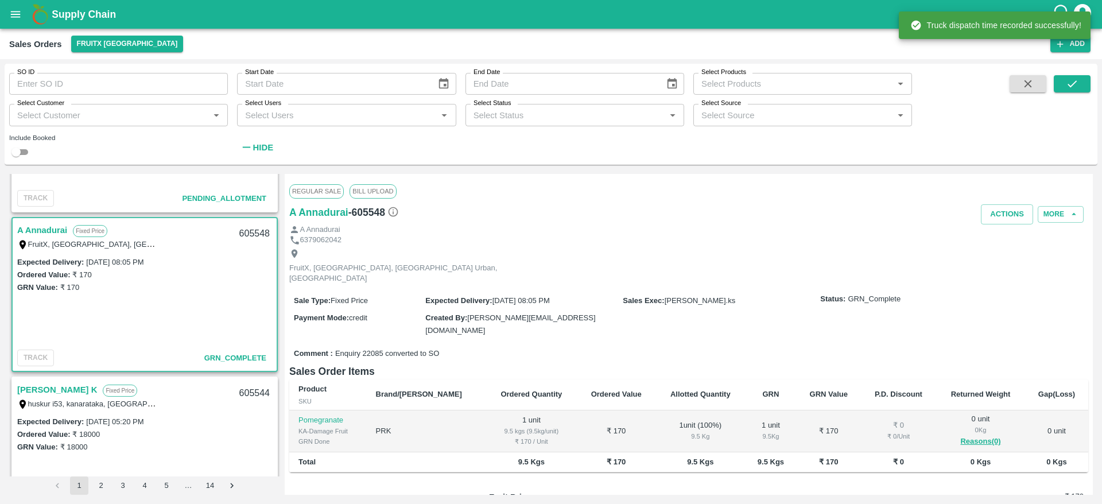
scroll to position [327, 0]
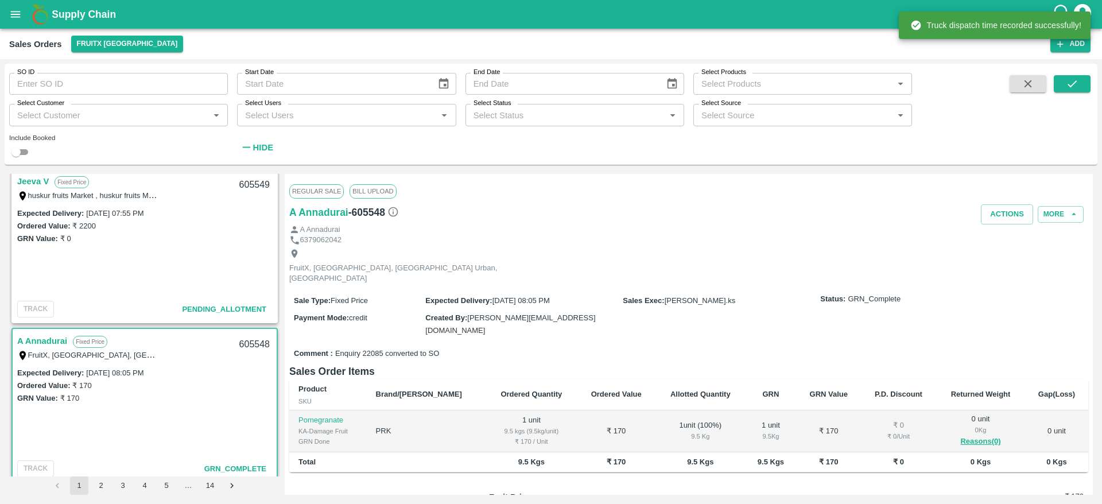
click at [32, 182] on link "Jeeva V" at bounding box center [33, 181] width 32 height 15
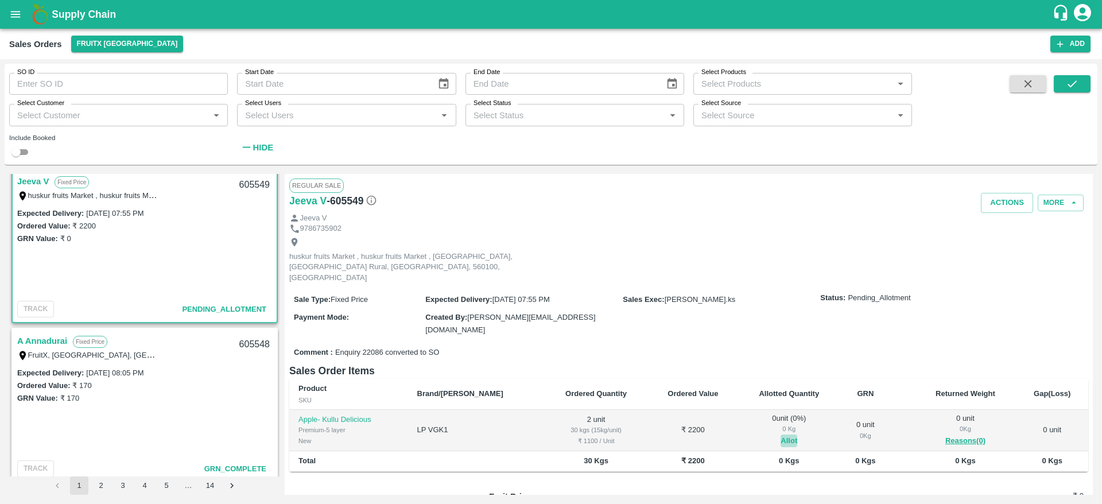
click at [781, 435] on button "Allot" at bounding box center [789, 441] width 17 height 13
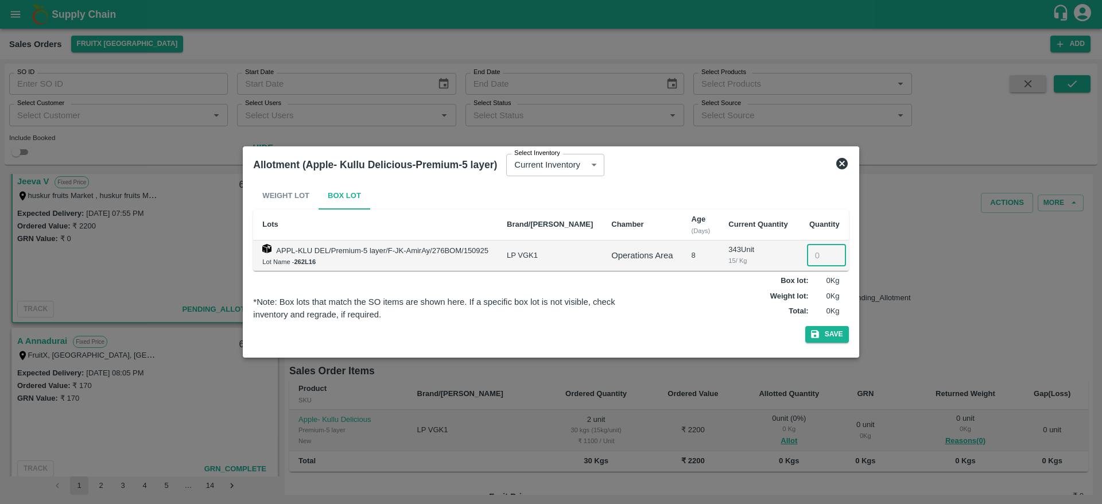
click at [811, 257] on input "number" at bounding box center [826, 256] width 39 height 22
type input "2"
click at [805, 326] on button "Save" at bounding box center [827, 334] width 44 height 17
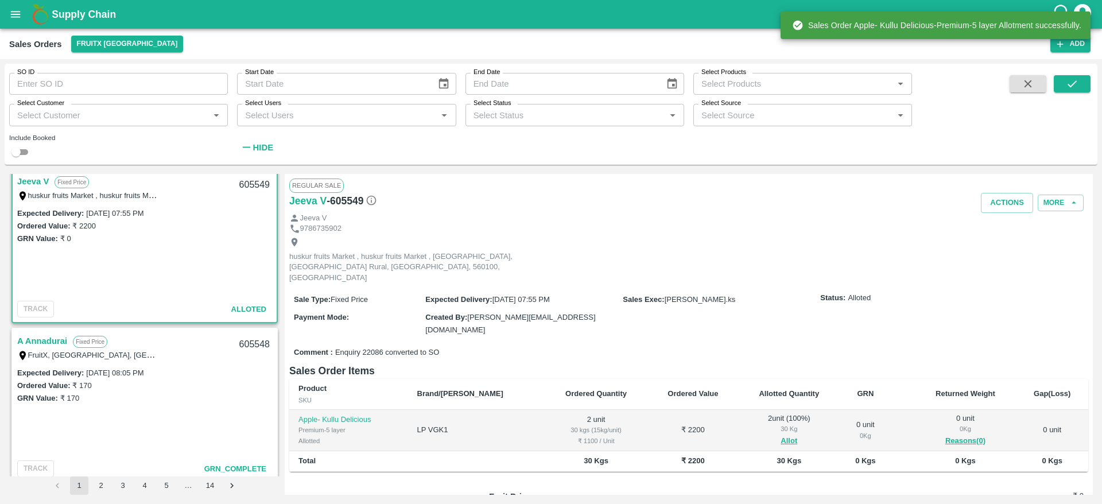
click at [246, 188] on div "605549" at bounding box center [255, 185] width 44 height 27
click at [1002, 206] on button "Actions" at bounding box center [1007, 203] width 52 height 20
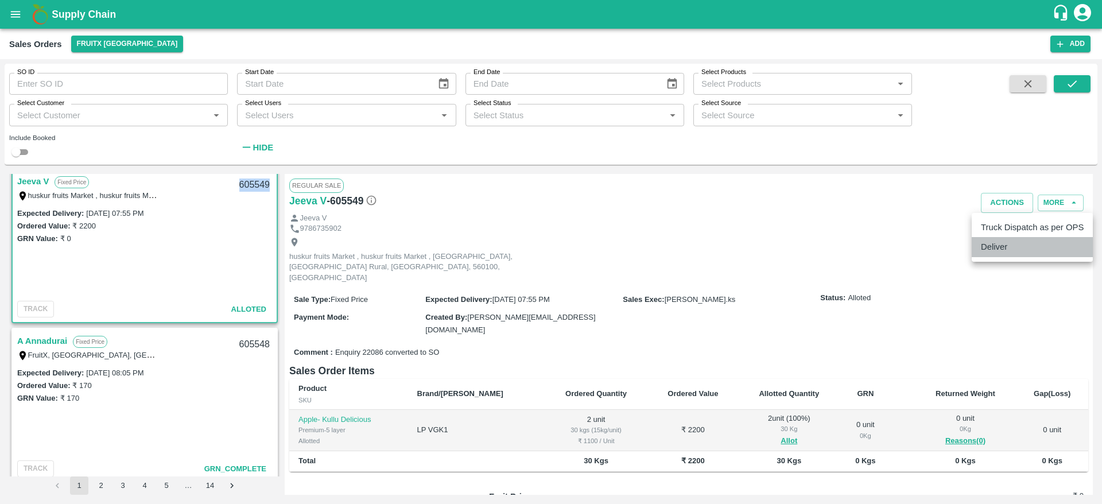
click at [1018, 251] on li "Deliver" at bounding box center [1032, 247] width 121 height 20
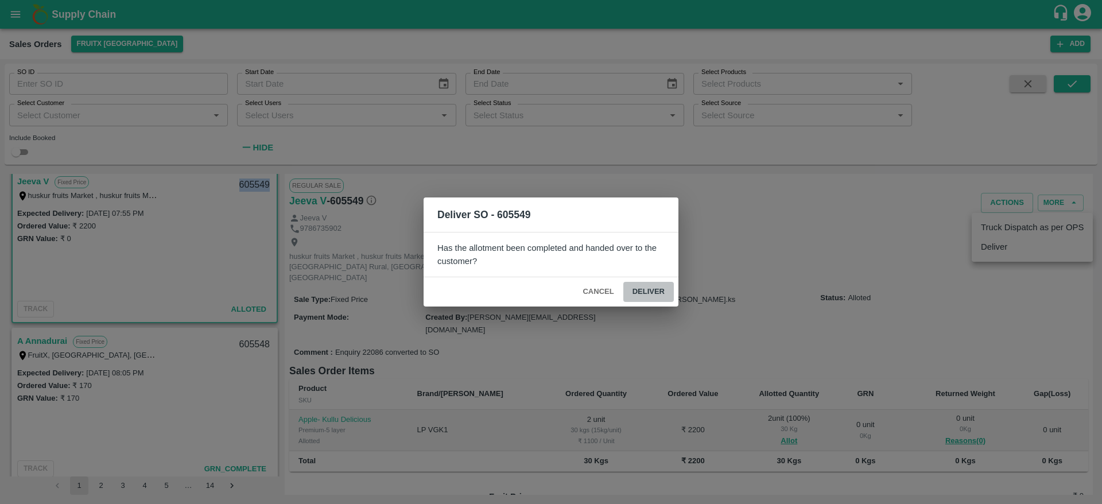
click at [640, 293] on button "Deliver" at bounding box center [648, 292] width 51 height 20
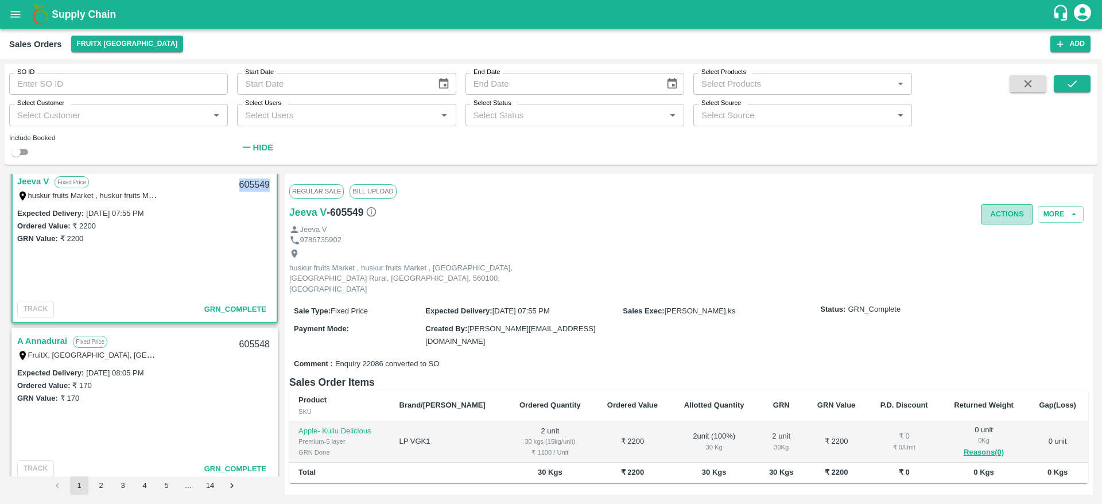
click at [1005, 218] on button "Actions" at bounding box center [1007, 214] width 52 height 20
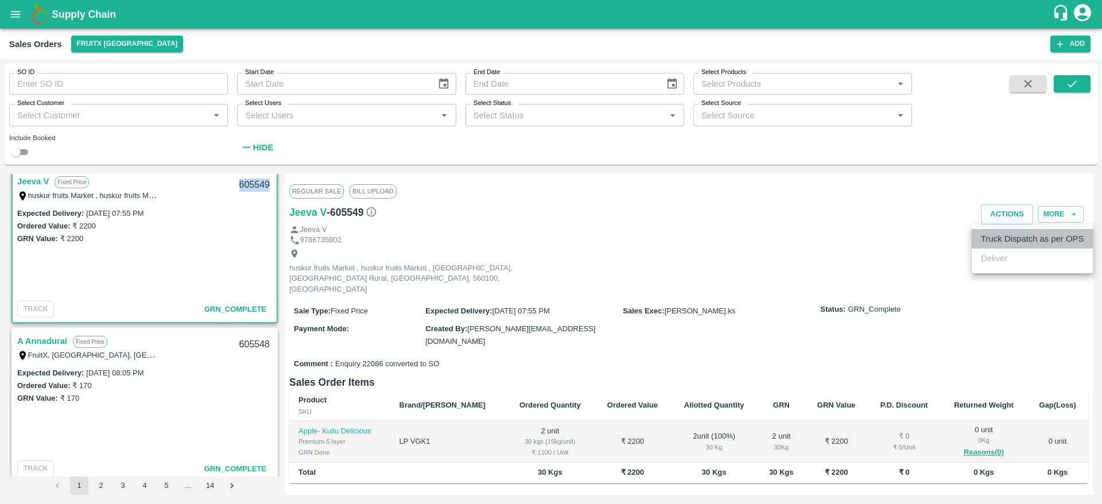
click at [1008, 238] on li "Truck Dispatch as per OPS" at bounding box center [1032, 239] width 121 height 20
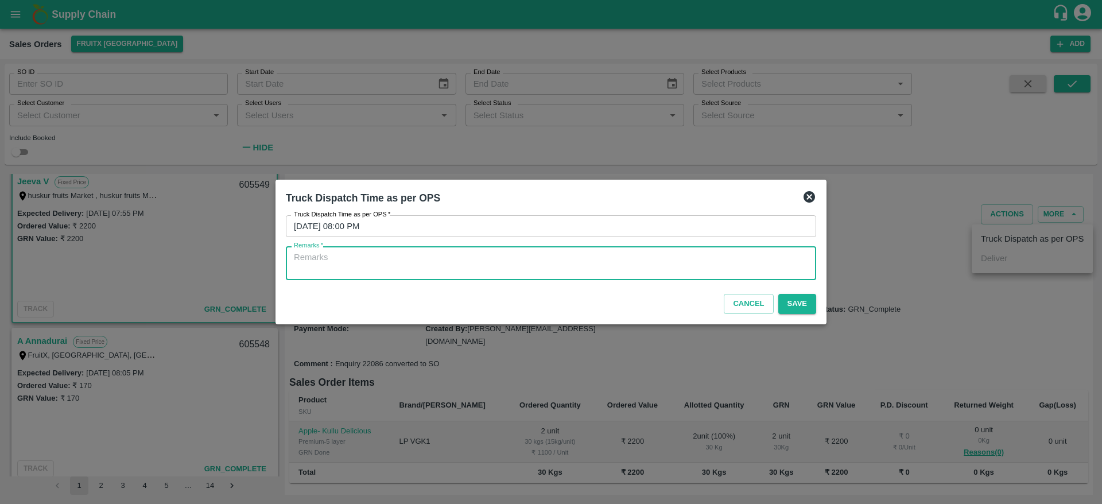
click at [576, 270] on textarea "Remarks   *" at bounding box center [551, 263] width 514 height 24
type textarea "OTD"
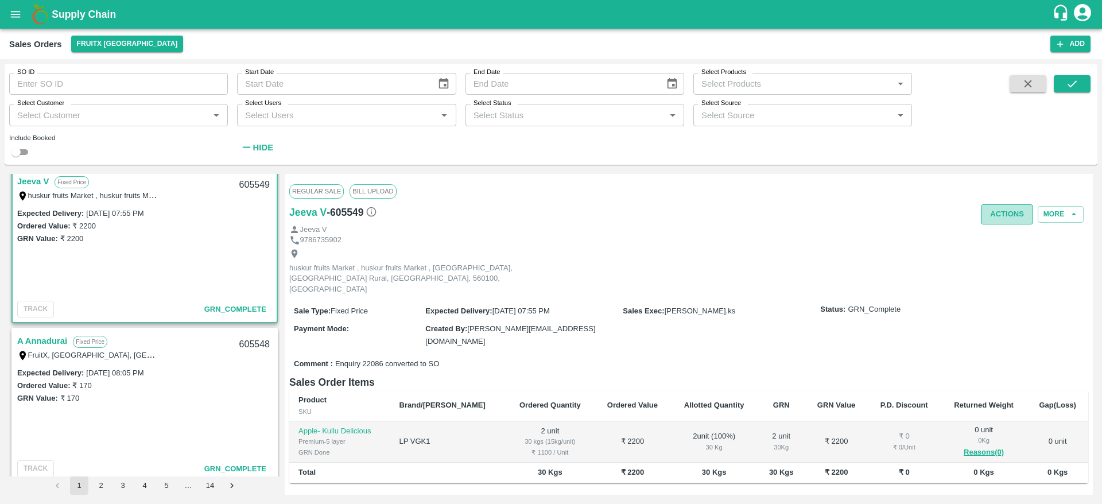
click at [988, 208] on button "Actions" at bounding box center [1007, 214] width 52 height 20
click at [1005, 233] on li "Truck Dispatch as per OPS" at bounding box center [1032, 239] width 121 height 20
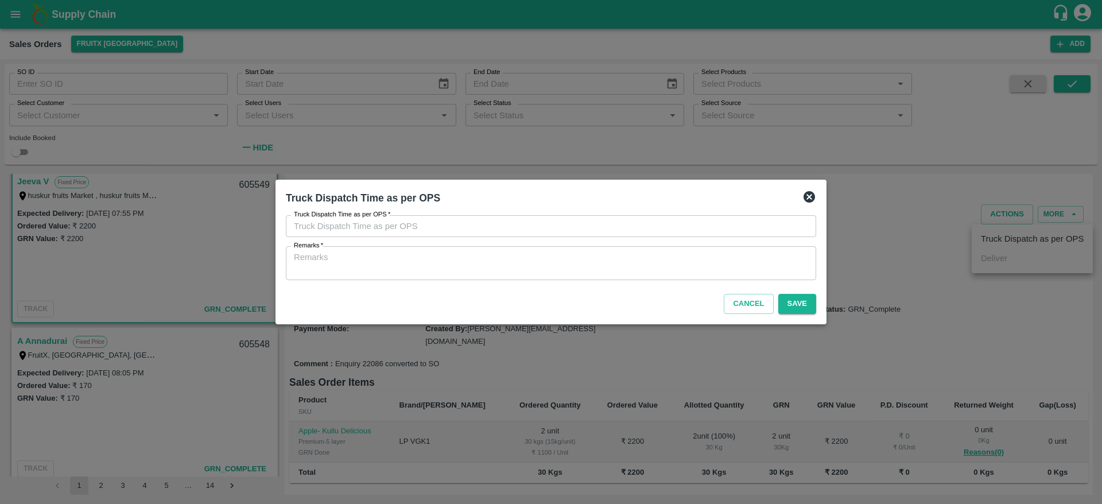
type input "23/09/2025 08:00 PM"
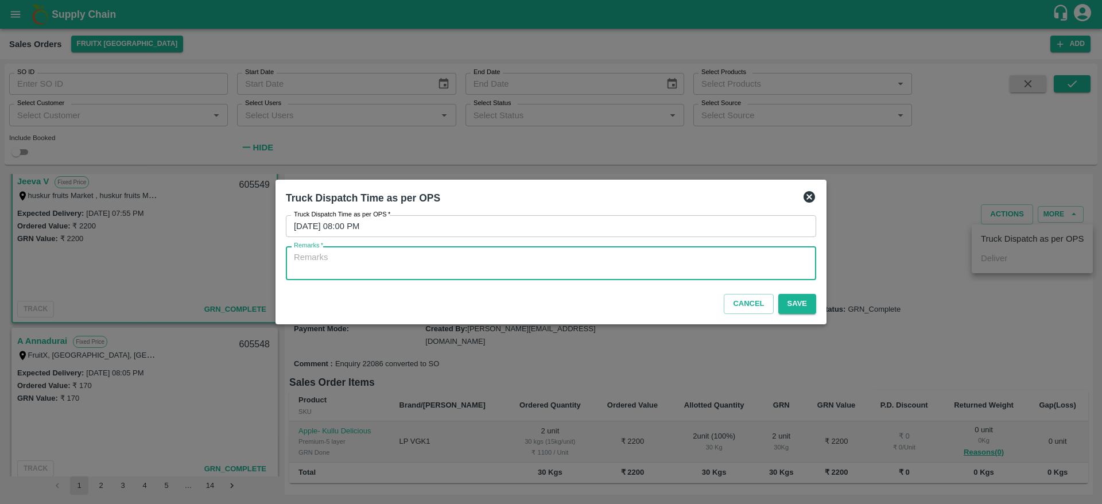
click at [487, 262] on textarea "Remarks   *" at bounding box center [551, 263] width 514 height 24
type textarea "OTD"
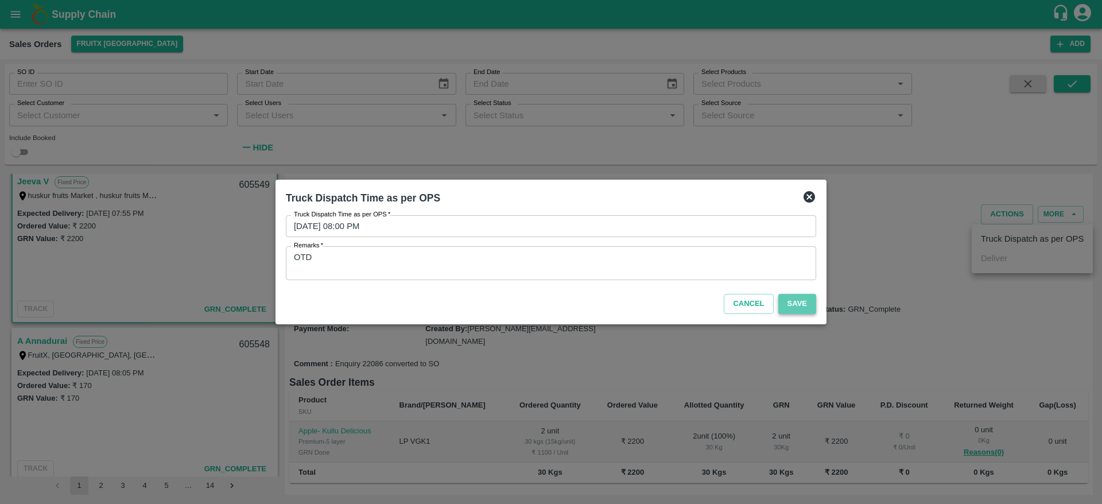
click at [787, 296] on button "Save" at bounding box center [798, 304] width 38 height 20
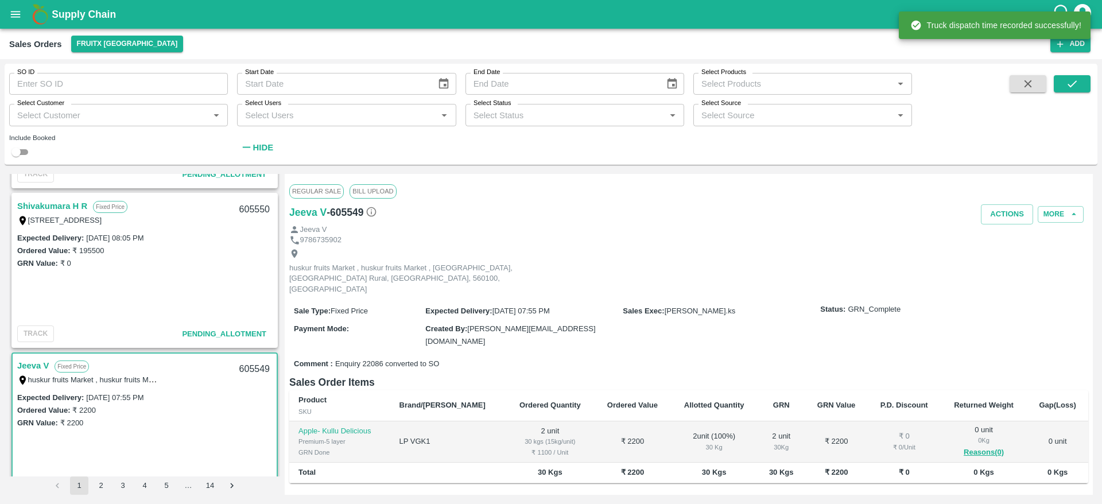
scroll to position [117, 0]
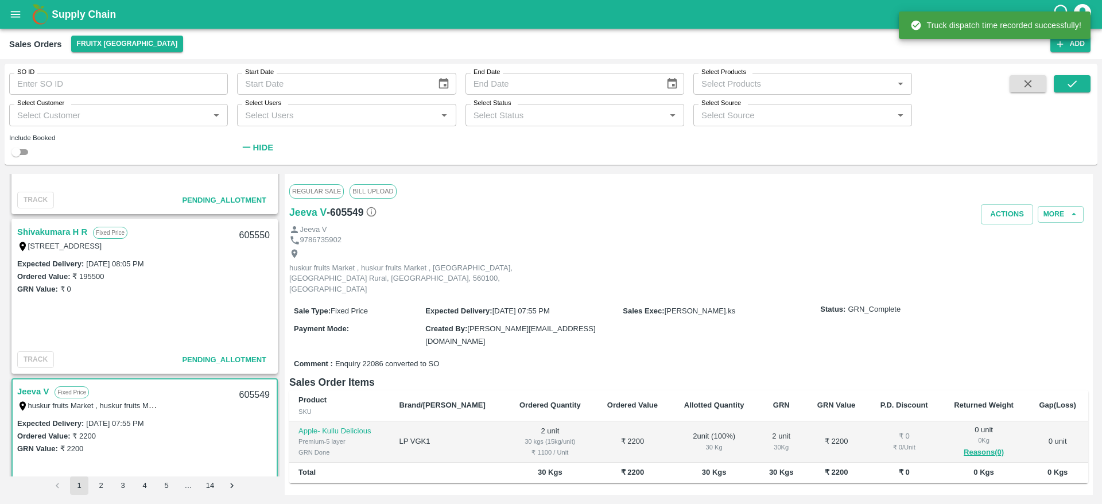
click at [55, 229] on link "Shivakumara H R" at bounding box center [52, 231] width 70 height 15
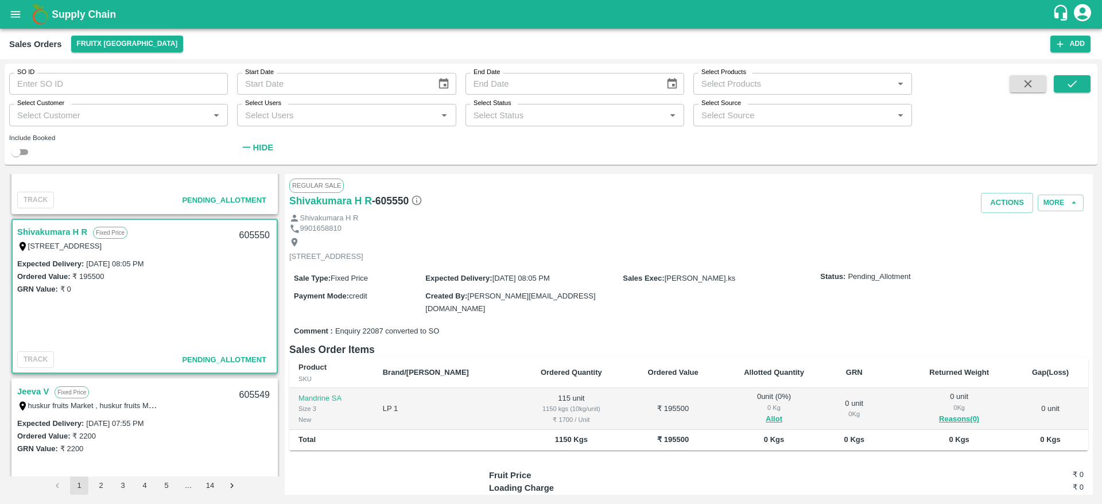
click at [754, 409] on div "0 Kg" at bounding box center [774, 407] width 89 height 10
click at [766, 413] on button "Allot" at bounding box center [774, 419] width 17 height 13
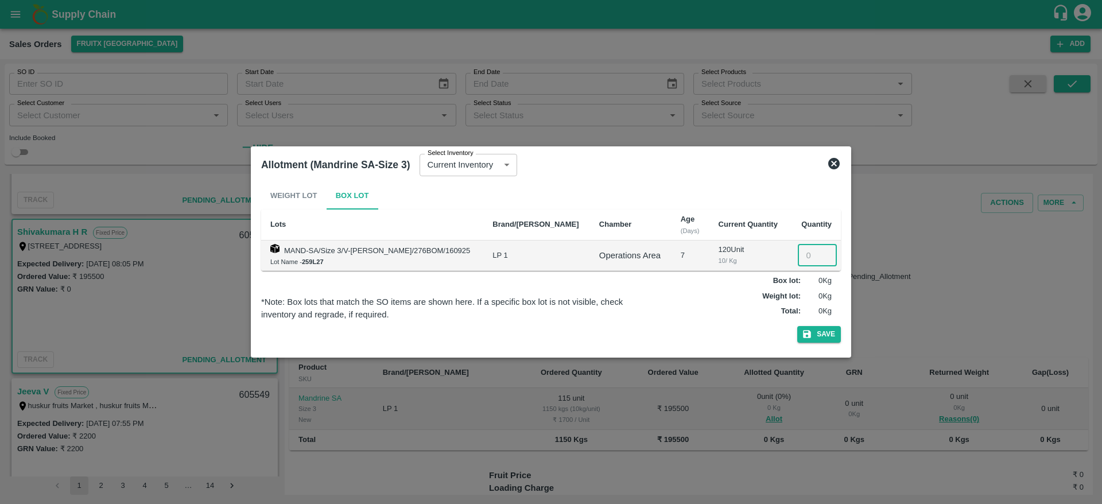
click at [798, 251] on input "number" at bounding box center [817, 256] width 39 height 22
type input "115"
click at [797, 326] on button "Save" at bounding box center [819, 334] width 44 height 17
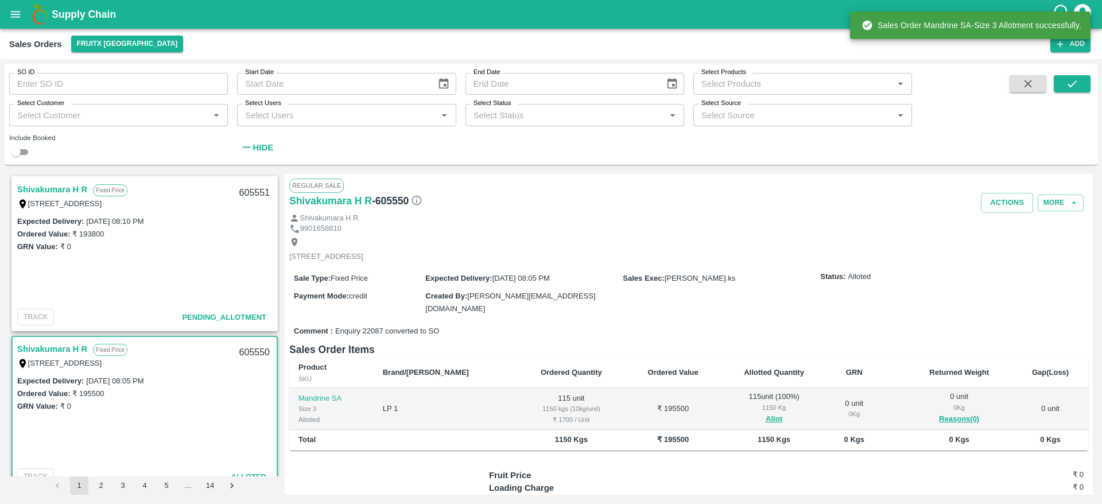
click at [56, 193] on link "Shivakumara H R" at bounding box center [52, 189] width 70 height 15
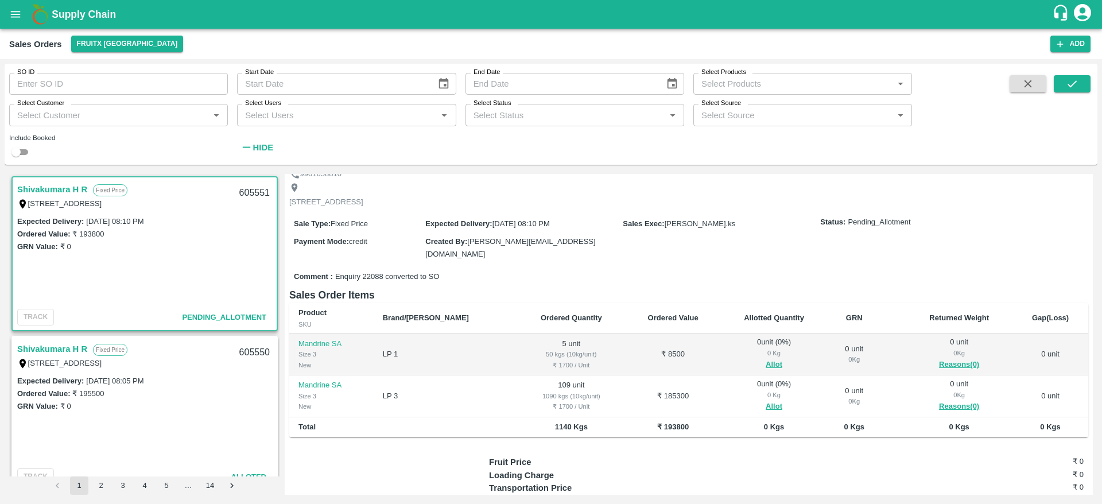
scroll to position [55, 0]
click at [766, 363] on button "Allot" at bounding box center [774, 364] width 17 height 13
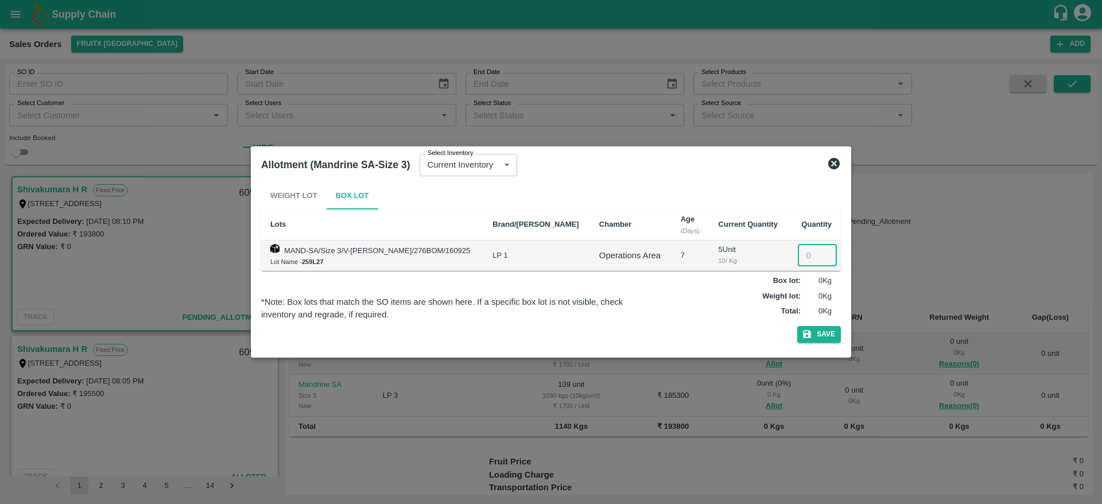
click at [800, 260] on input "number" at bounding box center [817, 256] width 39 height 22
type input "5"
click at [797, 326] on button "Save" at bounding box center [819, 334] width 44 height 17
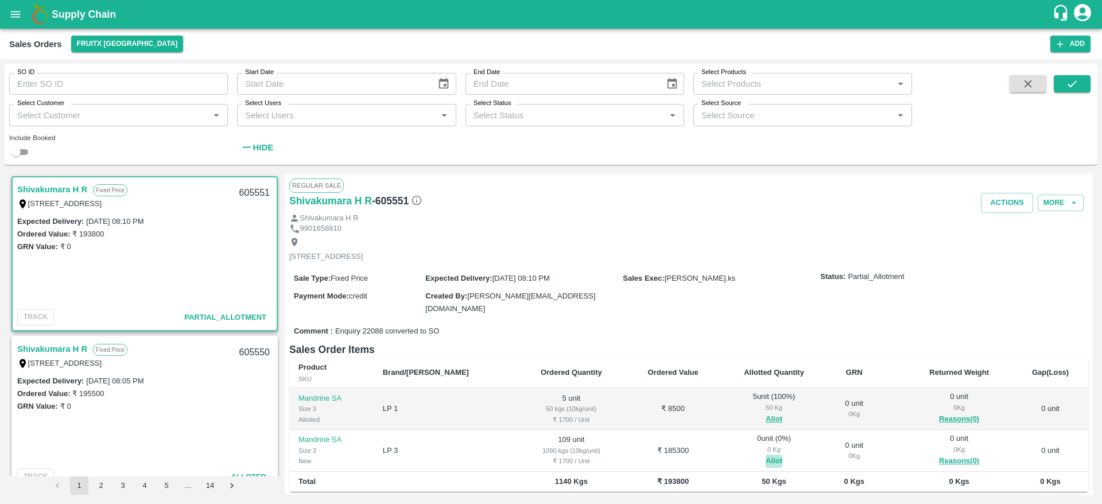
click at [766, 456] on button "Allot" at bounding box center [774, 461] width 17 height 13
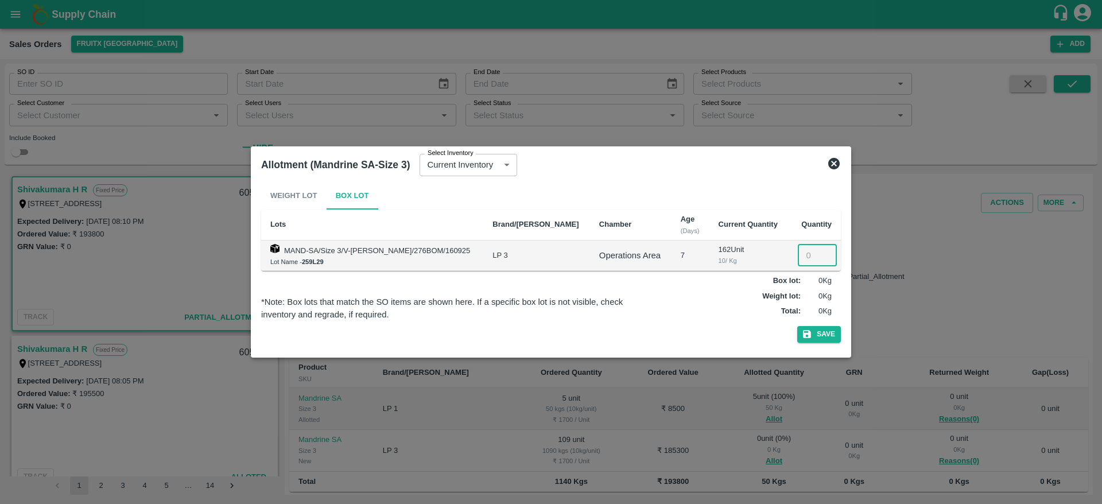
click at [799, 264] on input "number" at bounding box center [817, 256] width 39 height 22
type input "109"
click at [797, 326] on button "Save" at bounding box center [819, 334] width 44 height 17
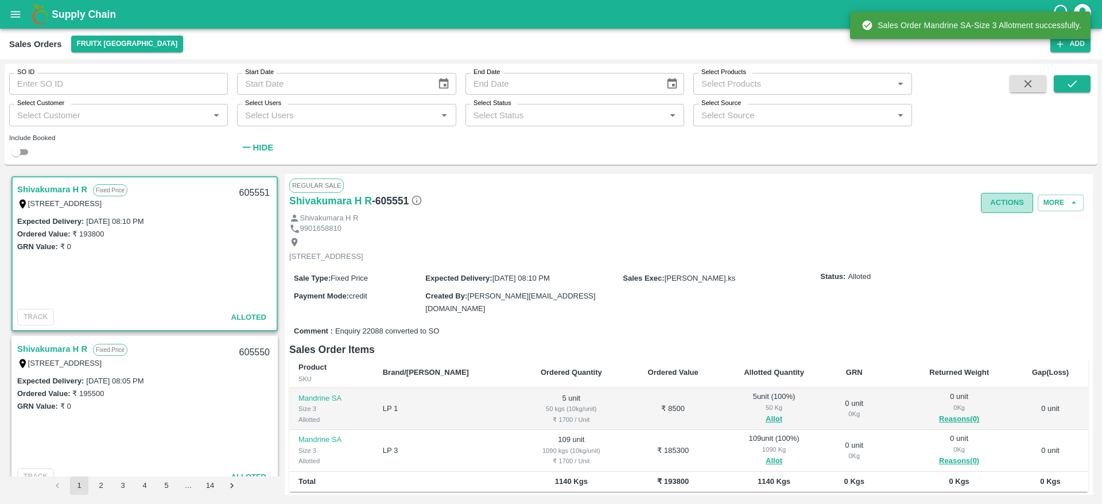
click at [1010, 201] on button "Actions" at bounding box center [1007, 203] width 52 height 20
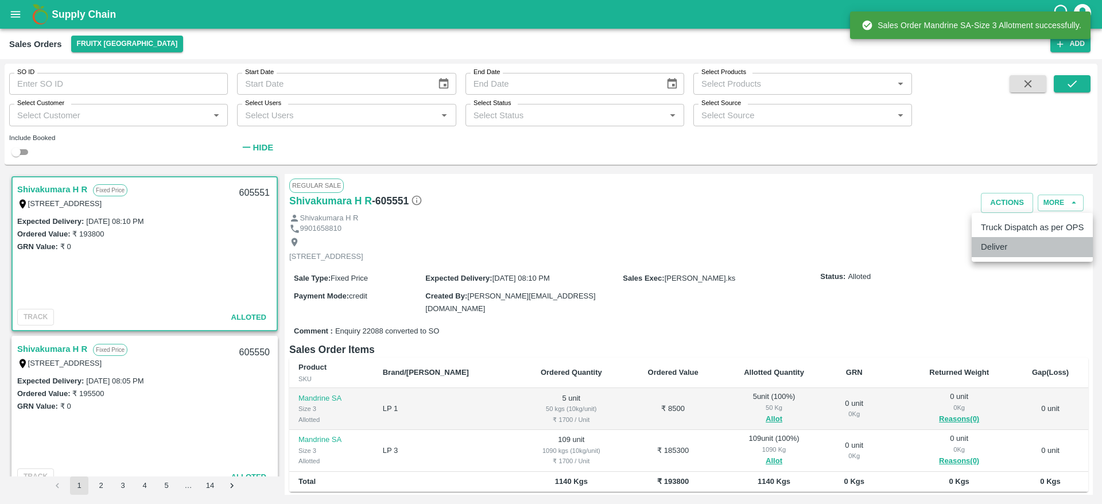
click at [1001, 247] on li "Deliver" at bounding box center [1032, 247] width 121 height 20
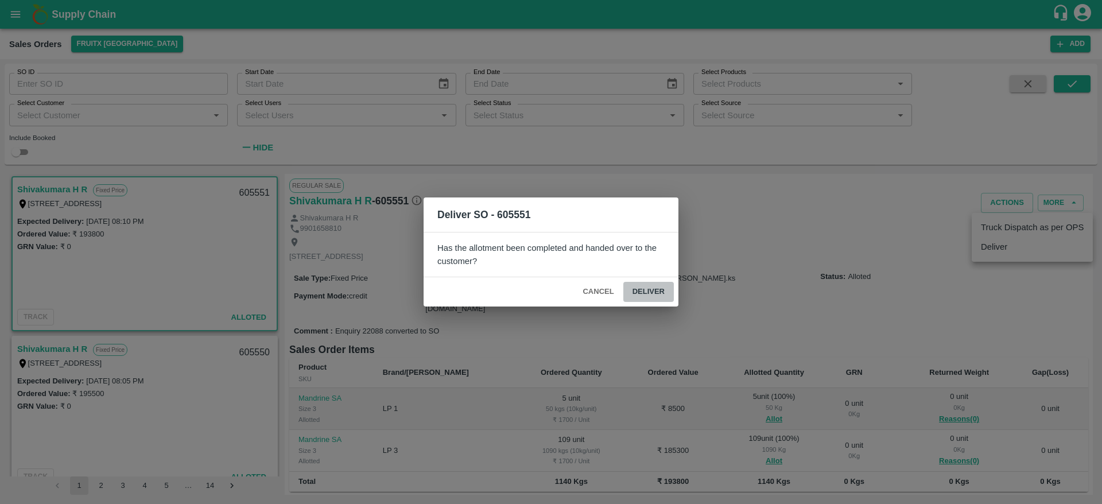
click at [646, 292] on button "Deliver" at bounding box center [648, 292] width 51 height 20
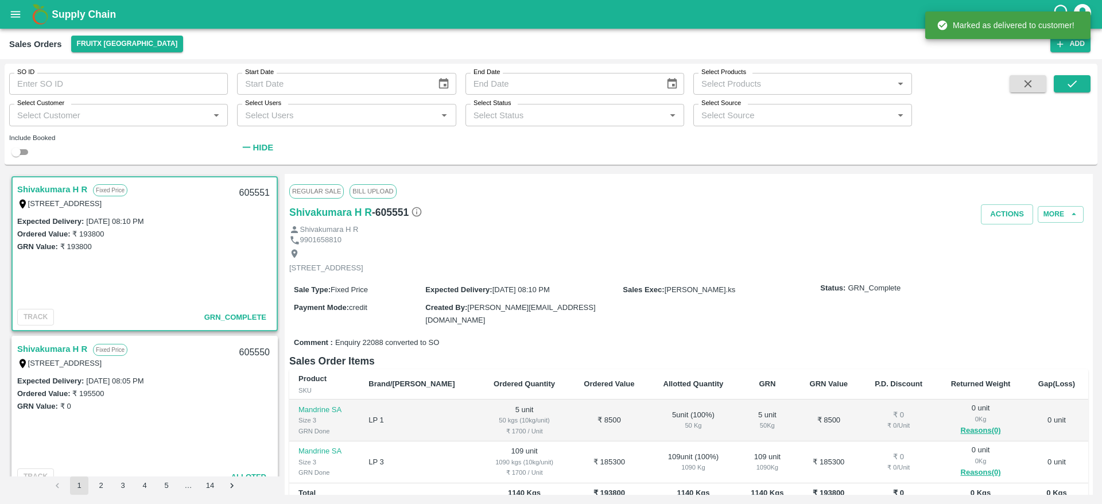
click at [44, 343] on link "Shivakumara H R" at bounding box center [52, 349] width 70 height 15
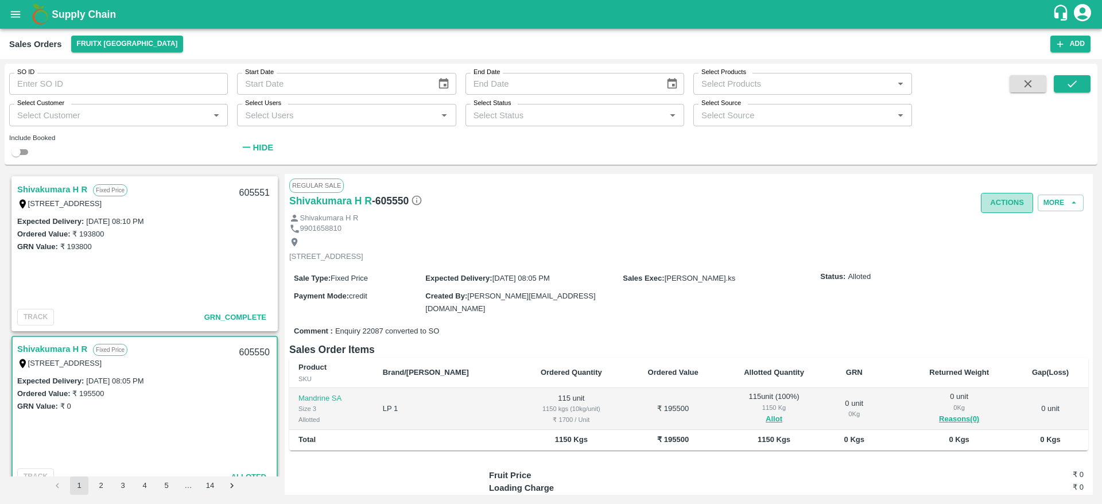
click at [1008, 201] on button "Actions" at bounding box center [1007, 203] width 52 height 20
click at [1018, 249] on li "Deliver" at bounding box center [1032, 247] width 121 height 20
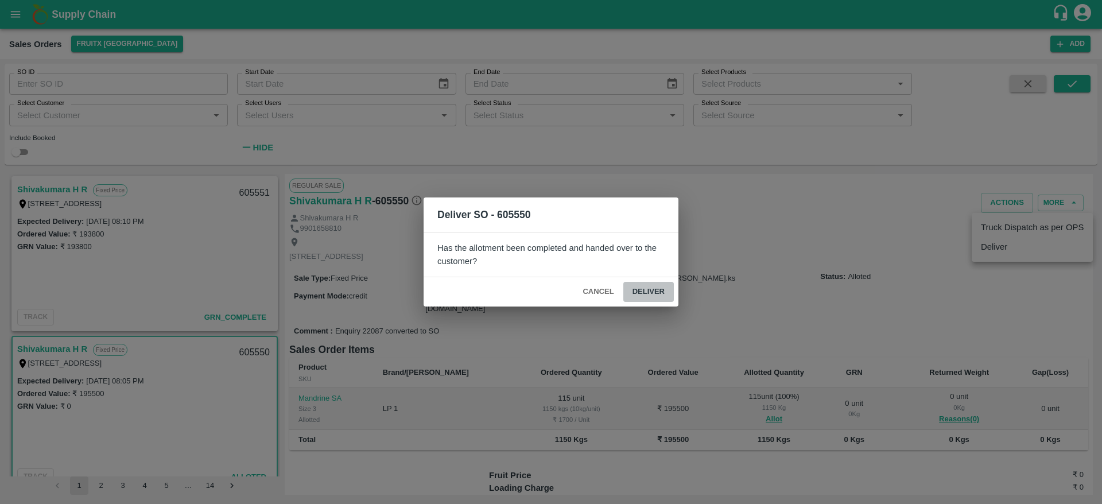
click at [663, 282] on button "Deliver" at bounding box center [648, 292] width 51 height 20
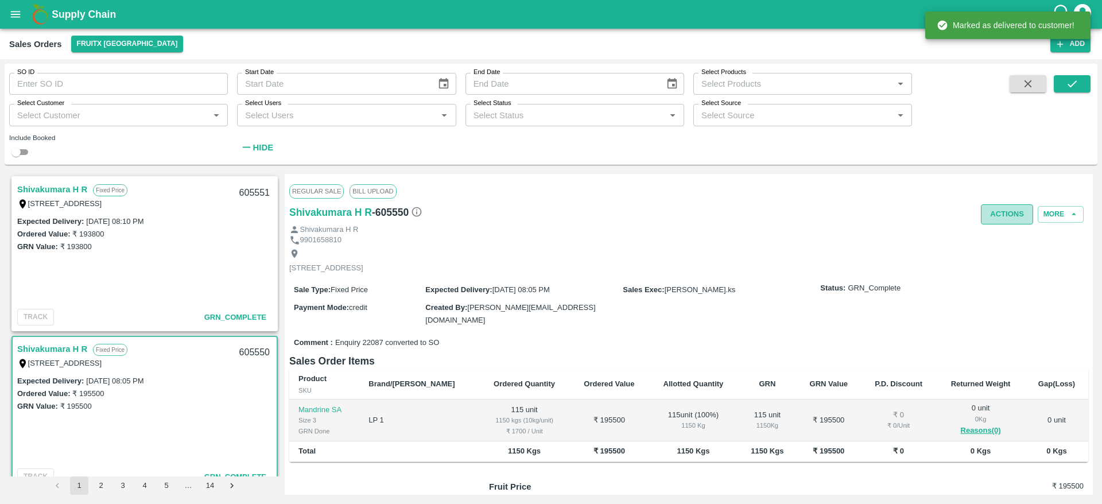
click at [1007, 216] on button "Actions" at bounding box center [1007, 214] width 52 height 20
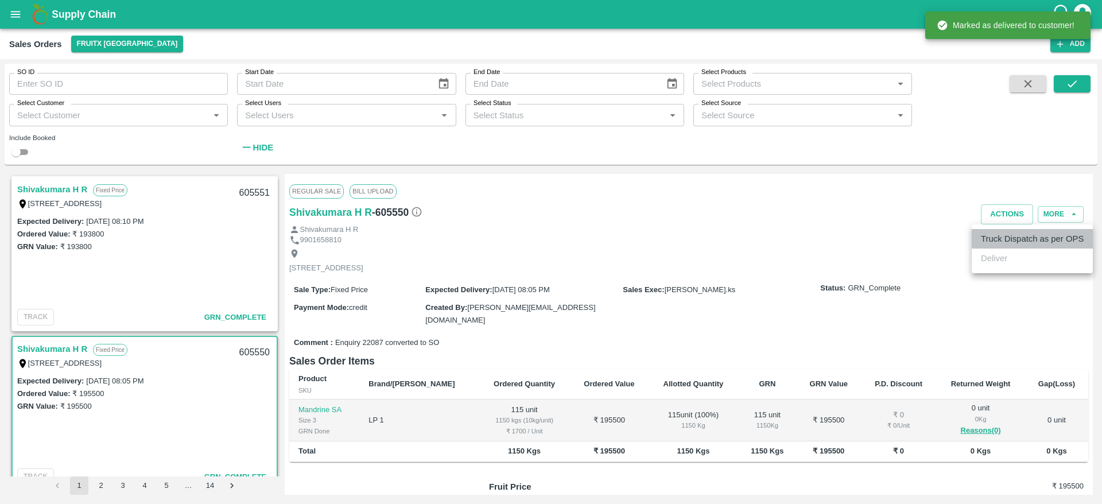
click at [1023, 238] on li "Truck Dispatch as per OPS" at bounding box center [1032, 239] width 121 height 20
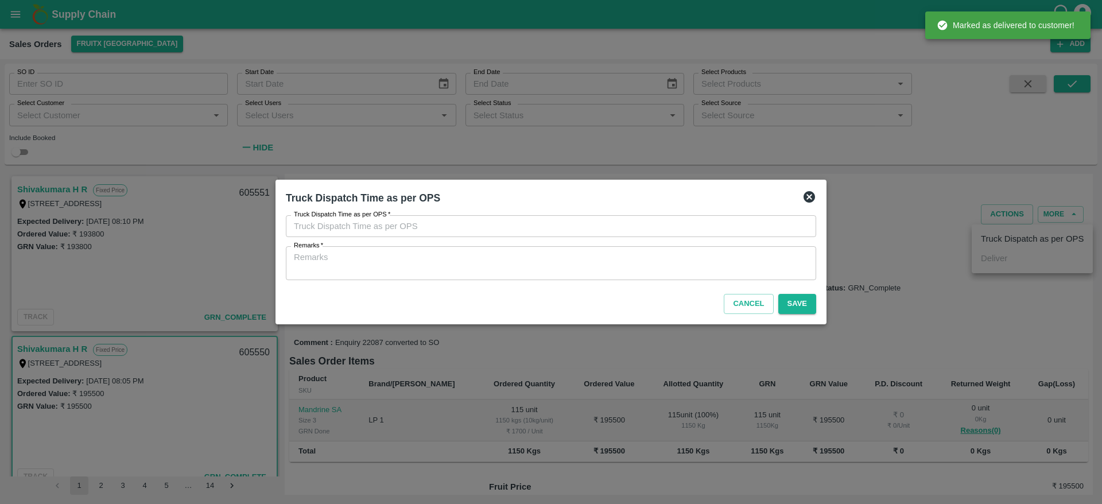
type input "23/09/2025 08:01 PM"
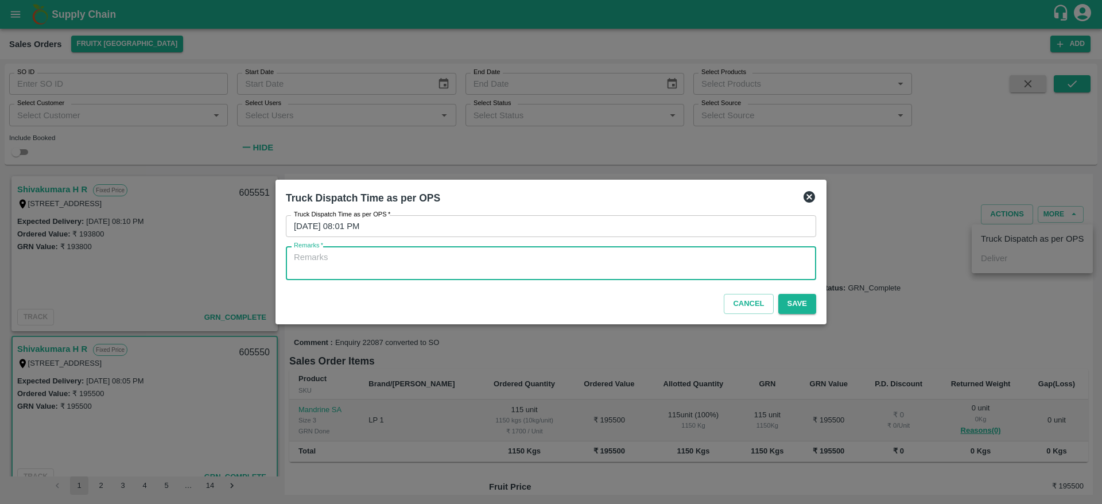
click at [726, 272] on textarea "Remarks   *" at bounding box center [551, 263] width 514 height 24
type textarea "OTD"
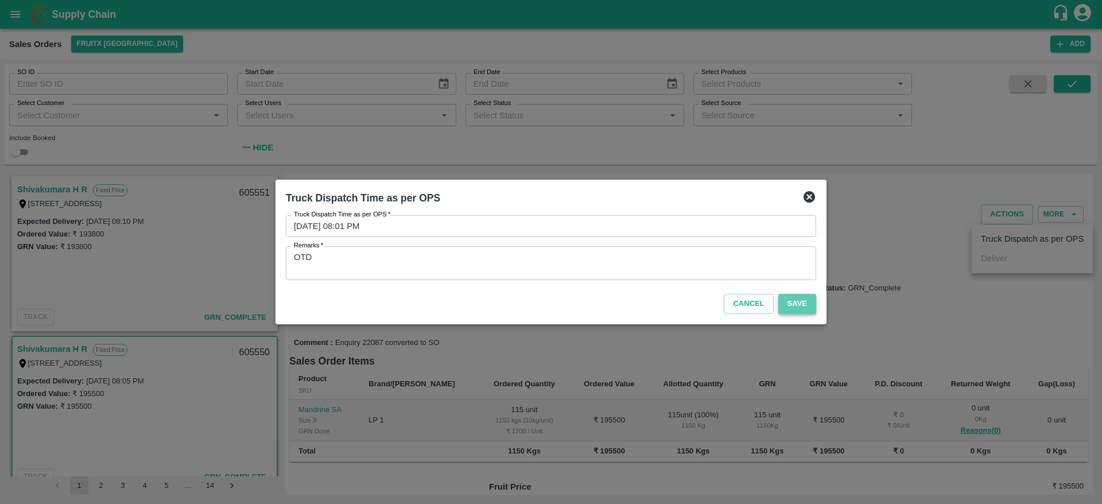
click at [807, 308] on button "Save" at bounding box center [798, 304] width 38 height 20
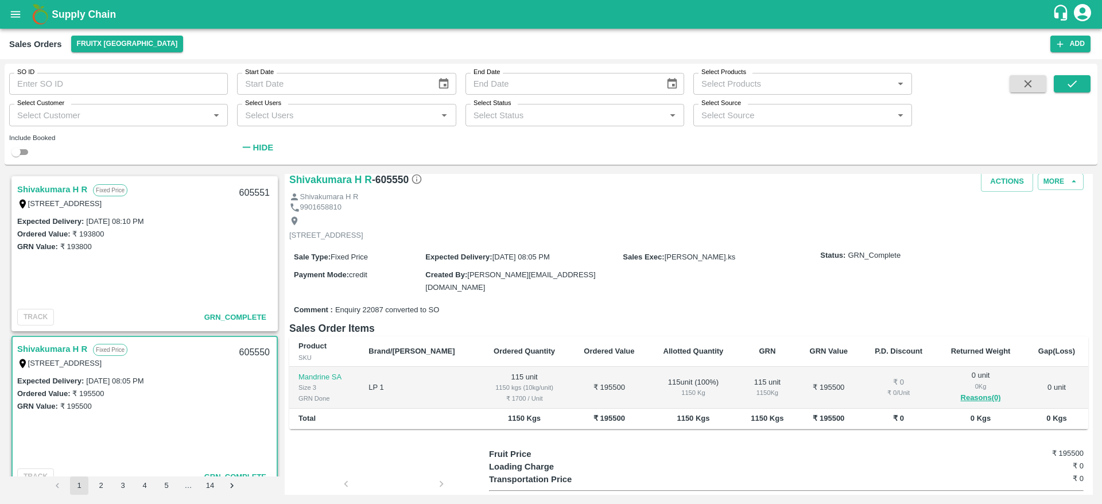
click at [60, 191] on link "Shivakumara H R" at bounding box center [52, 189] width 70 height 15
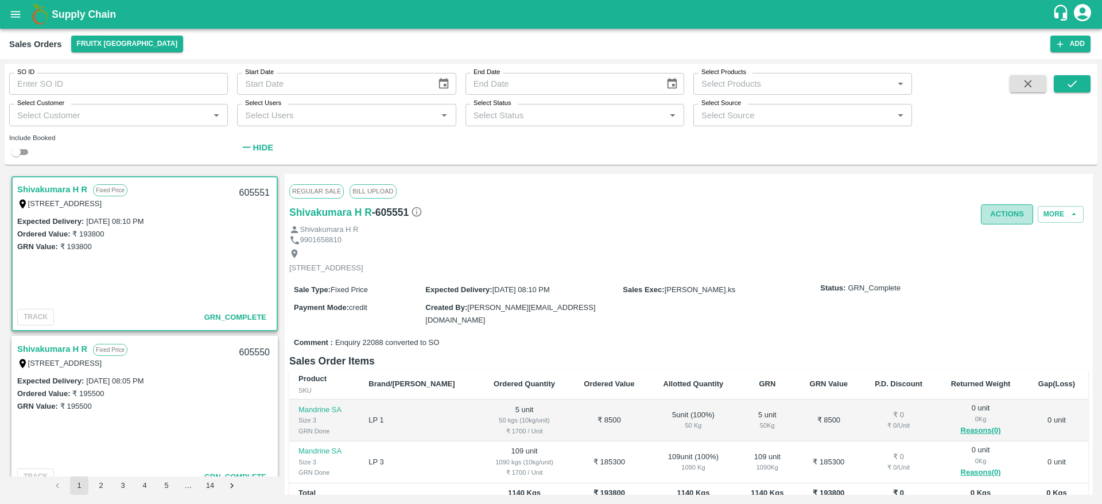
click at [988, 221] on button "Actions" at bounding box center [1007, 214] width 52 height 20
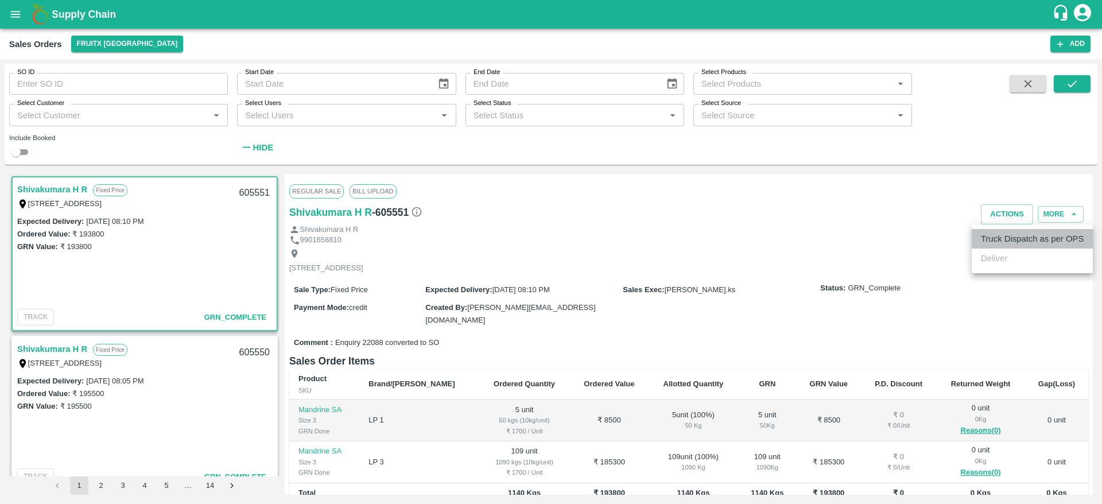
click at [1016, 235] on li "Truck Dispatch as per OPS" at bounding box center [1032, 239] width 121 height 20
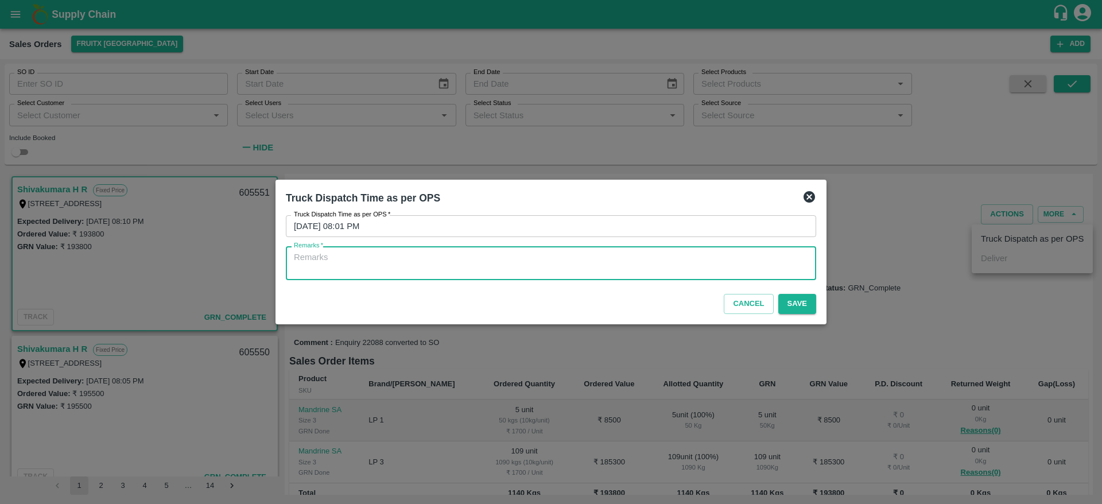
click at [716, 273] on textarea "Remarks   *" at bounding box center [551, 263] width 514 height 24
type textarea "OTD"
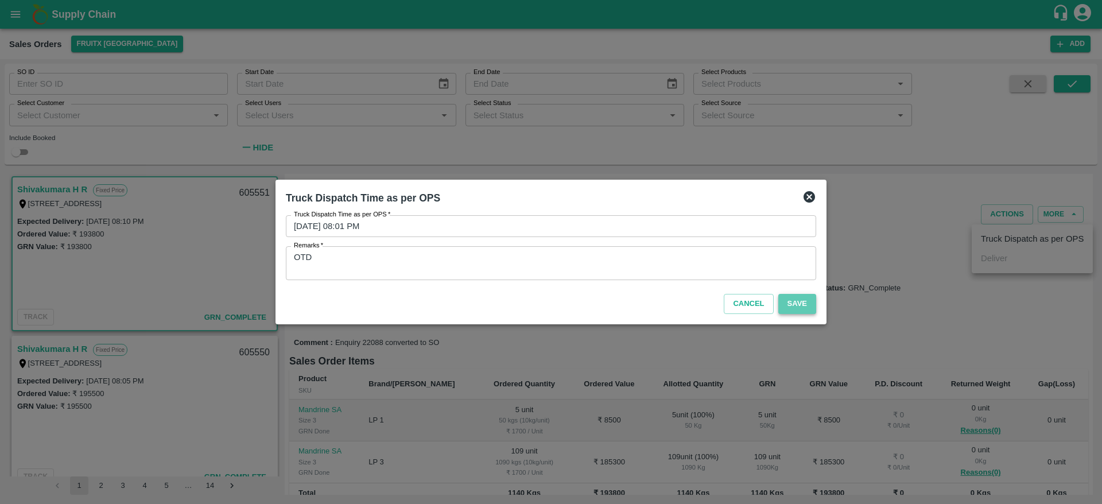
click at [810, 307] on button "Save" at bounding box center [798, 304] width 38 height 20
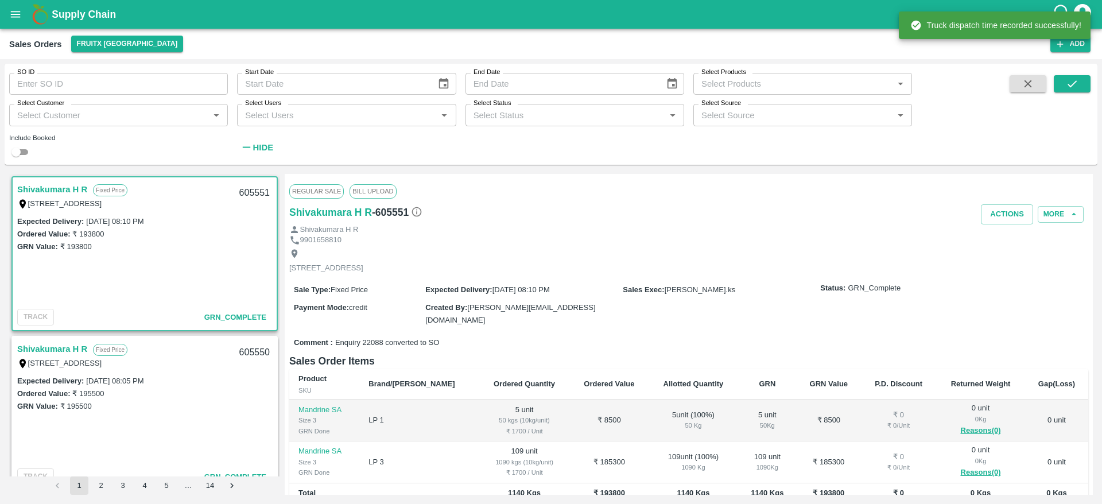
click at [237, 349] on div "605550" at bounding box center [255, 352] width 44 height 27
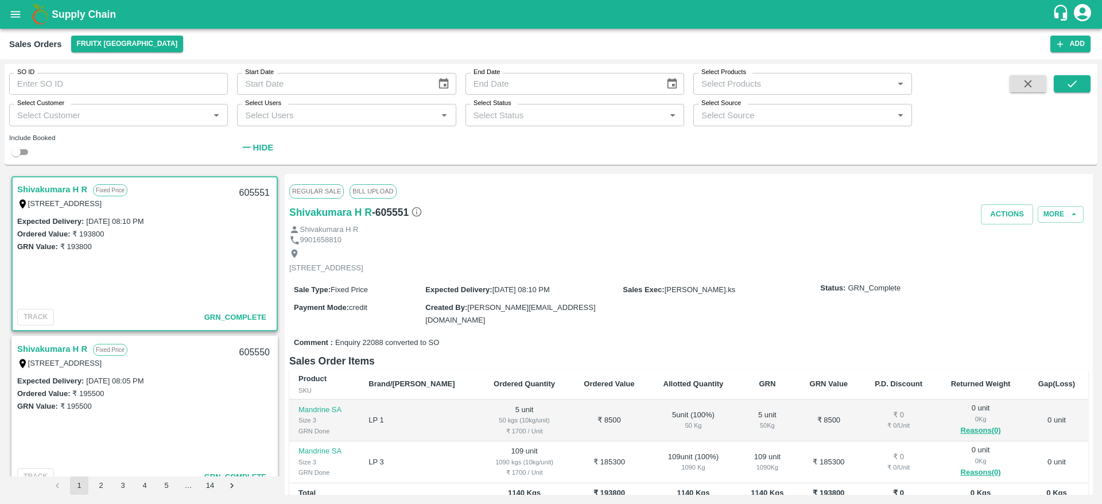
click at [67, 346] on link "Shivakumara H R" at bounding box center [52, 349] width 70 height 15
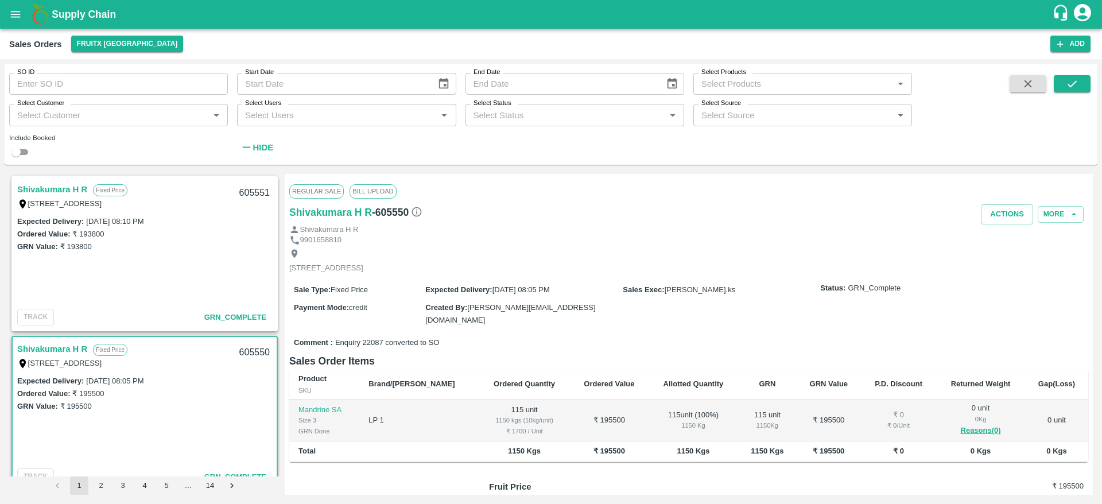
click at [260, 355] on div "605550" at bounding box center [255, 352] width 44 height 27
click at [245, 190] on div "605551" at bounding box center [255, 193] width 44 height 27
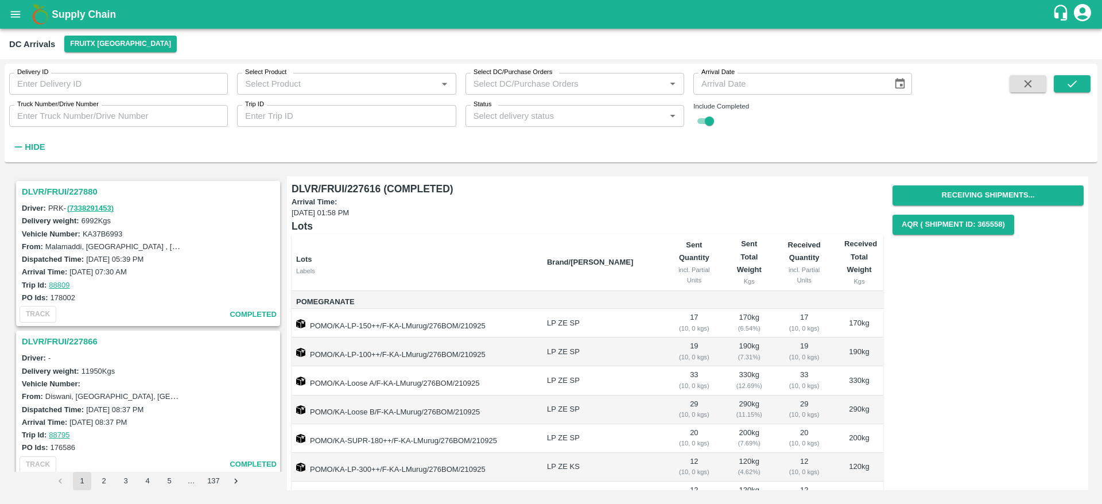
scroll to position [202, 0]
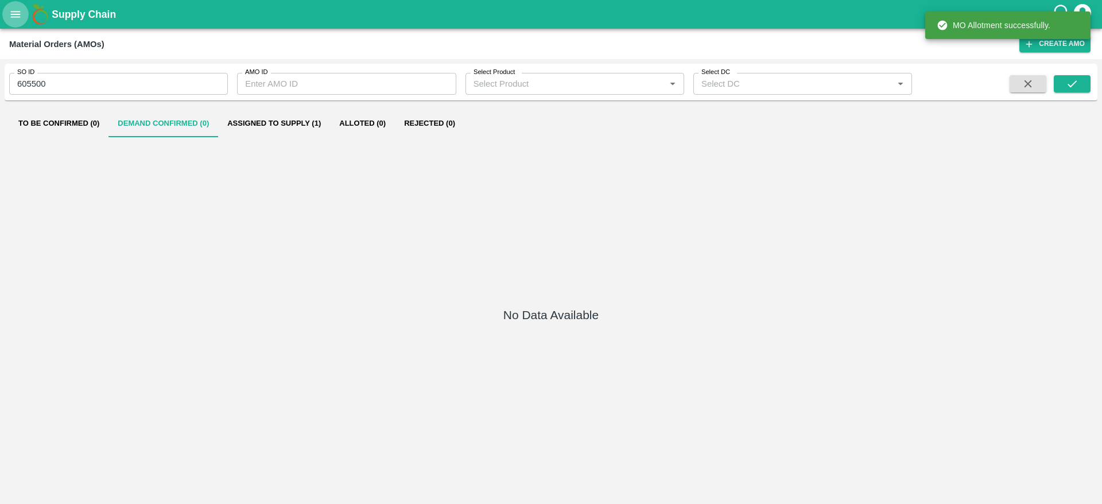
click at [17, 18] on icon "open drawer" at bounding box center [15, 14] width 13 height 13
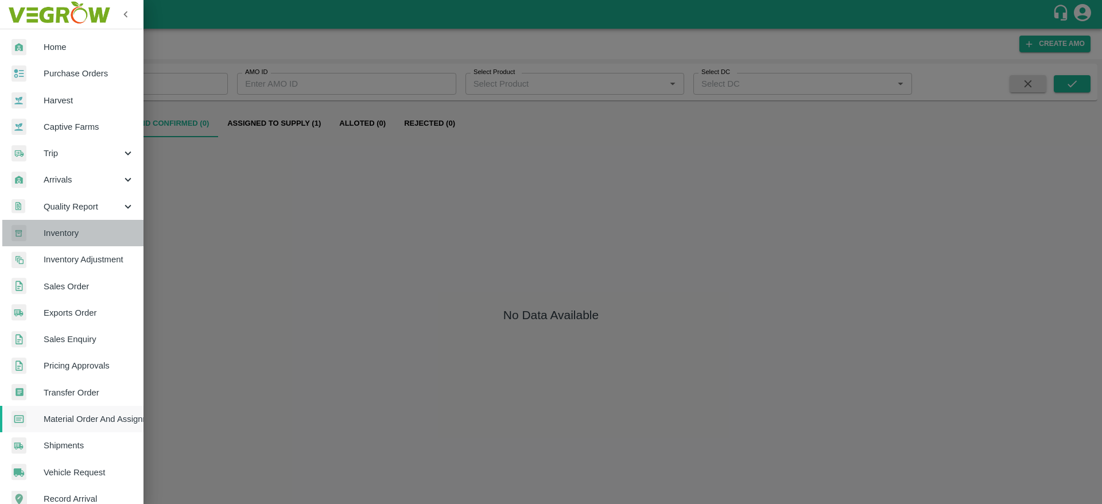
click at [85, 234] on span "Inventory" at bounding box center [89, 233] width 91 height 13
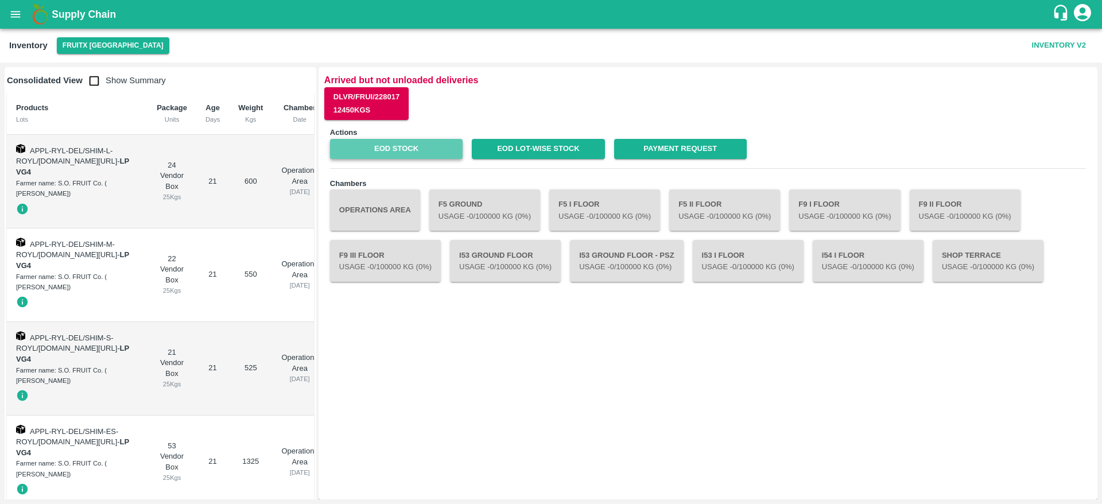
click at [416, 148] on link "EOD Stock" at bounding box center [396, 149] width 133 height 20
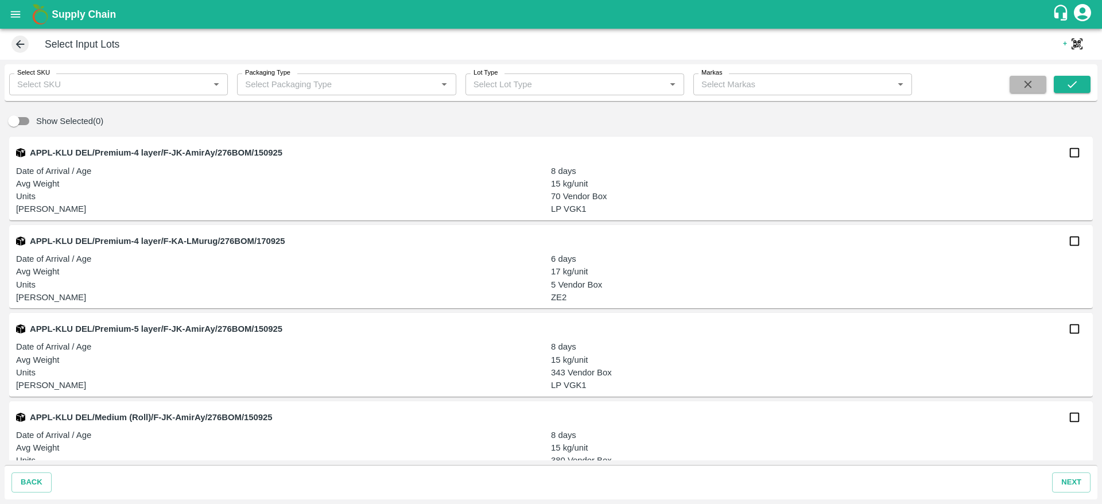
click at [1035, 86] on icon "button" at bounding box center [1028, 84] width 13 height 13
click at [6, 7] on button "open drawer" at bounding box center [15, 14] width 26 height 26
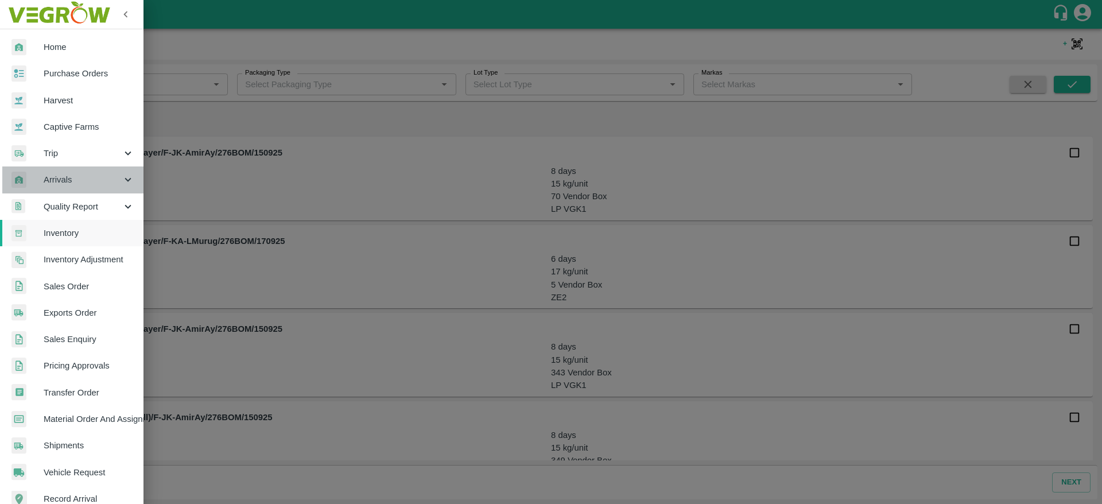
click at [92, 172] on div "Arrivals" at bounding box center [72, 179] width 144 height 26
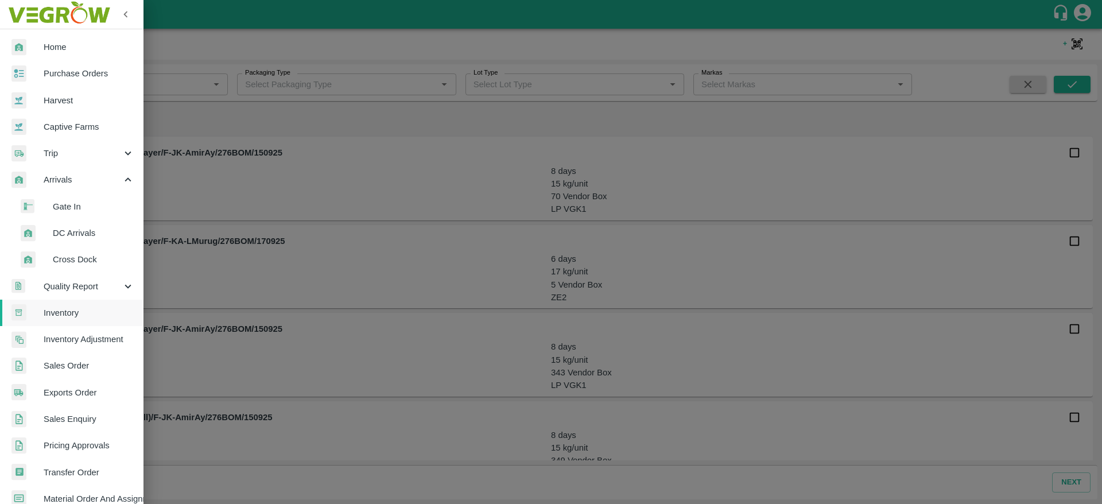
click at [69, 231] on span "DC Arrivals" at bounding box center [94, 233] width 82 height 13
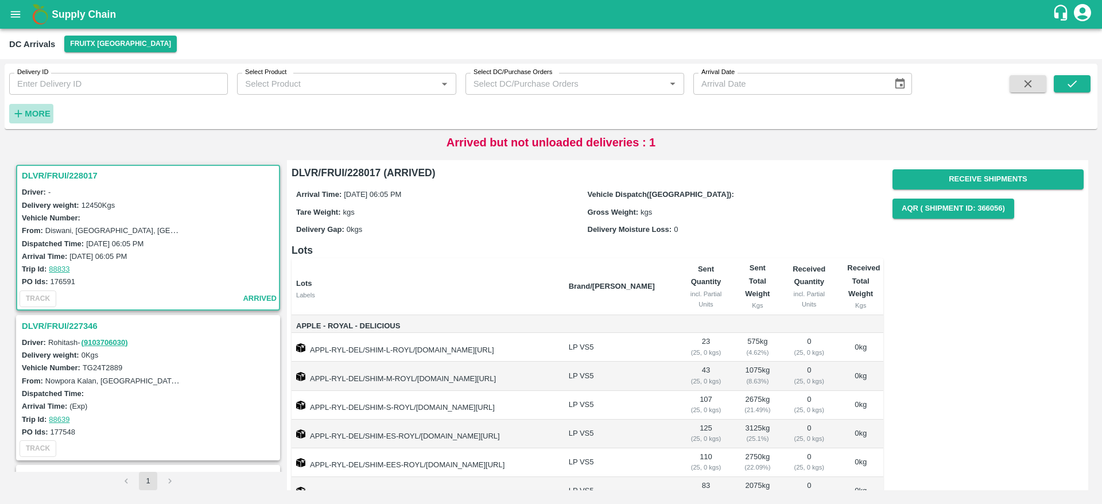
click at [44, 113] on strong "More" at bounding box center [38, 113] width 26 height 9
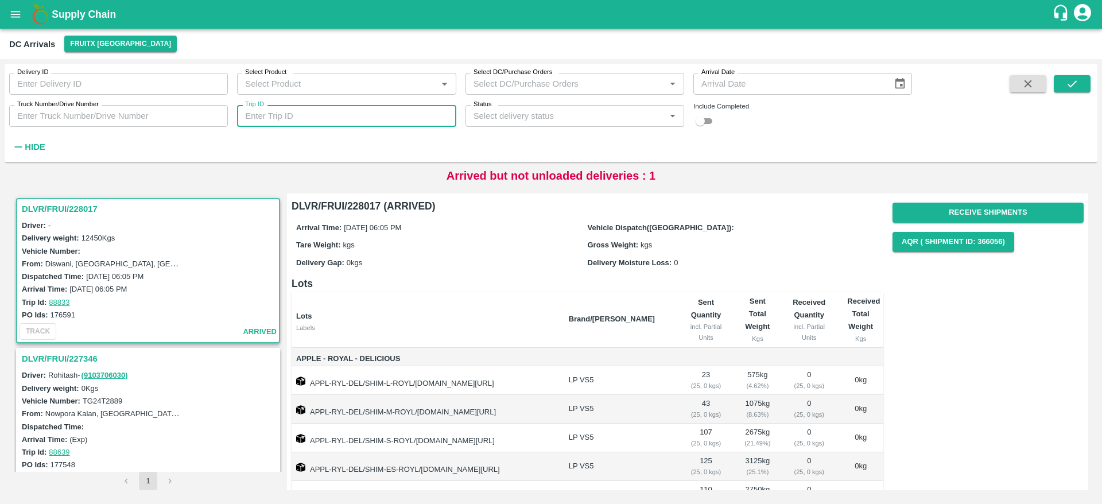
click at [362, 121] on input "Trip ID" at bounding box center [346, 116] width 219 height 22
paste input "88809"
type input "88809"
click at [712, 123] on input "checkbox" at bounding box center [700, 121] width 41 height 14
checkbox input "true"
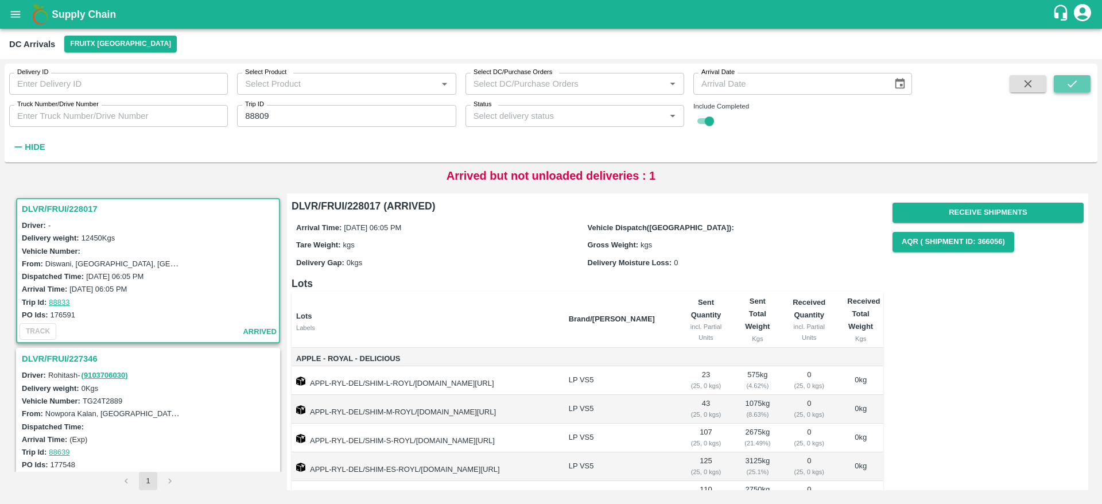
click at [1058, 79] on button "submit" at bounding box center [1072, 83] width 37 height 17
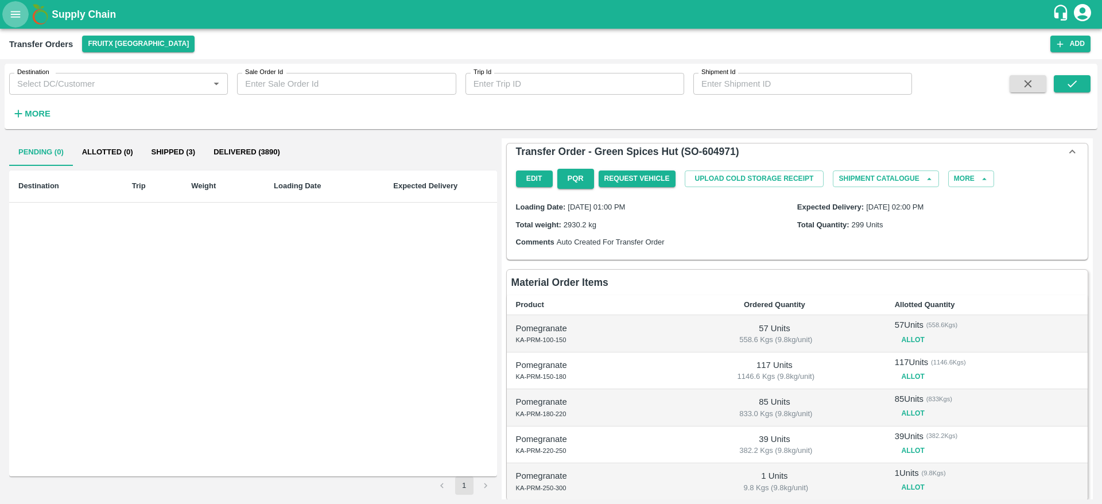
click at [21, 11] on icon "open drawer" at bounding box center [15, 14] width 13 height 13
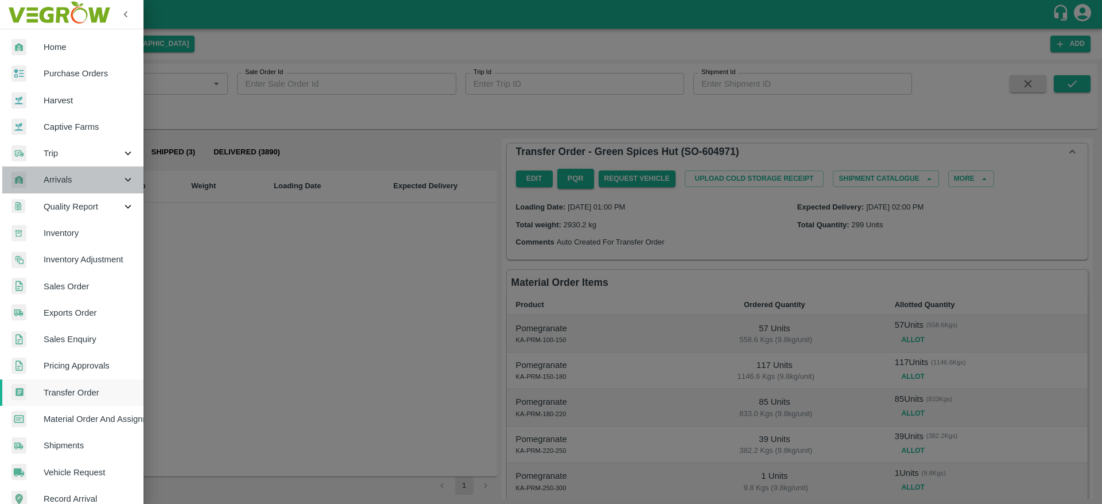
click at [82, 188] on div "Arrivals" at bounding box center [72, 179] width 144 height 26
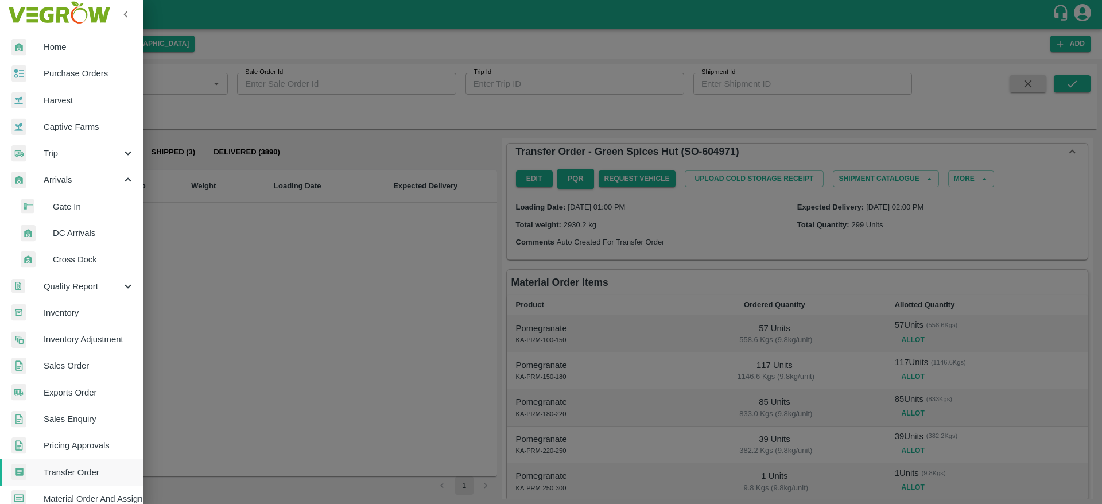
click at [90, 229] on span "DC Arrivals" at bounding box center [94, 233] width 82 height 13
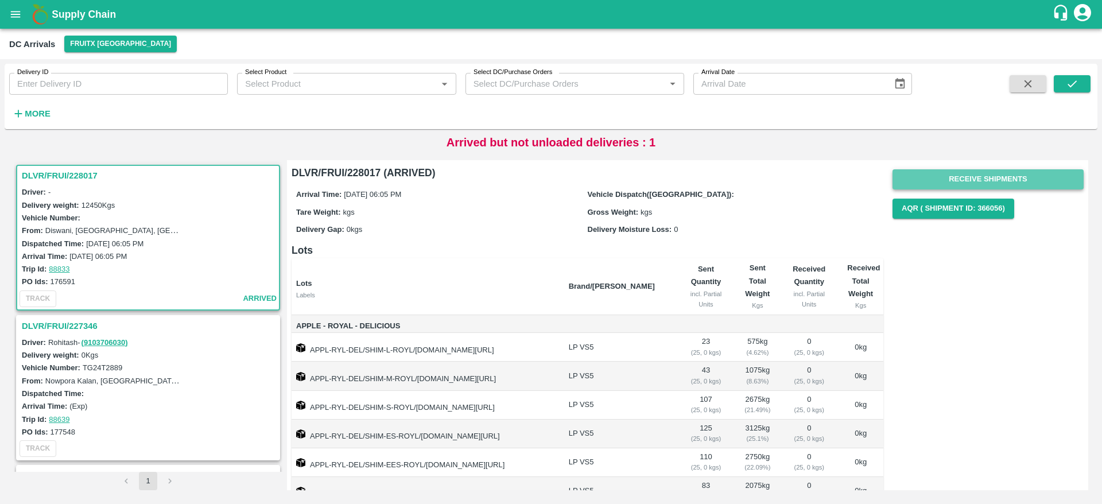
click at [1005, 176] on button "Receive Shipments" at bounding box center [988, 179] width 191 height 20
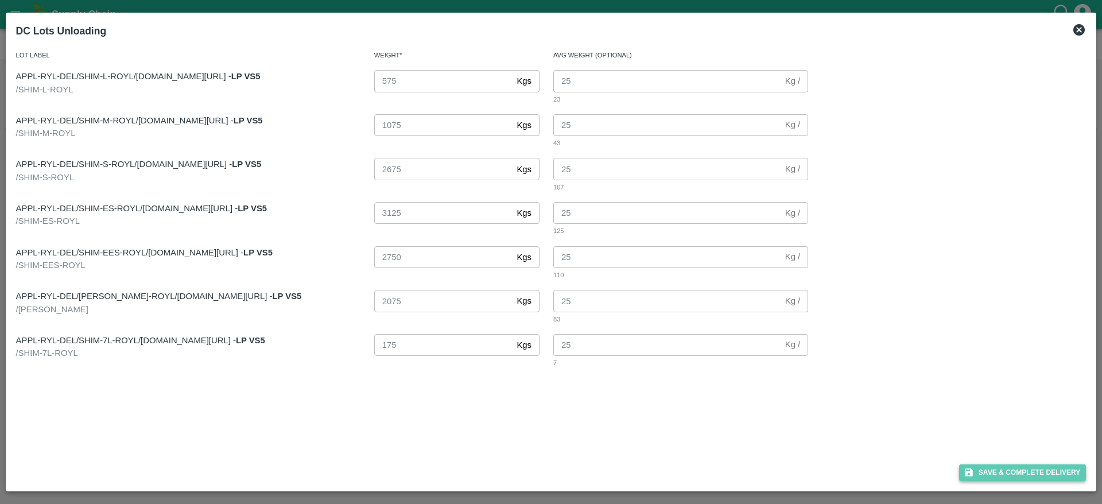
click at [1030, 478] on button "Save & Complete Delivery" at bounding box center [1022, 472] width 127 height 17
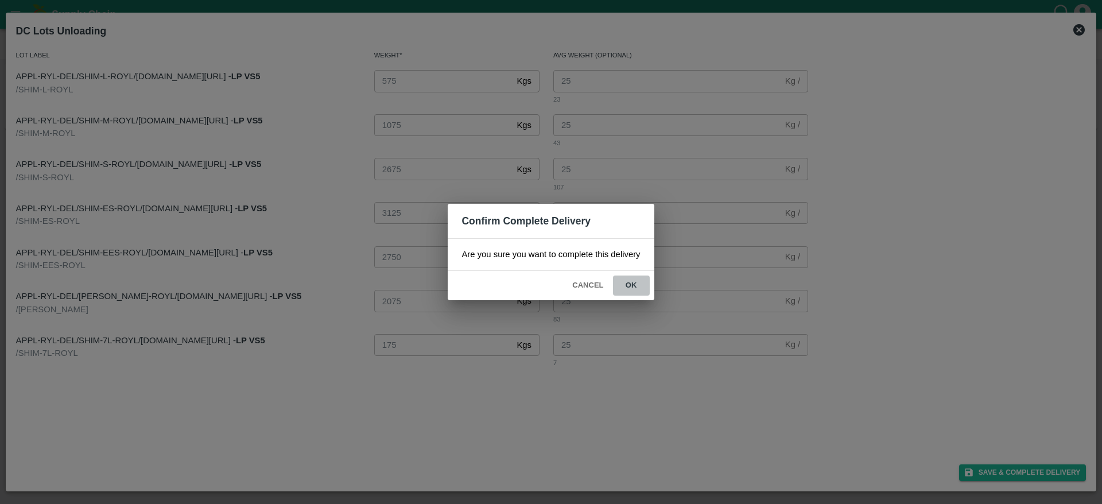
click at [632, 285] on button "ok" at bounding box center [631, 286] width 37 height 20
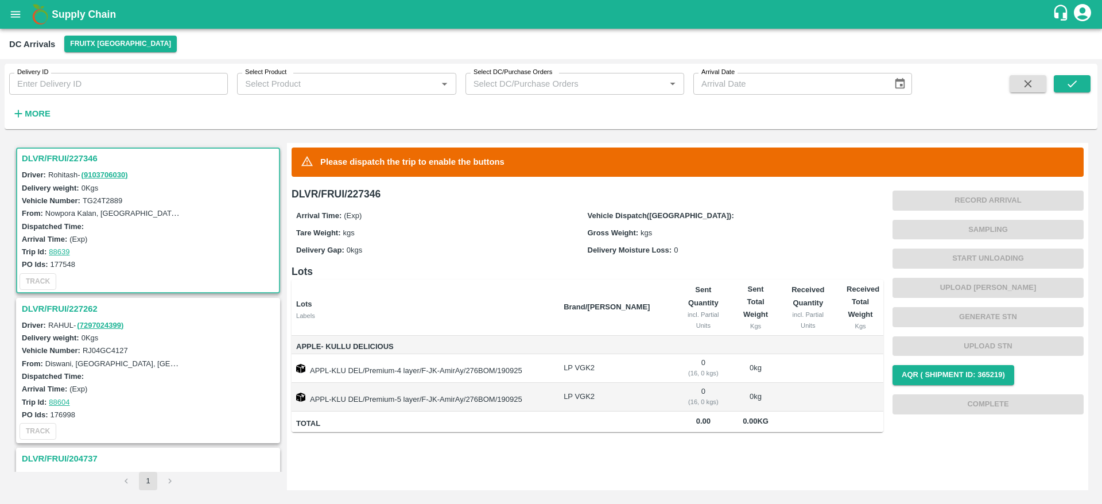
click at [70, 300] on div "DLVR/FRUI/227262" at bounding box center [148, 309] width 262 height 20
click at [73, 306] on h3 "DLVR/FRUI/227262" at bounding box center [150, 308] width 256 height 15
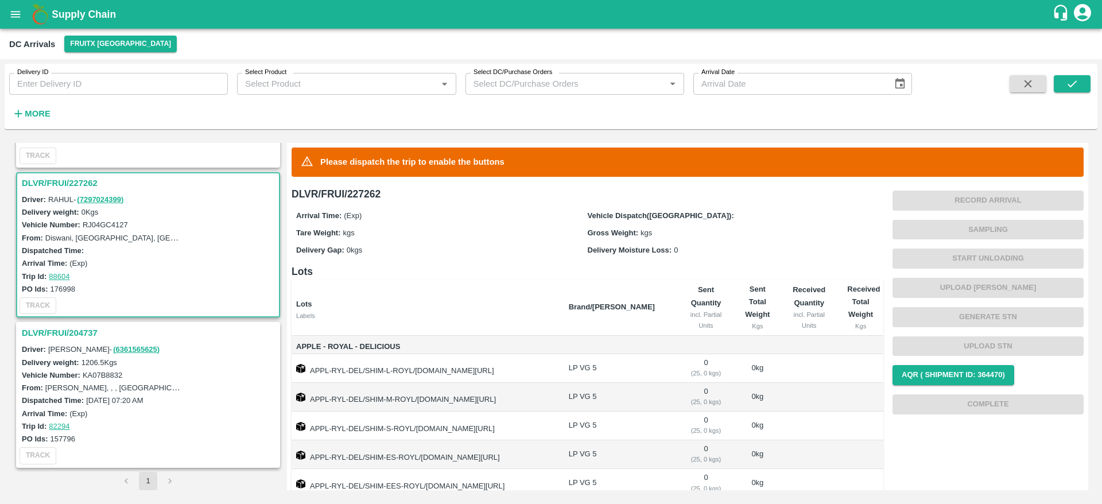
scroll to position [90, 0]
